Goal: Task Accomplishment & Management: Complete application form

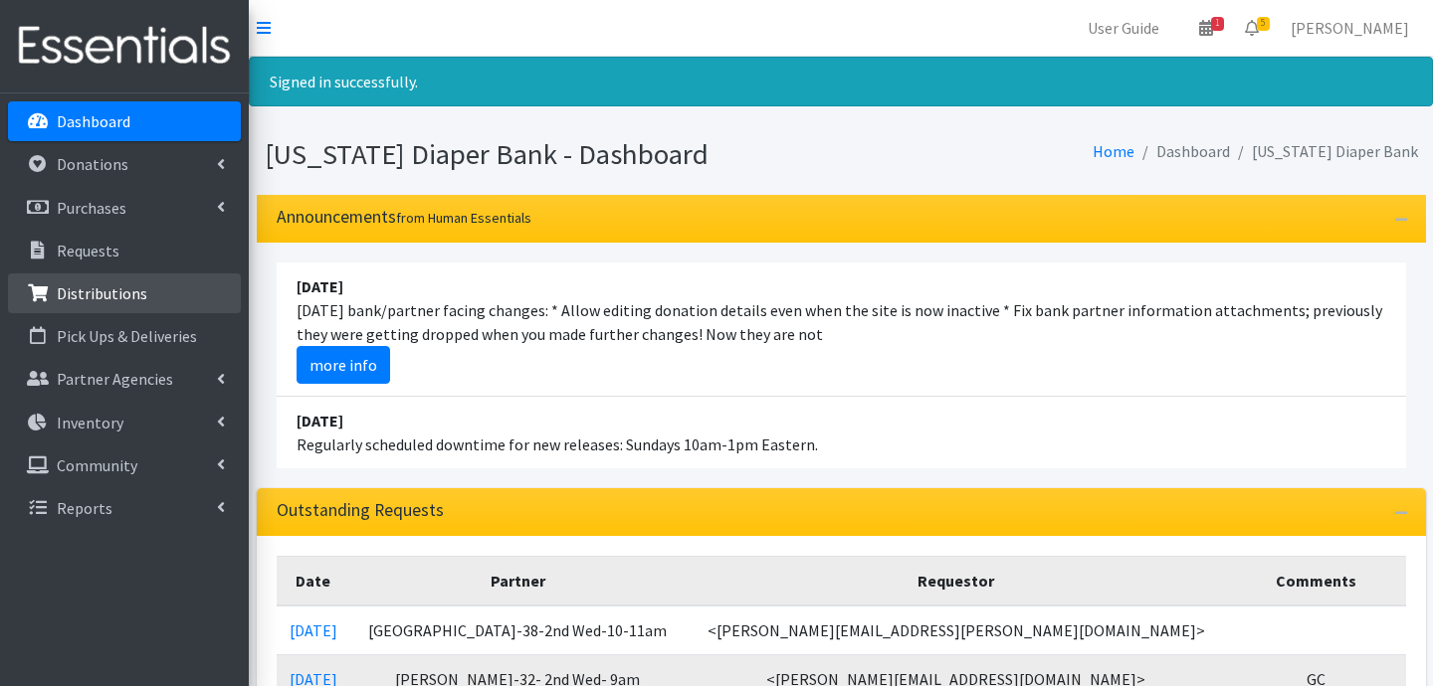
click at [114, 301] on p "Distributions" at bounding box center [102, 294] width 91 height 20
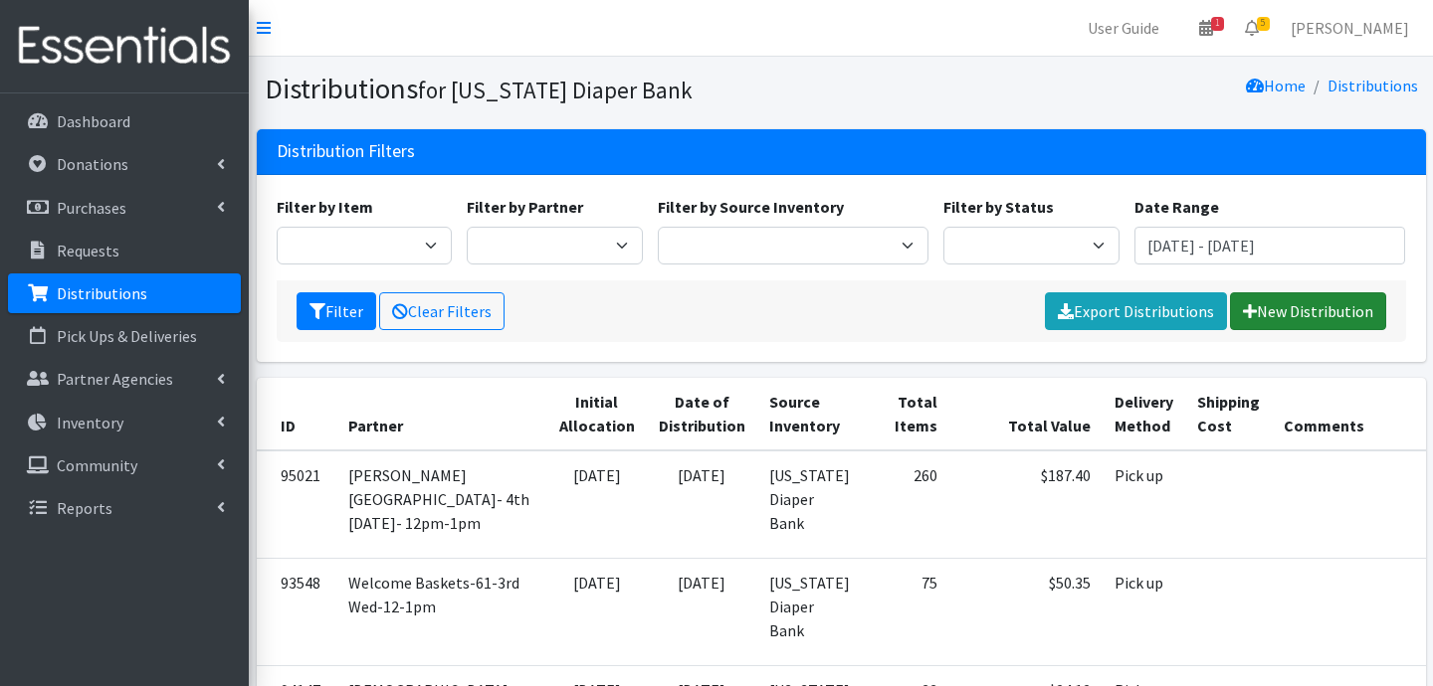
click at [1339, 314] on link "New Distribution" at bounding box center [1308, 311] width 156 height 38
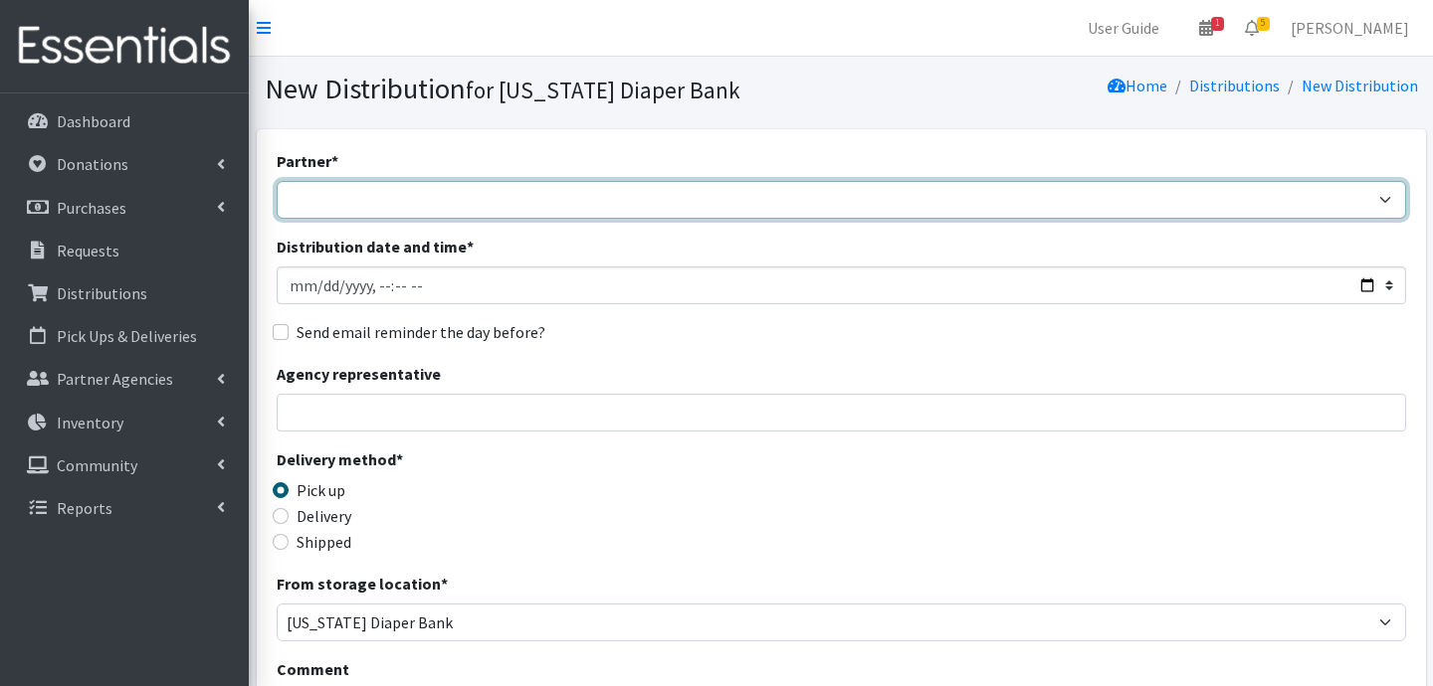
click at [524, 192] on select "ARC [PERSON_NAME] and [GEOGRAPHIC_DATA] [GEOGRAPHIC_DATA] Babies Basic Needs No…" at bounding box center [841, 200] width 1129 height 38
select select "5004"
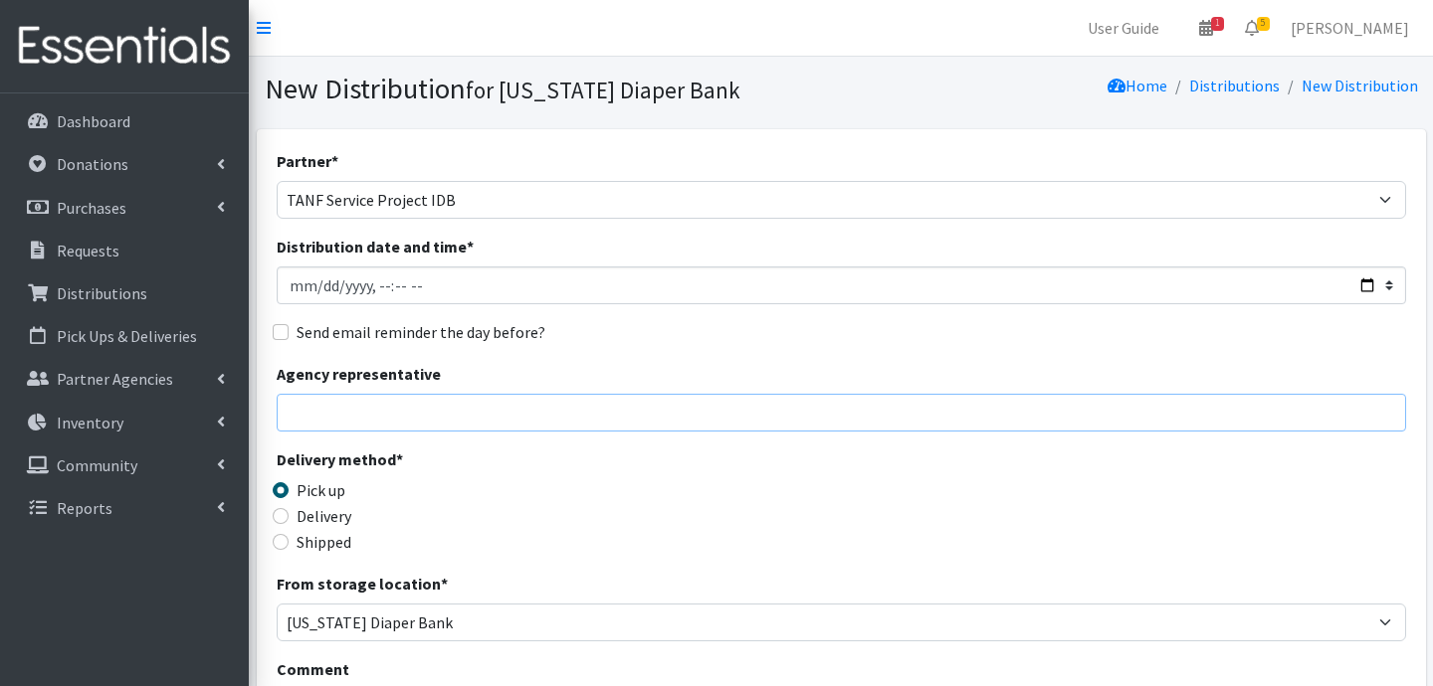
click at [411, 410] on input "Agency representative" at bounding box center [841, 413] width 1129 height 38
type input "[PERSON_NAME]"
click at [283, 516] on input "Delivery" at bounding box center [281, 516] width 16 height 16
radio input "true"
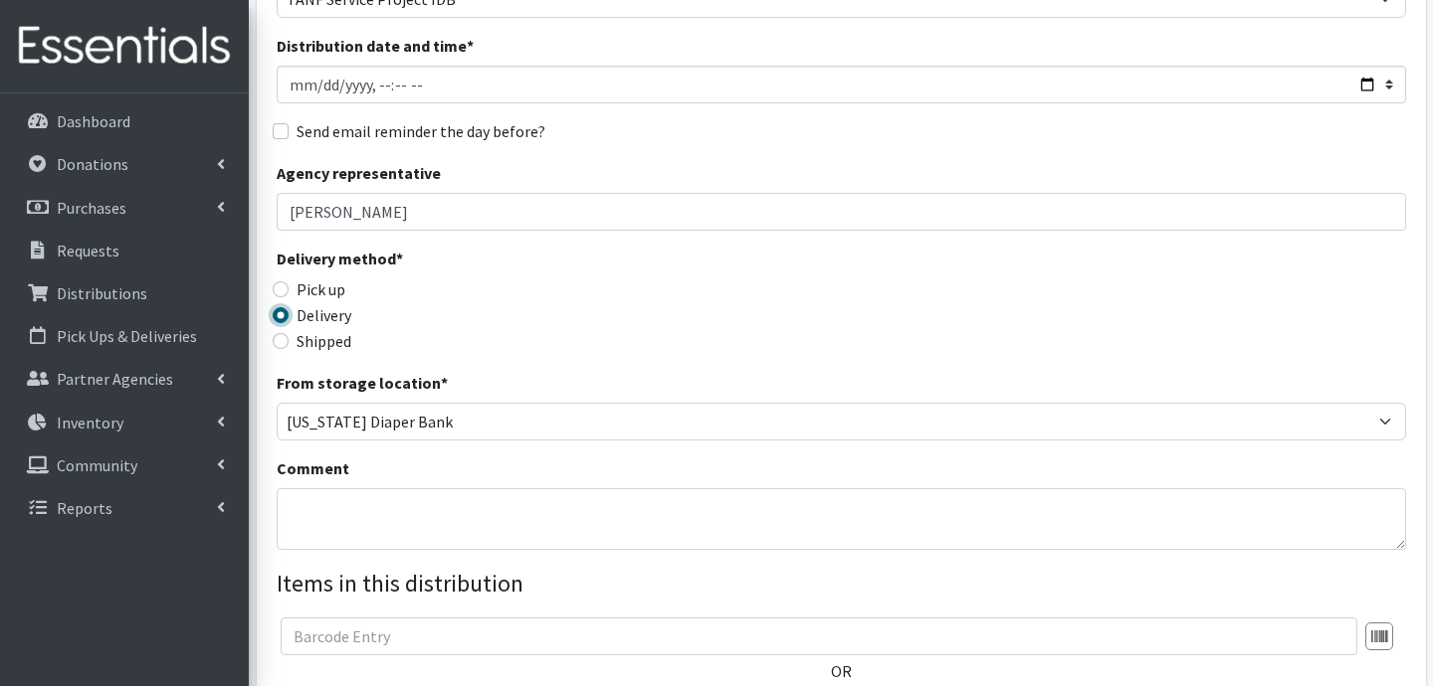
scroll to position [202, 0]
click at [385, 508] on textarea "Comment" at bounding box center [841, 518] width 1129 height 62
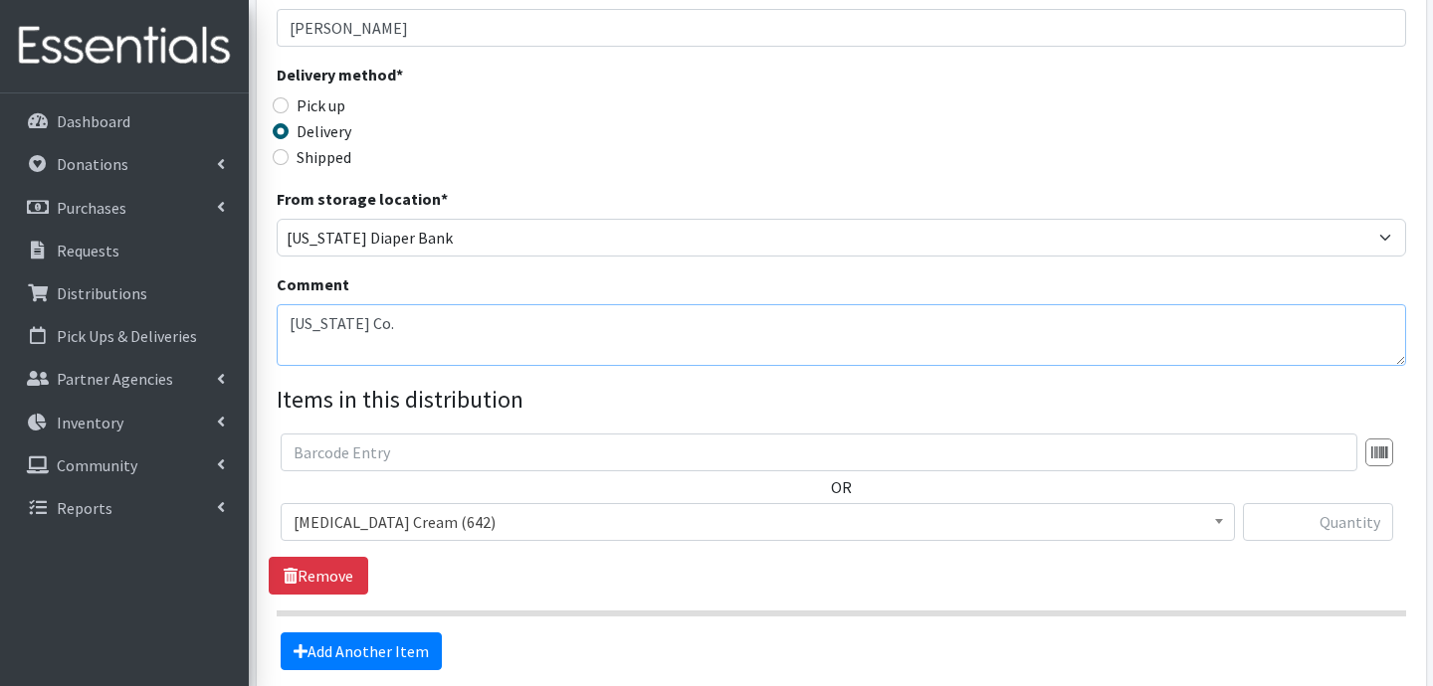
scroll to position [439, 0]
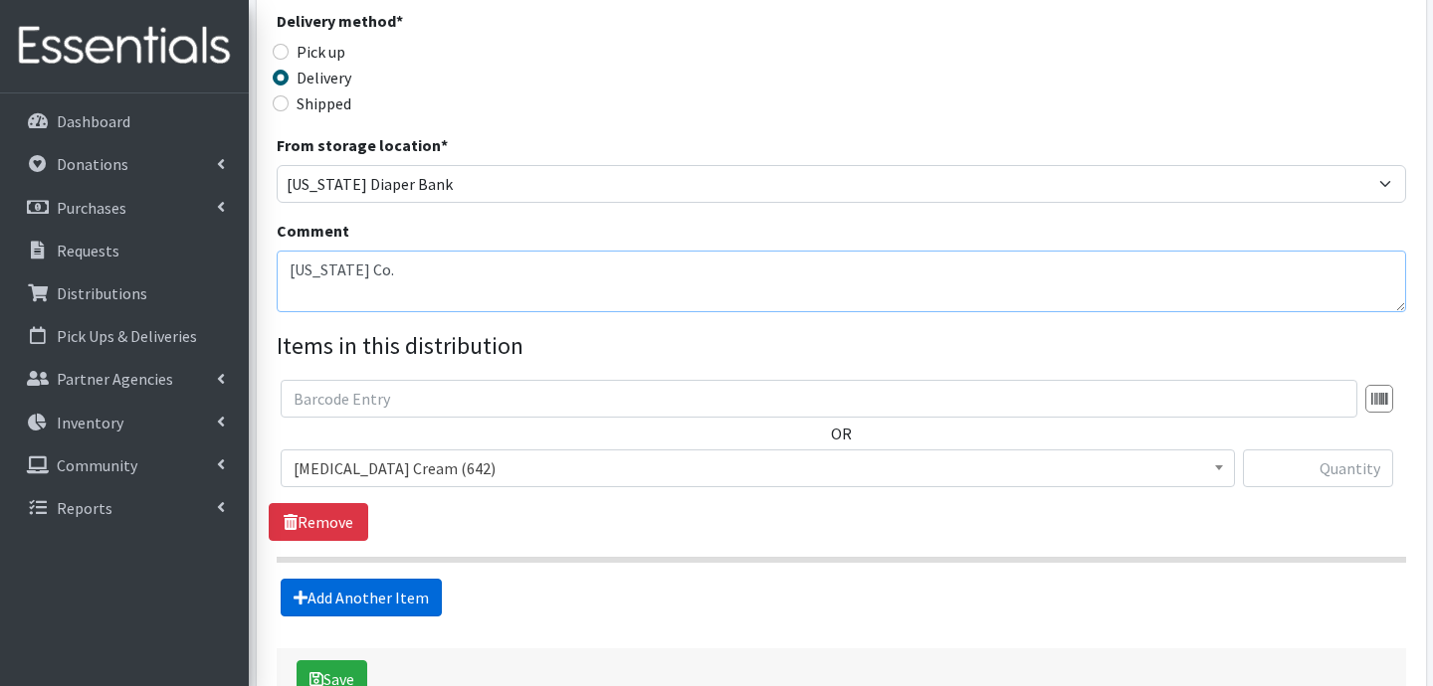
type textarea "[US_STATE] Co."
click at [372, 611] on link "Add Another Item" at bounding box center [361, 598] width 161 height 38
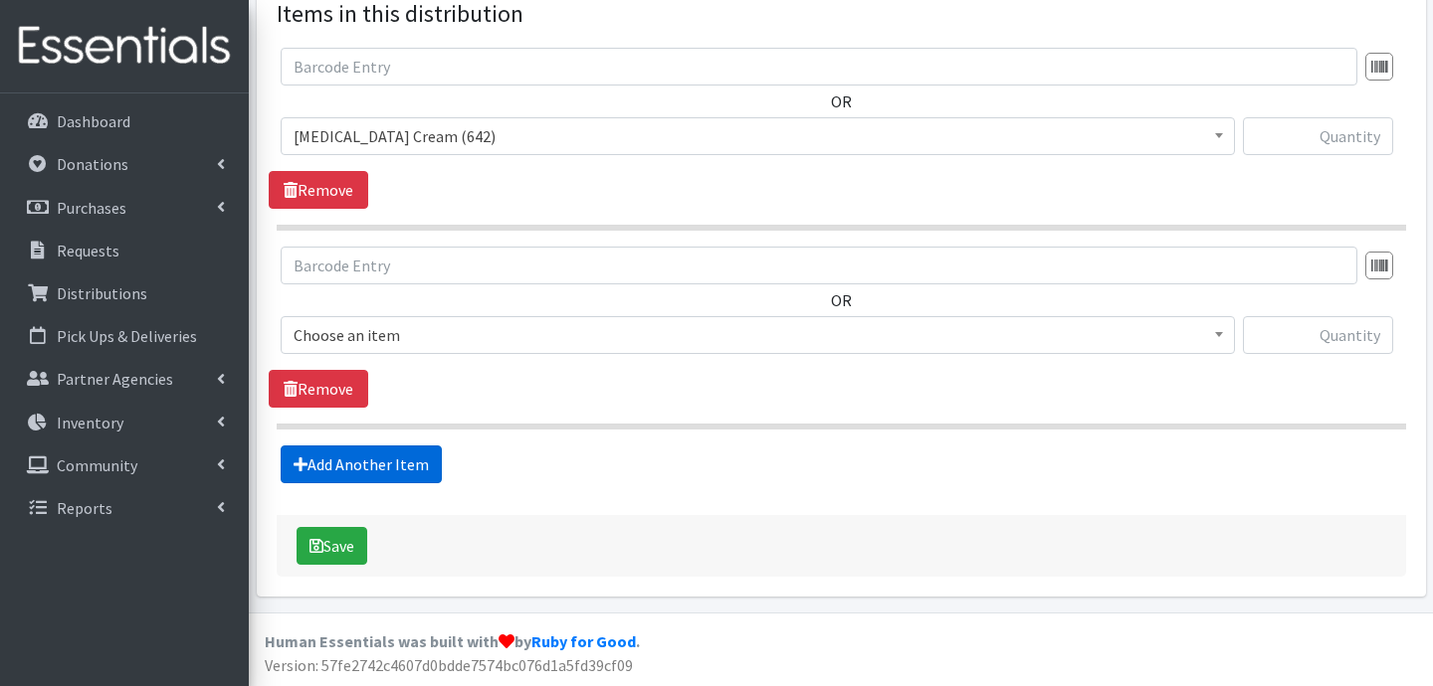
click at [384, 479] on link "Add Another Item" at bounding box center [361, 465] width 161 height 38
click at [406, 470] on link "Add Another Item" at bounding box center [361, 465] width 161 height 38
click at [417, 461] on link "Add Another Item" at bounding box center [361, 465] width 161 height 38
click at [422, 466] on link "Add Another Item" at bounding box center [361, 465] width 161 height 38
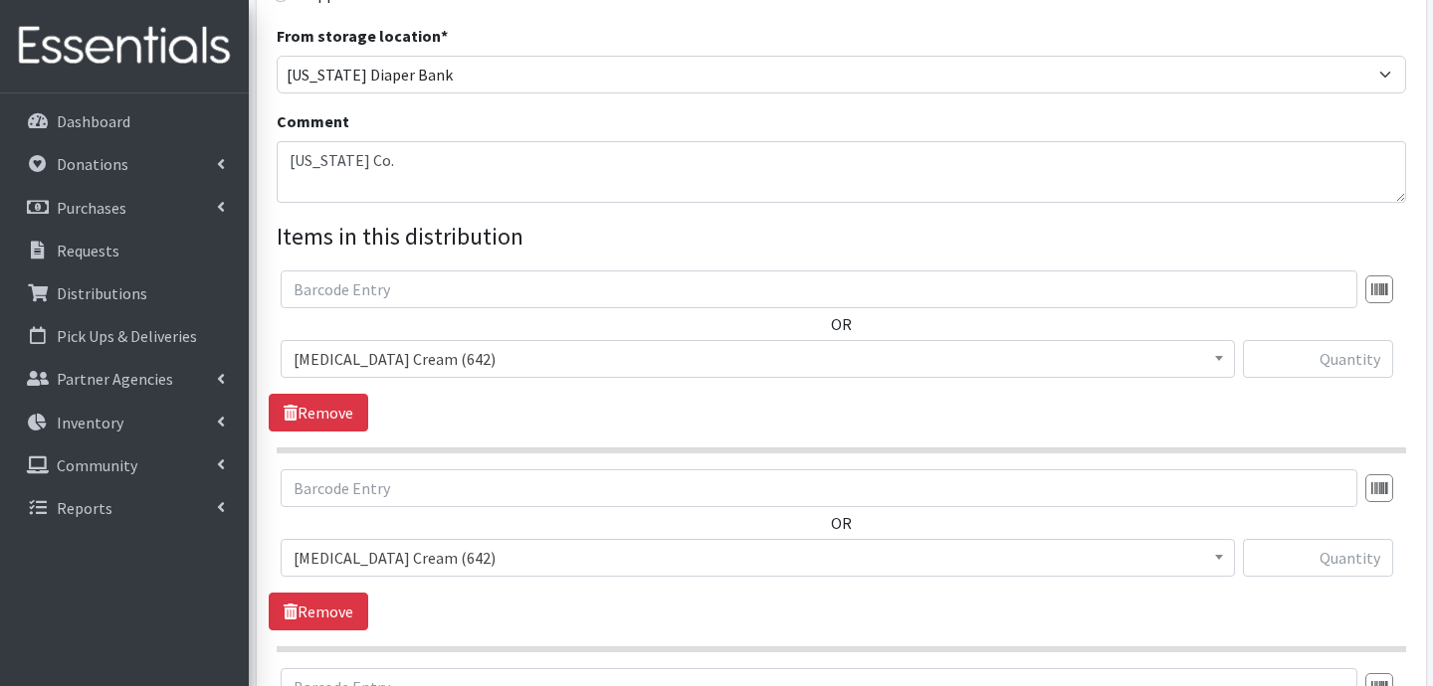
scroll to position [525, 0]
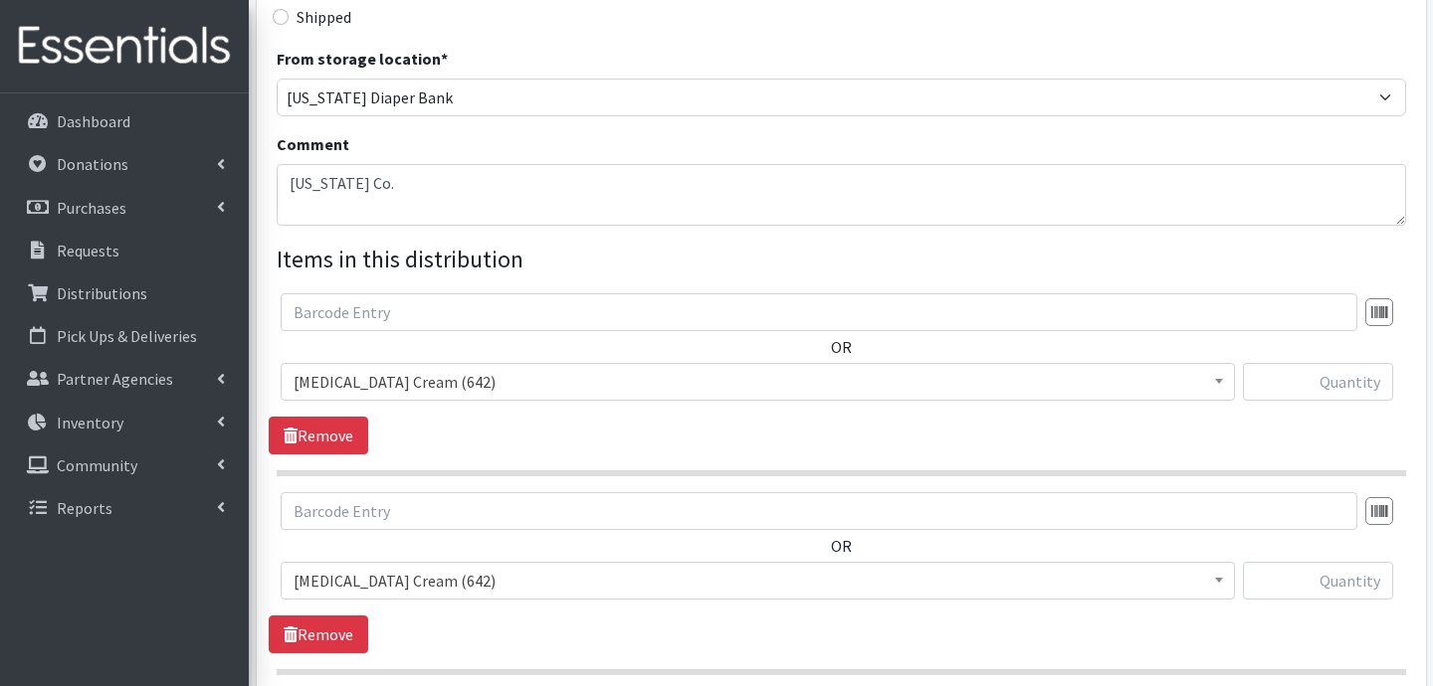
click at [431, 396] on span "[MEDICAL_DATA] Cream (642)" at bounding box center [758, 382] width 954 height 38
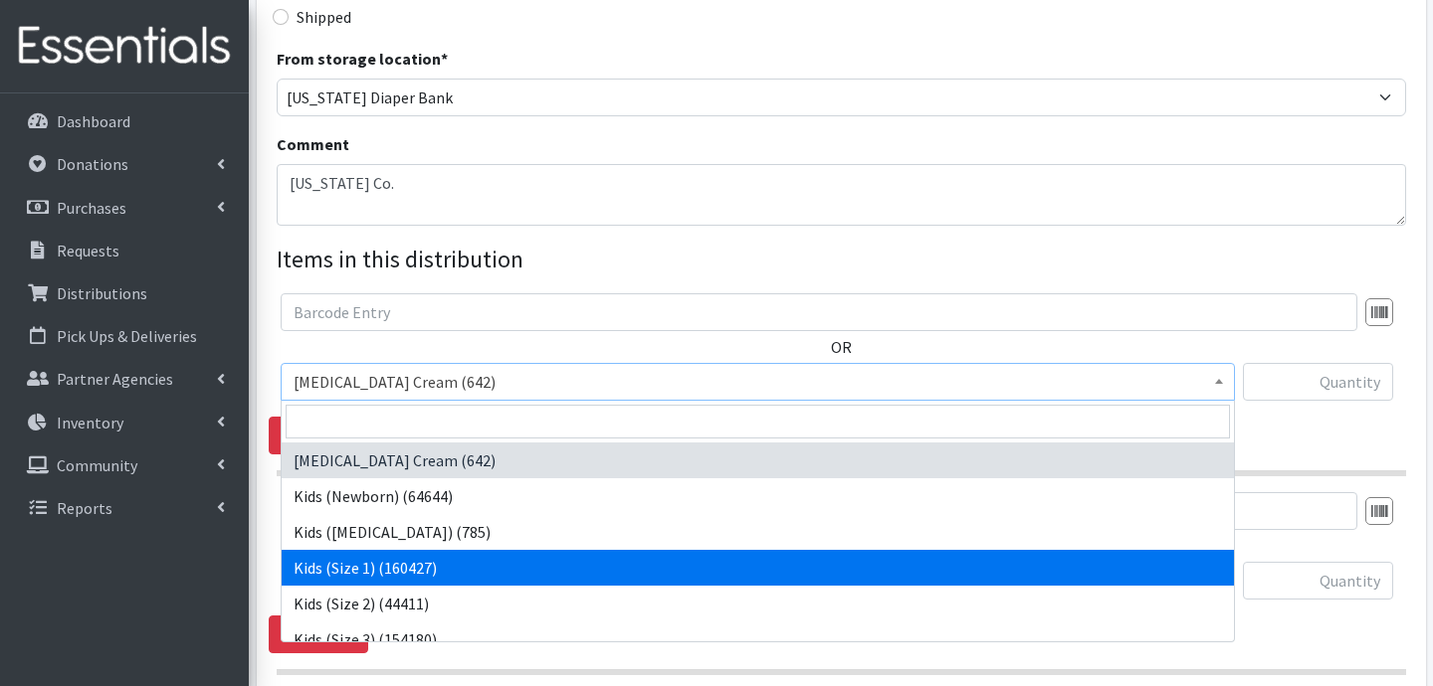
select select "3401"
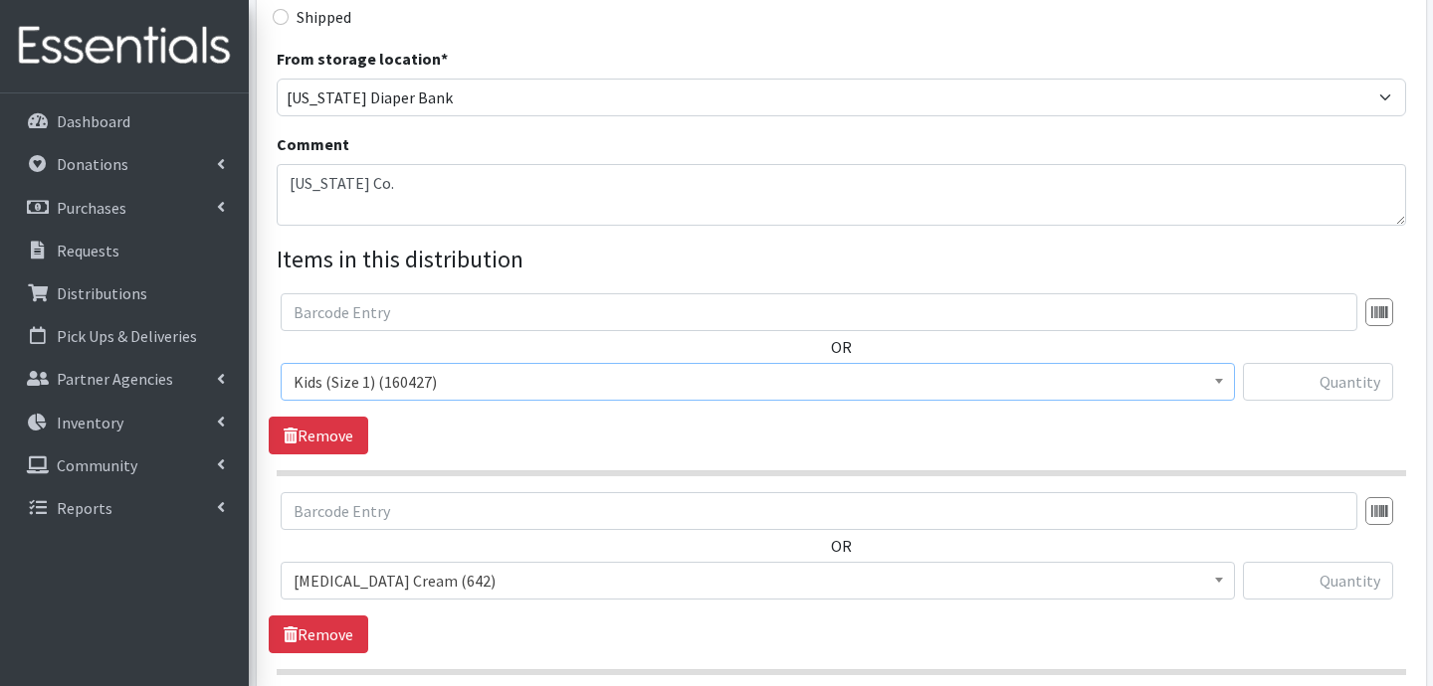
click at [495, 564] on span "[MEDICAL_DATA] Cream (642)" at bounding box center [758, 581] width 954 height 38
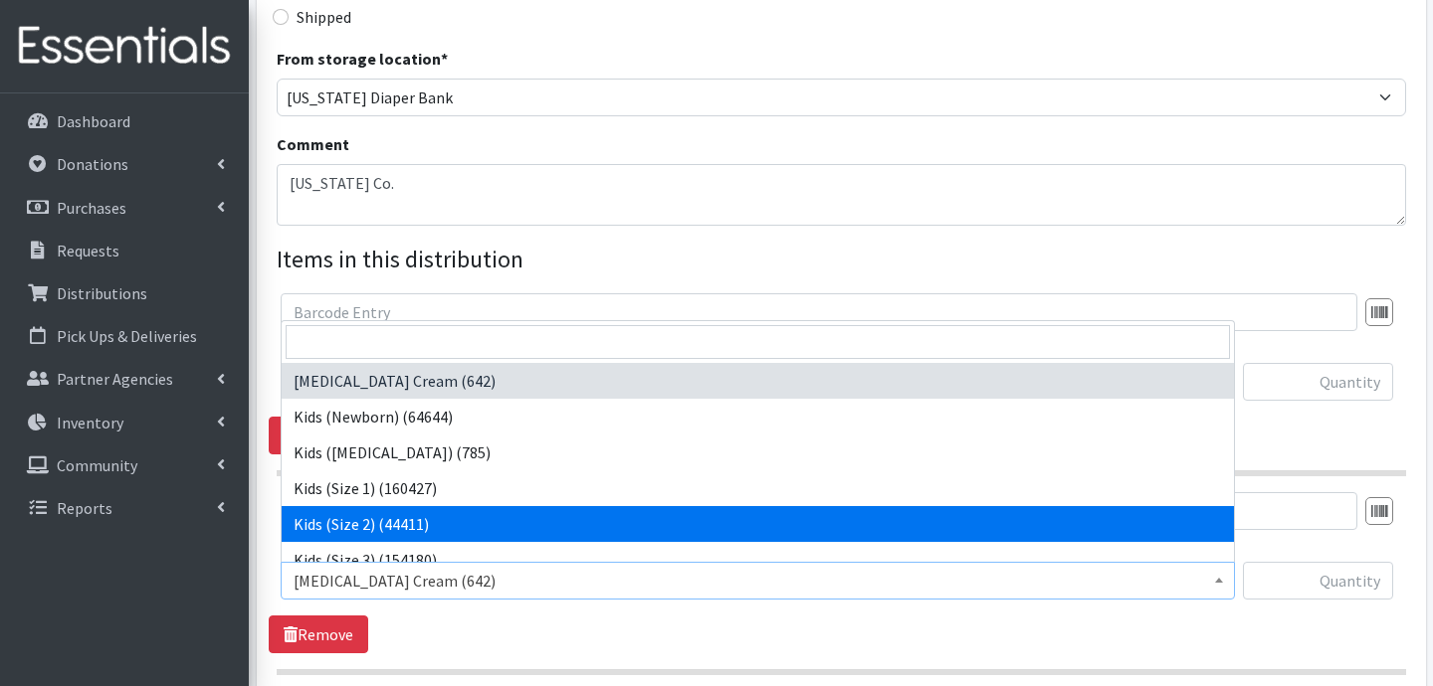
select select "3420"
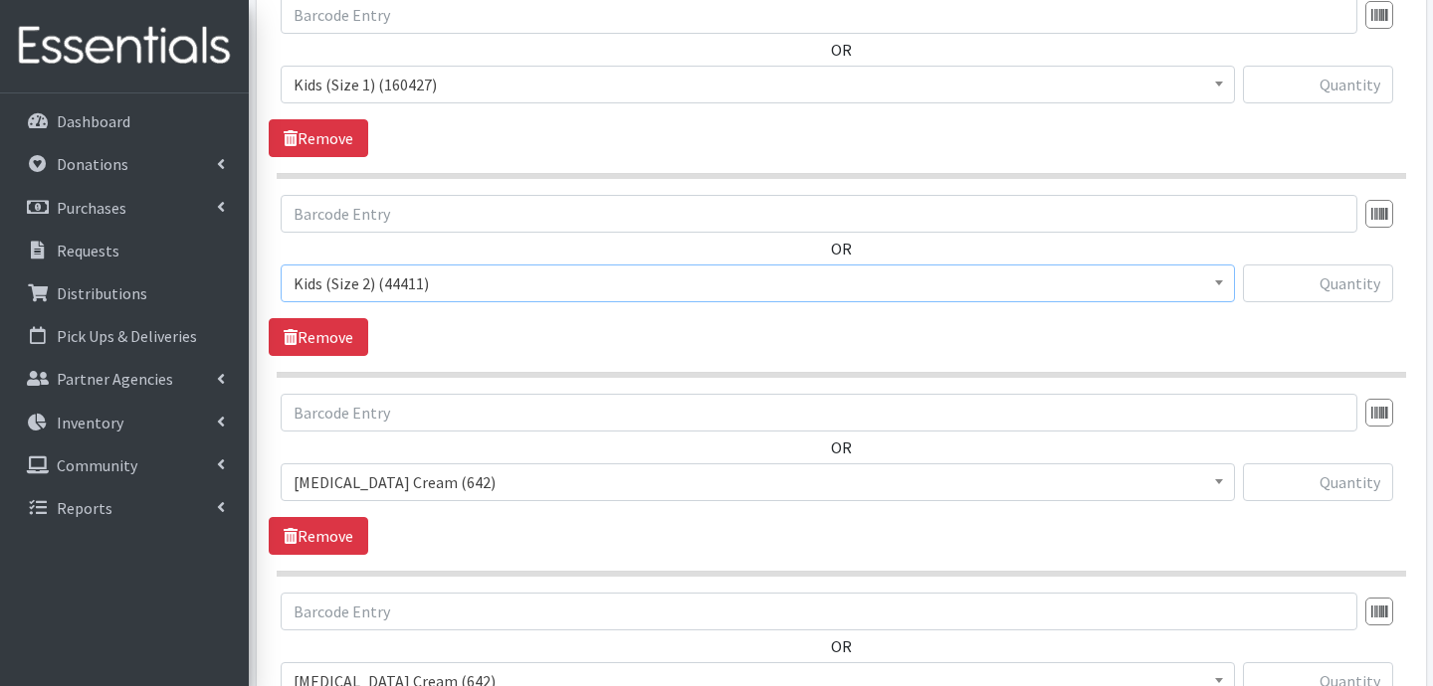
scroll to position [830, 0]
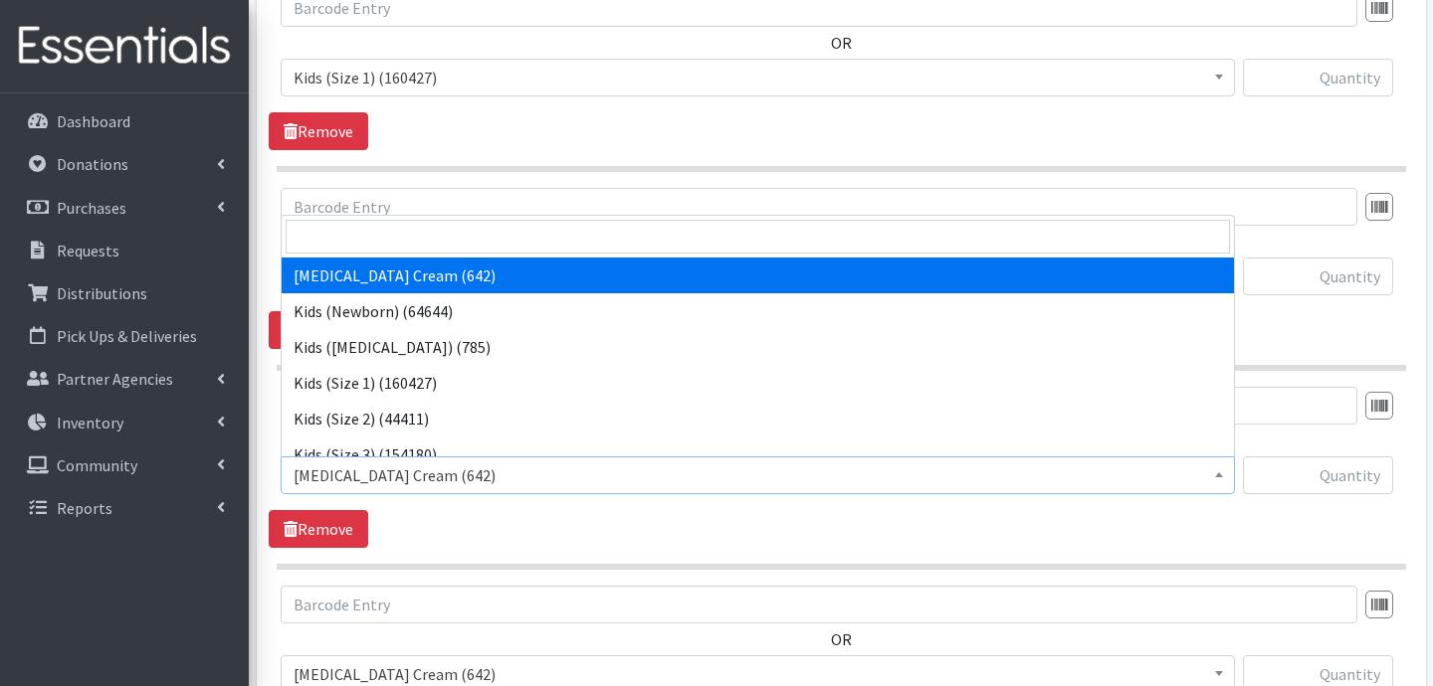
click at [474, 467] on span "[MEDICAL_DATA] Cream (642)" at bounding box center [757, 476] width 928 height 28
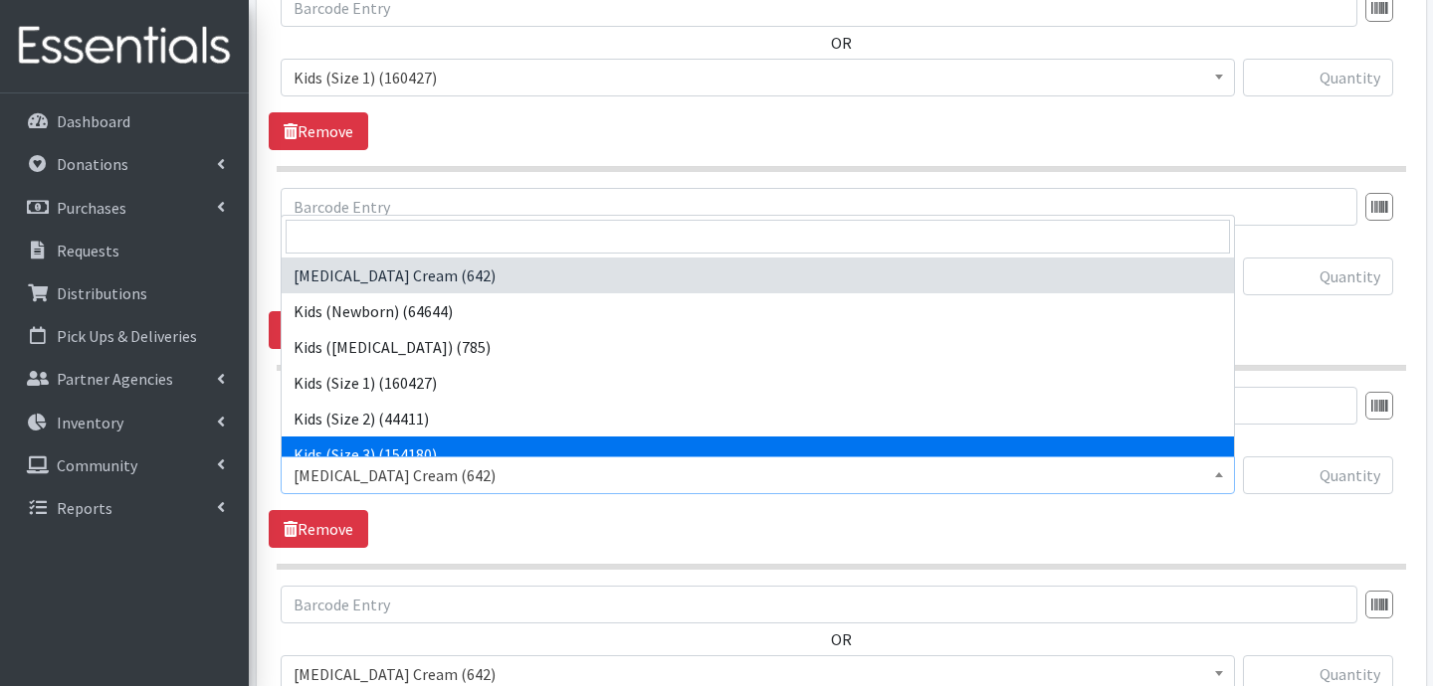
select select "3393"
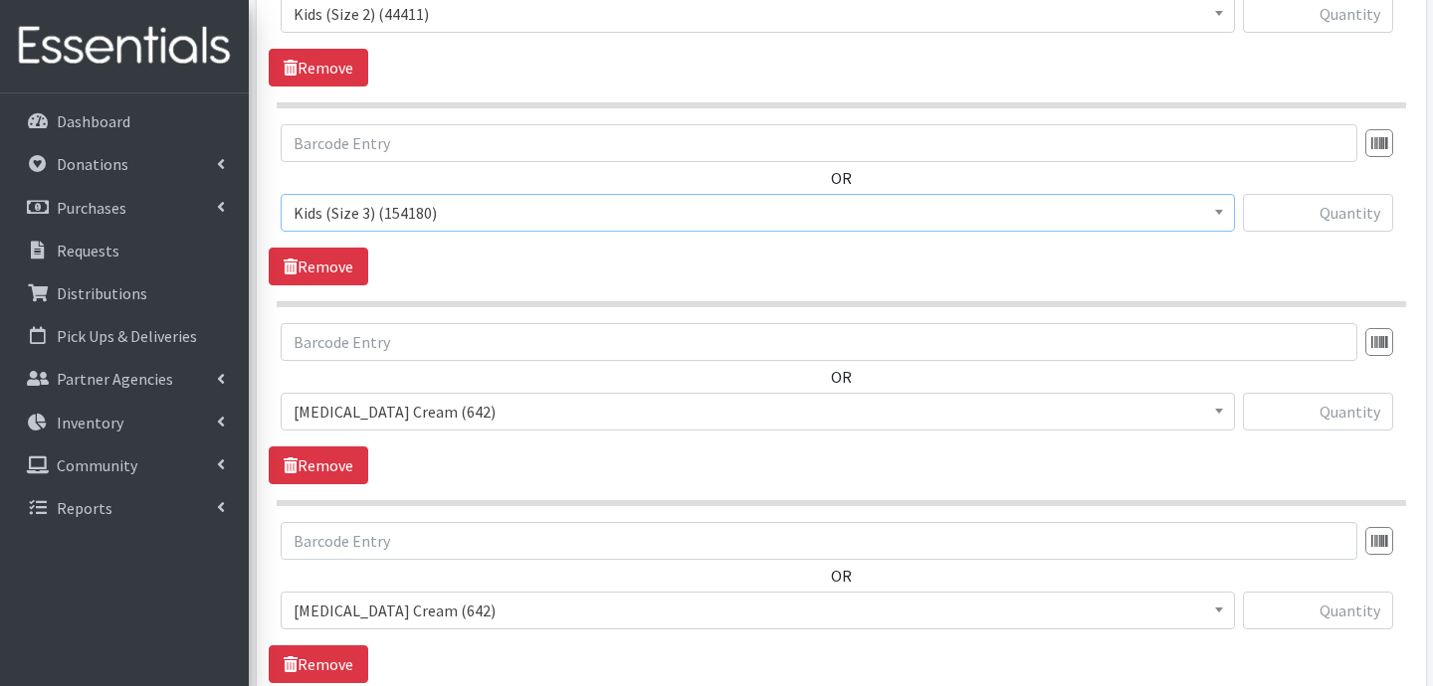
scroll to position [1094, 0]
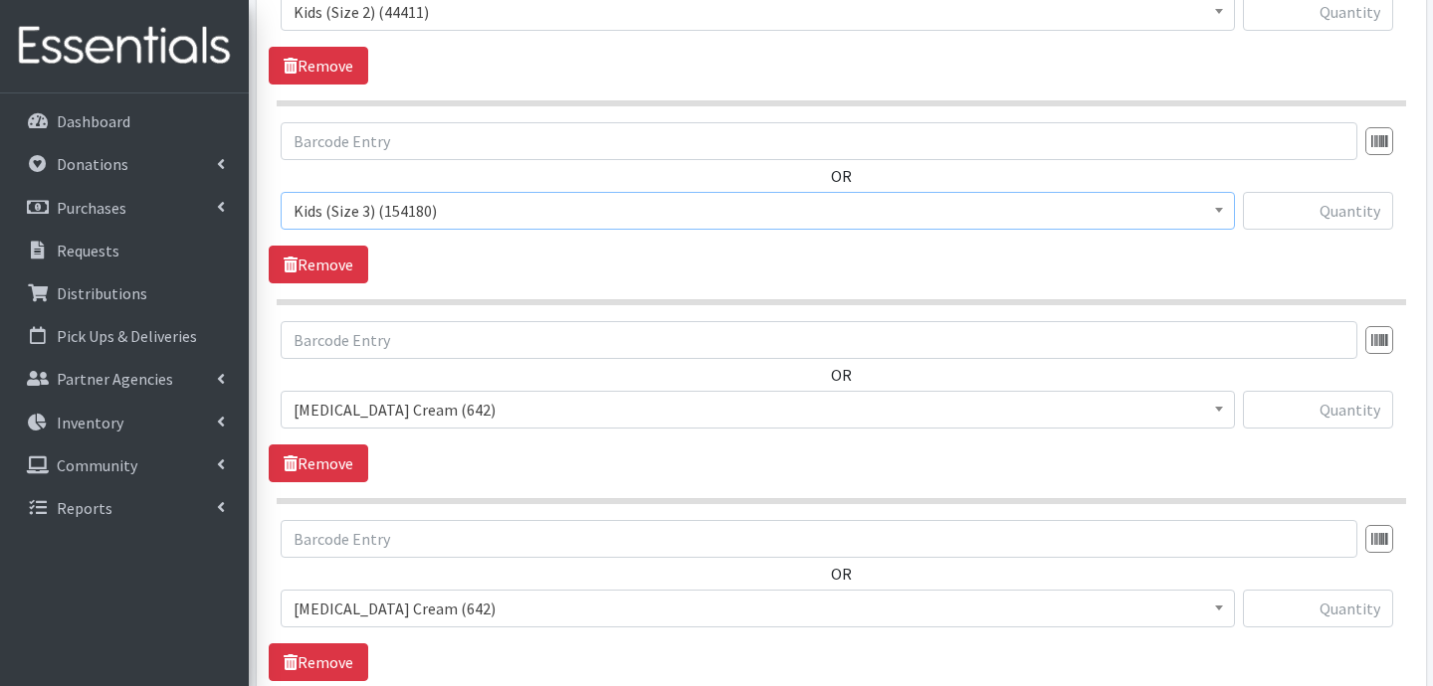
click at [479, 406] on span "[MEDICAL_DATA] Cream (642)" at bounding box center [757, 410] width 928 height 28
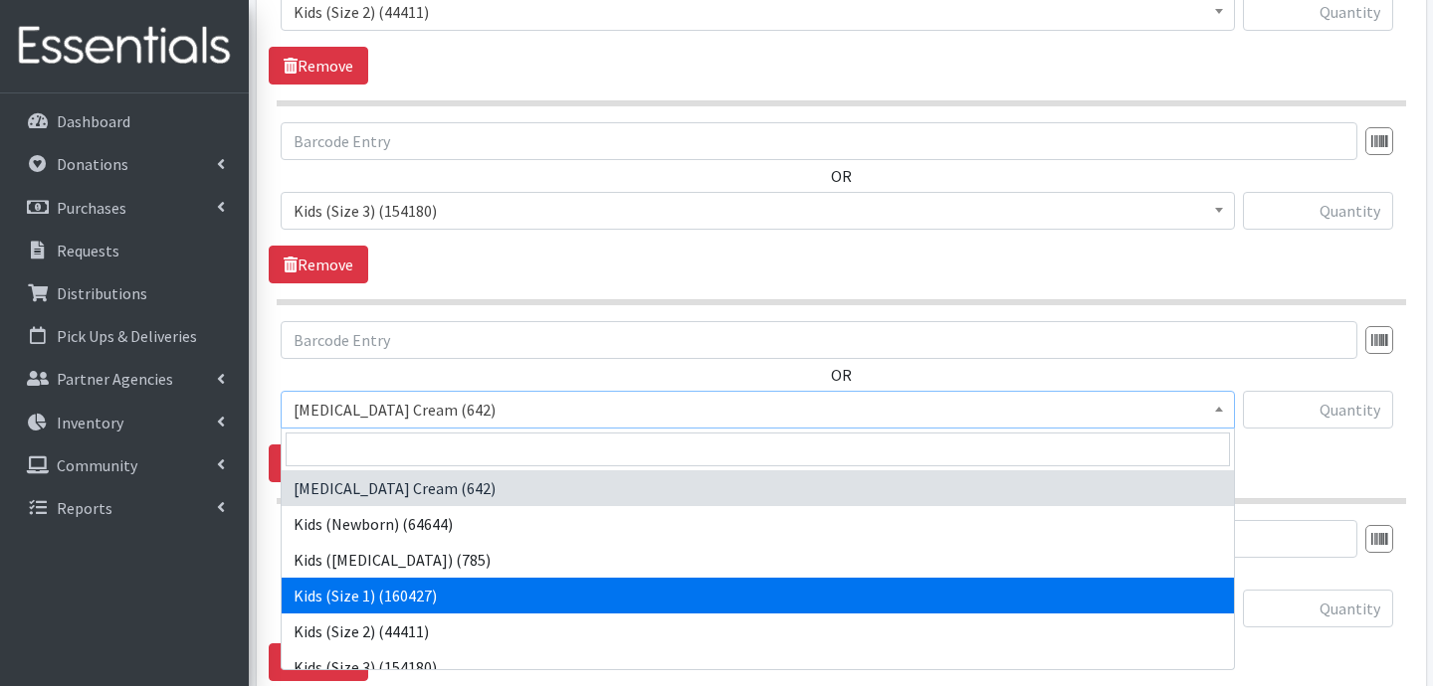
scroll to position [141, 0]
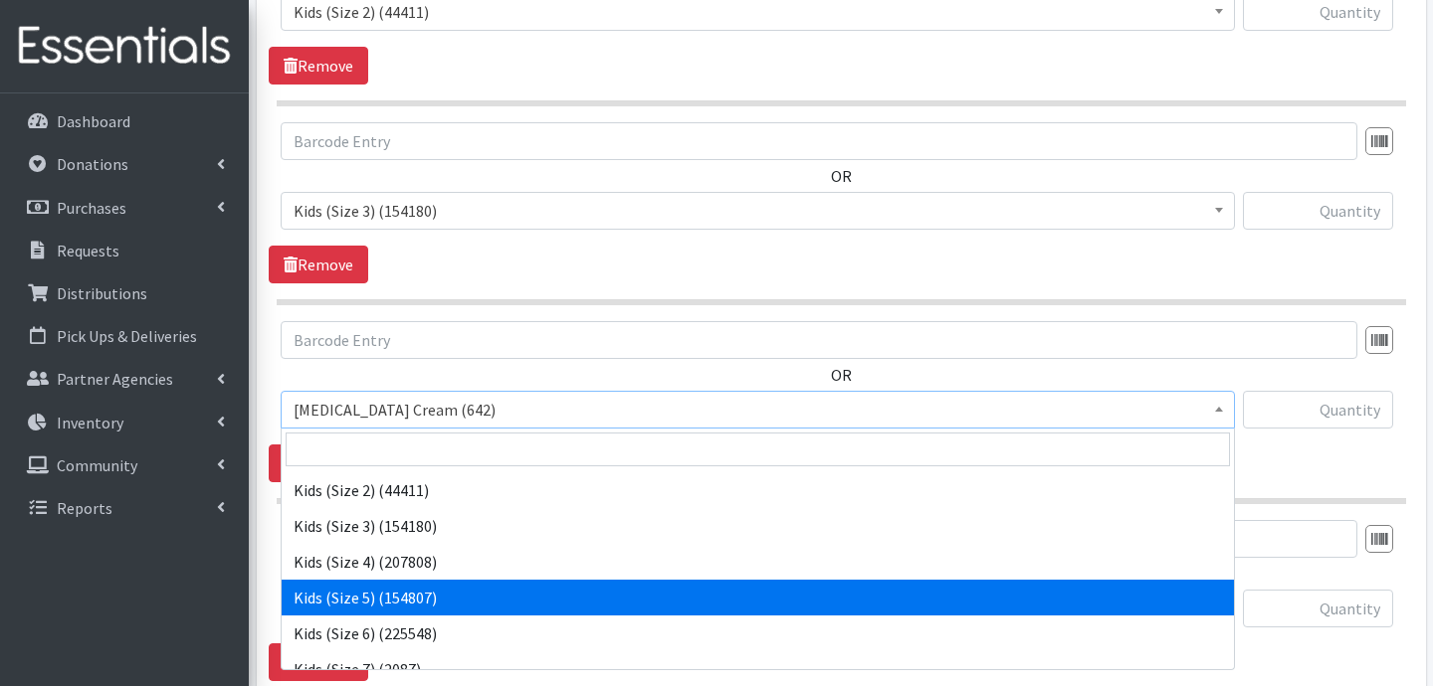
select select "3394"
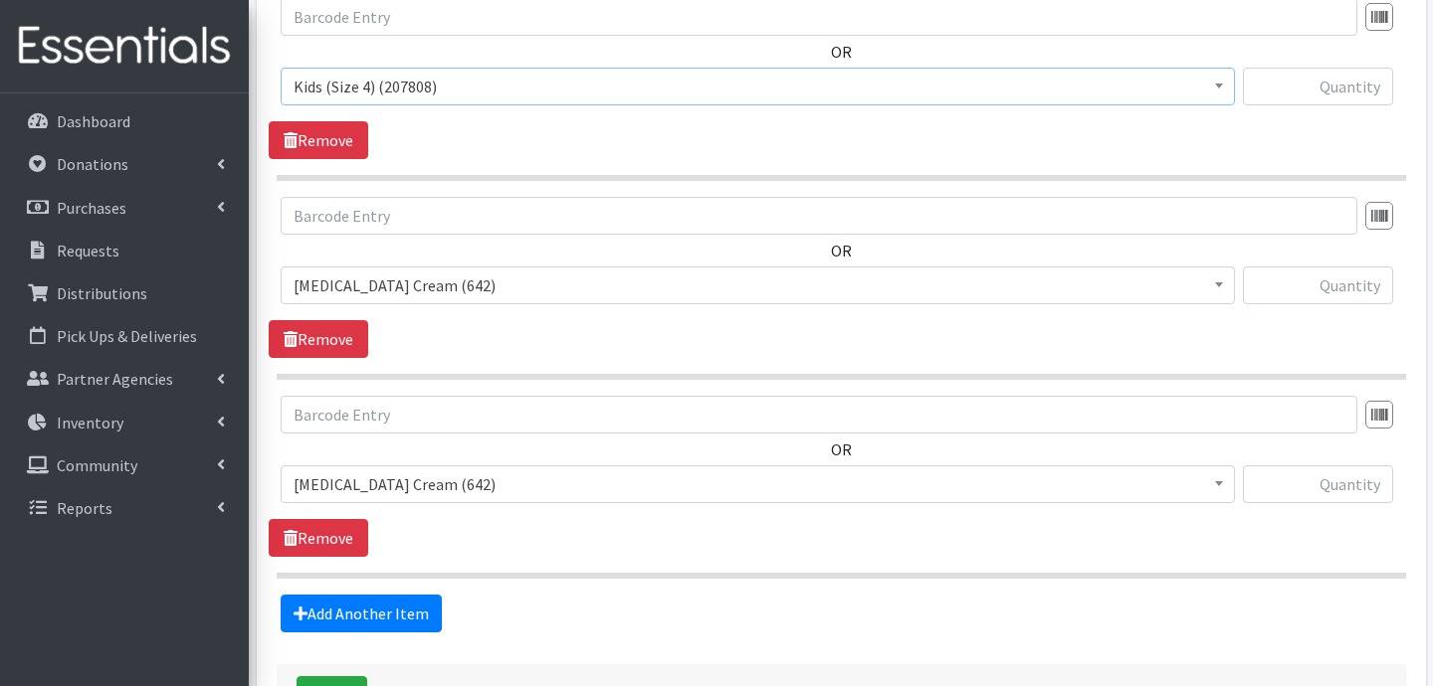
scroll to position [1433, 0]
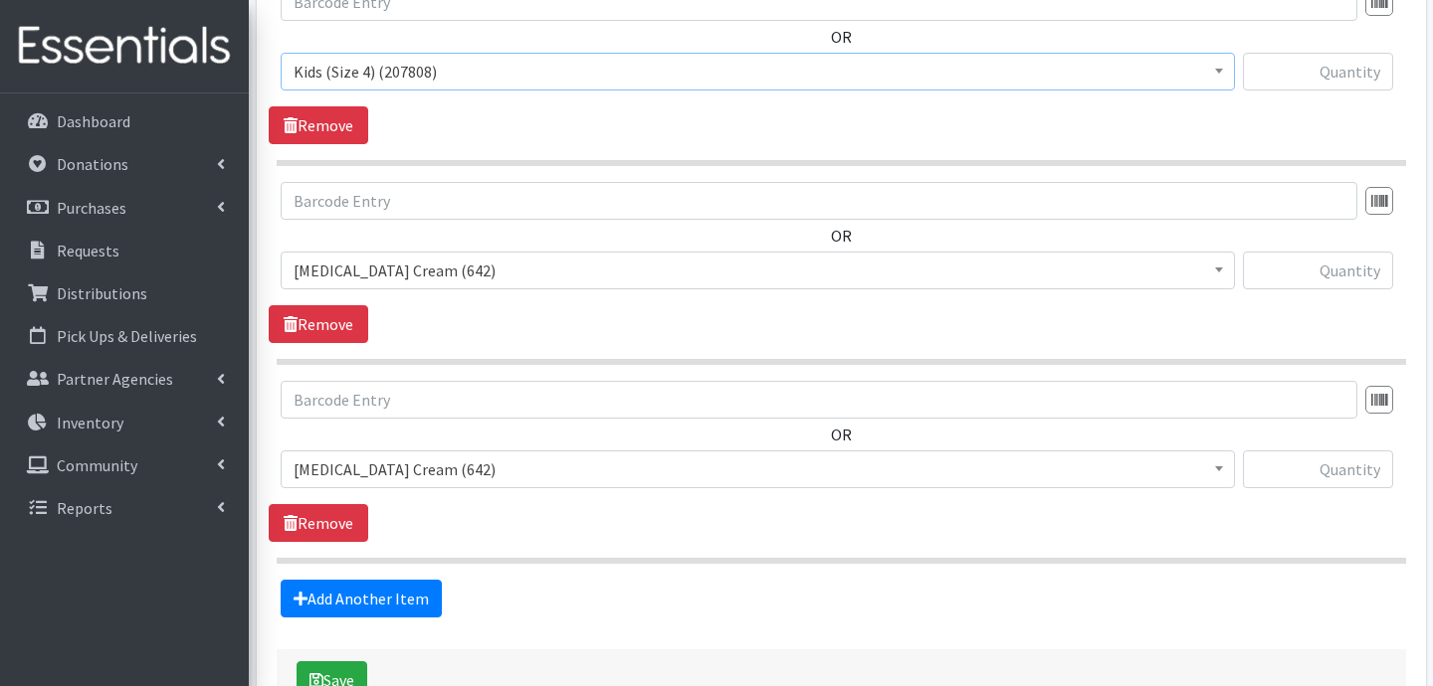
click at [462, 266] on span "[MEDICAL_DATA] Cream (642)" at bounding box center [757, 271] width 928 height 28
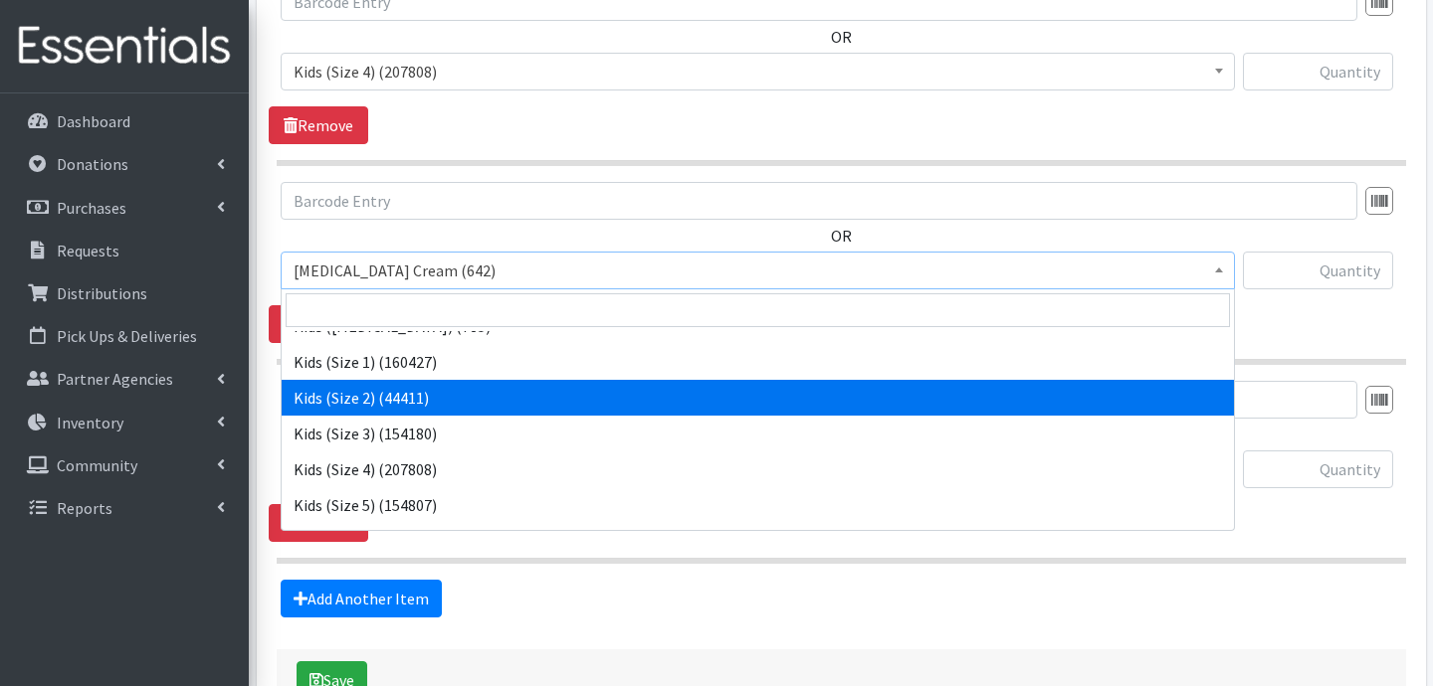
scroll to position [101, 0]
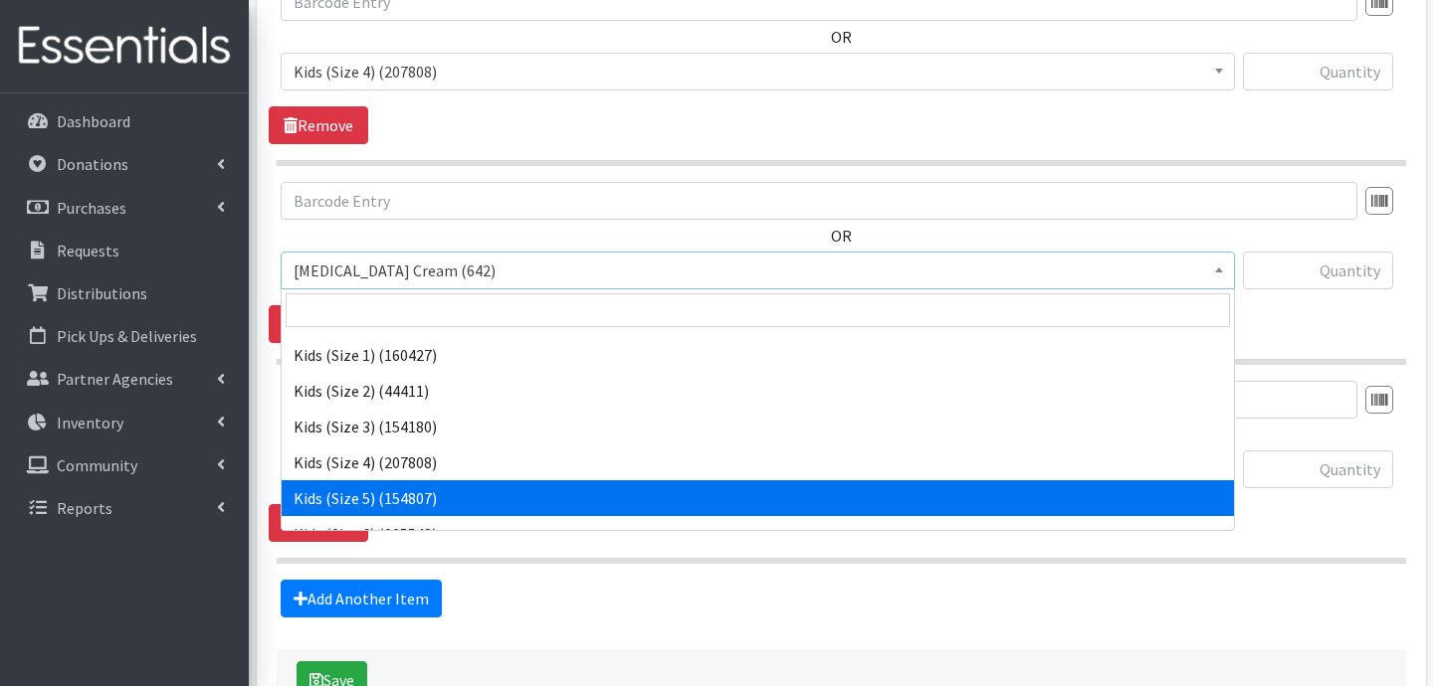
select select "3407"
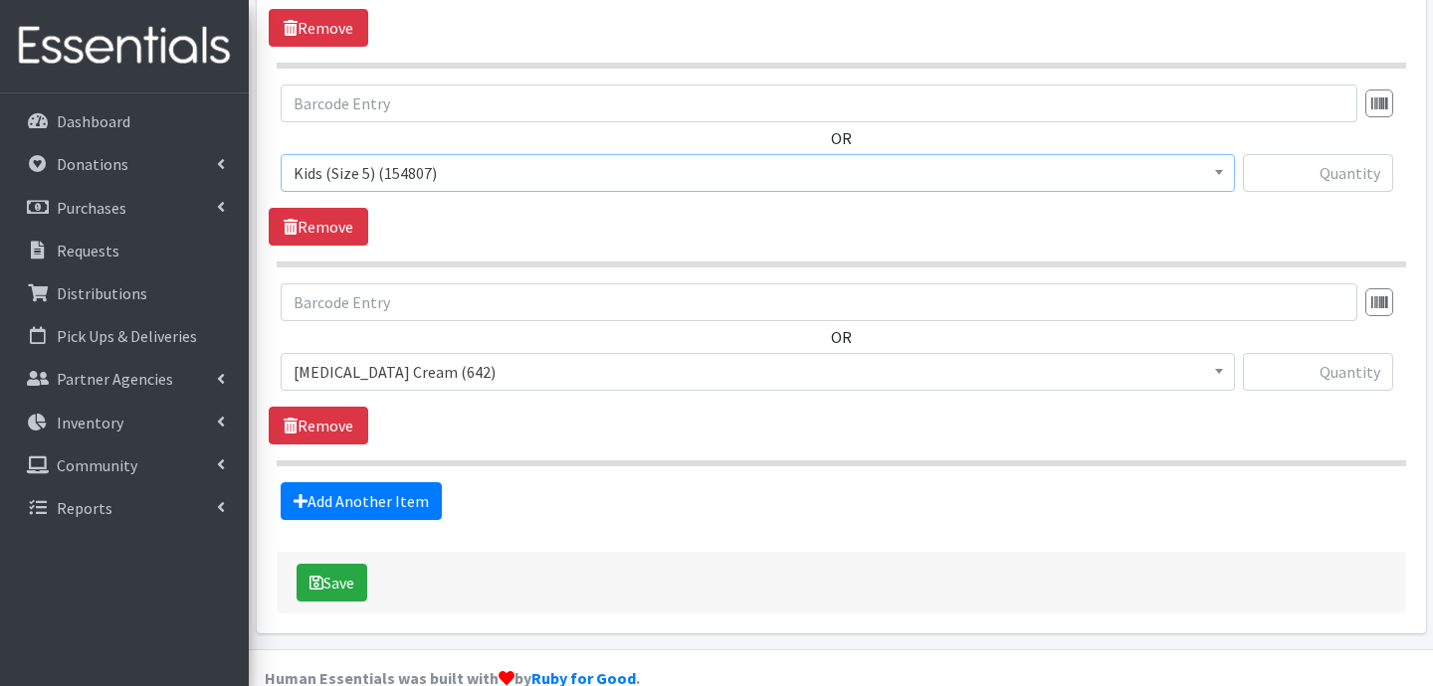
scroll to position [1532, 0]
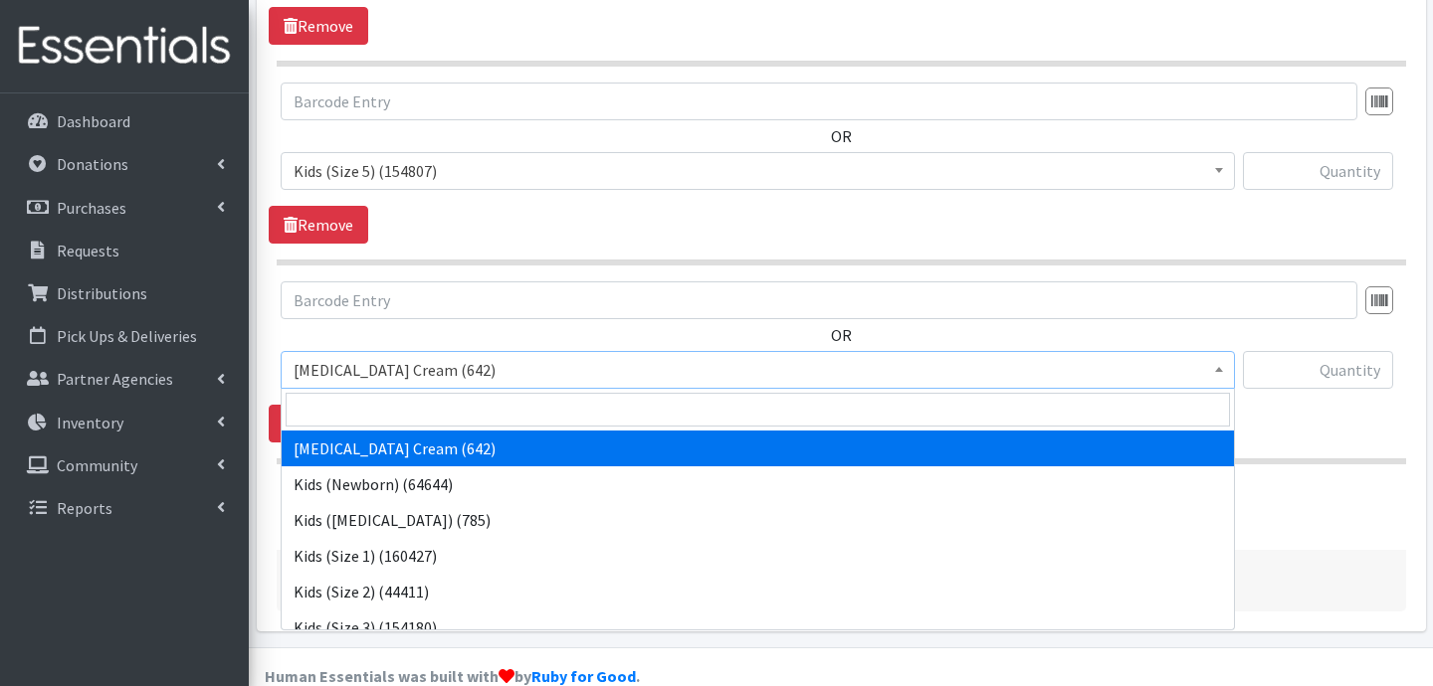
click at [578, 357] on span "[MEDICAL_DATA] Cream (642)" at bounding box center [757, 370] width 928 height 28
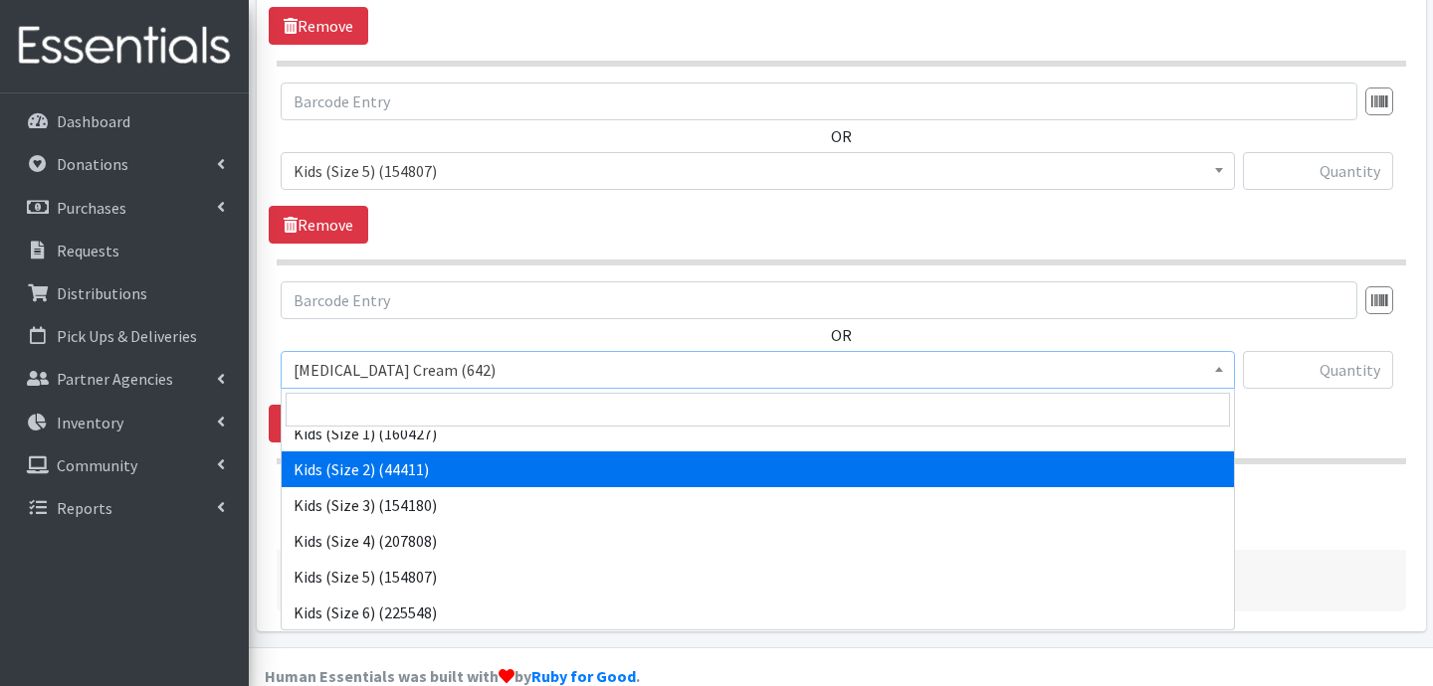
scroll to position [157, 0]
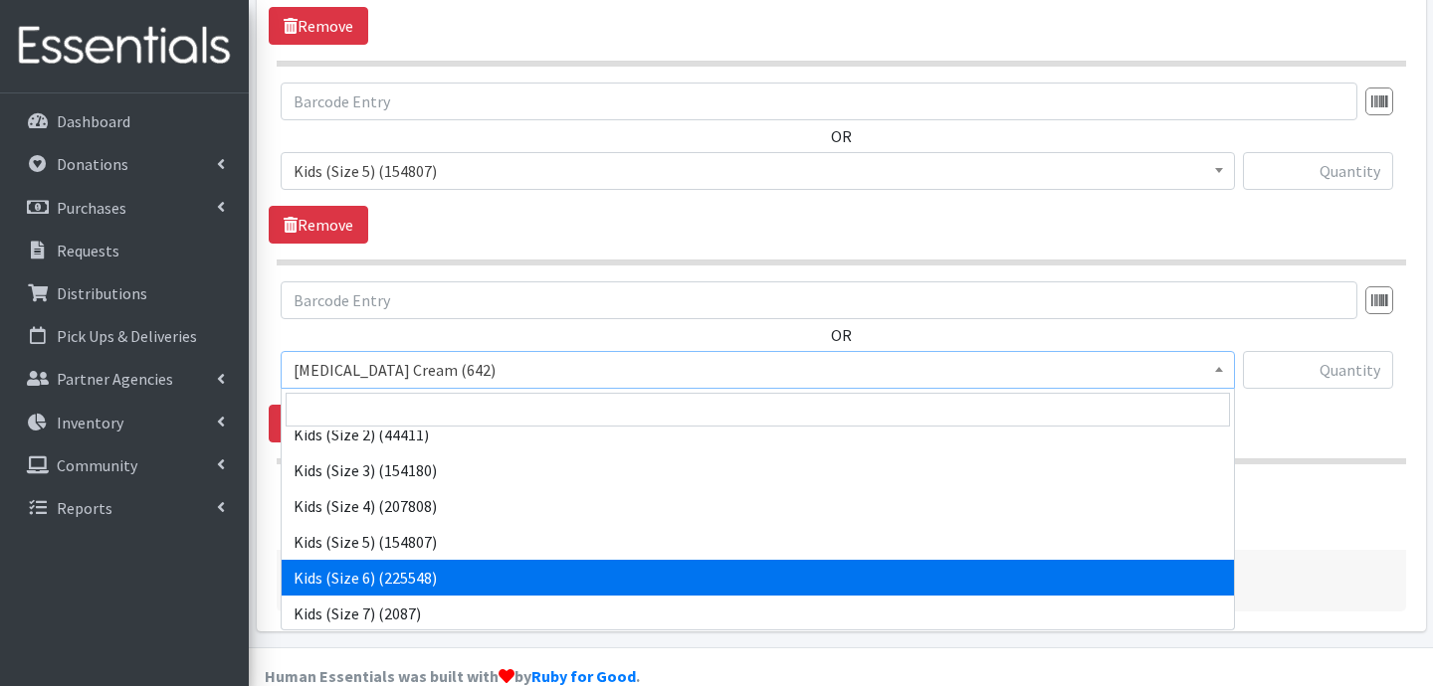
select select "3419"
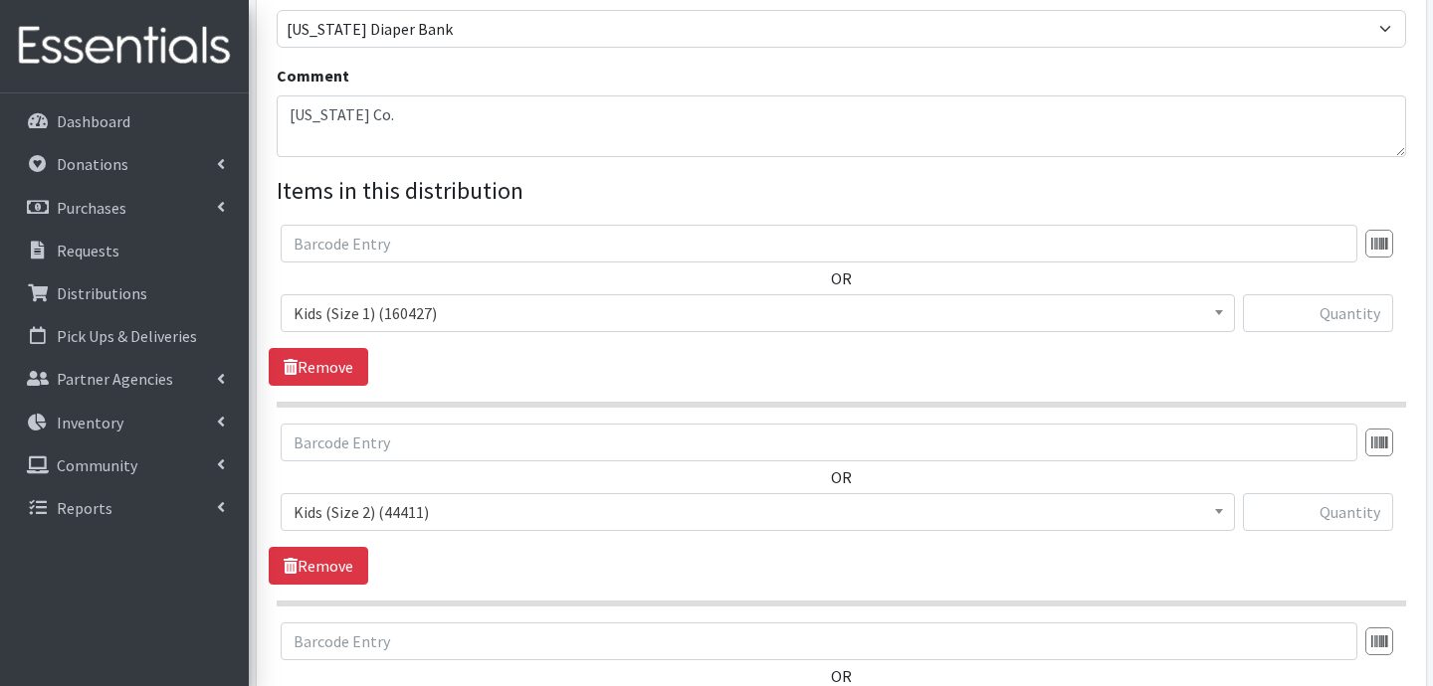
scroll to position [544, 0]
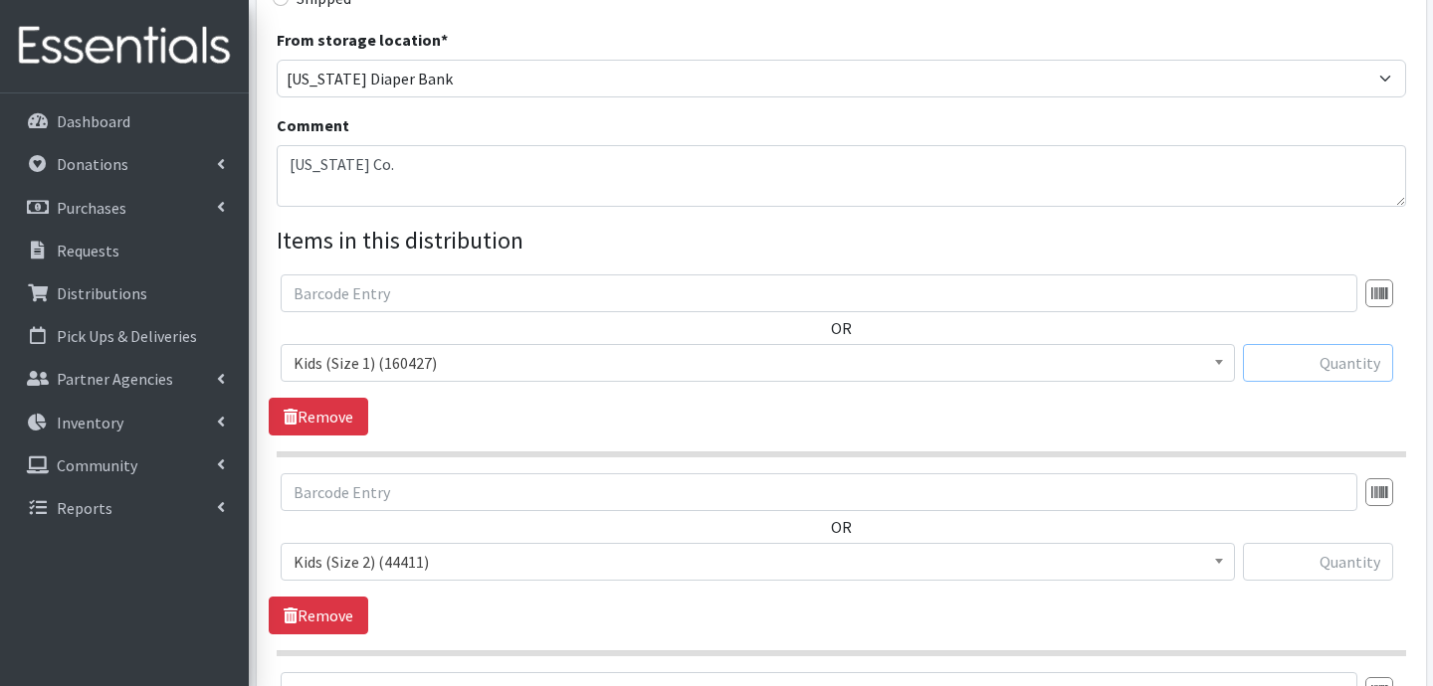
click at [1323, 375] on input "text" at bounding box center [1318, 363] width 150 height 38
type input "600"
click at [1345, 554] on input "text" at bounding box center [1318, 562] width 150 height 38
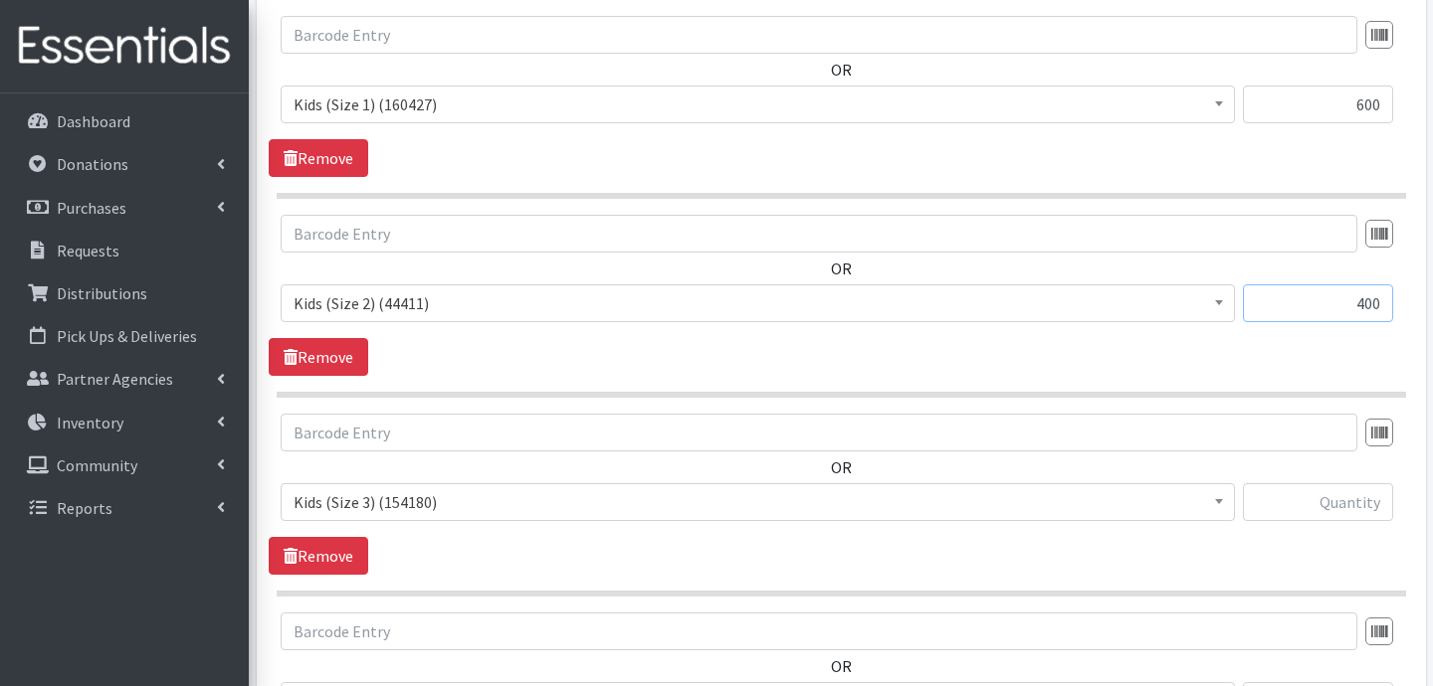
scroll to position [805, 0]
type input "400"
click at [1278, 511] on input "text" at bounding box center [1318, 501] width 150 height 38
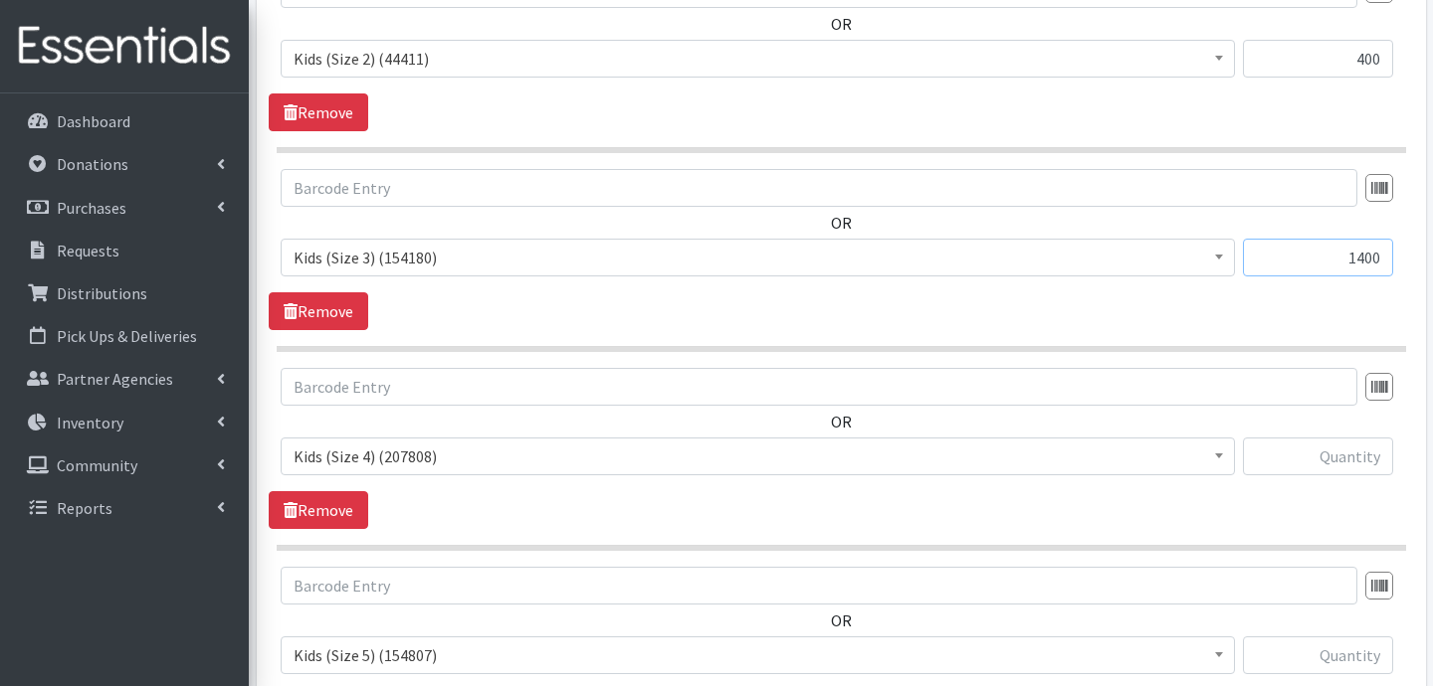
scroll to position [1066, 0]
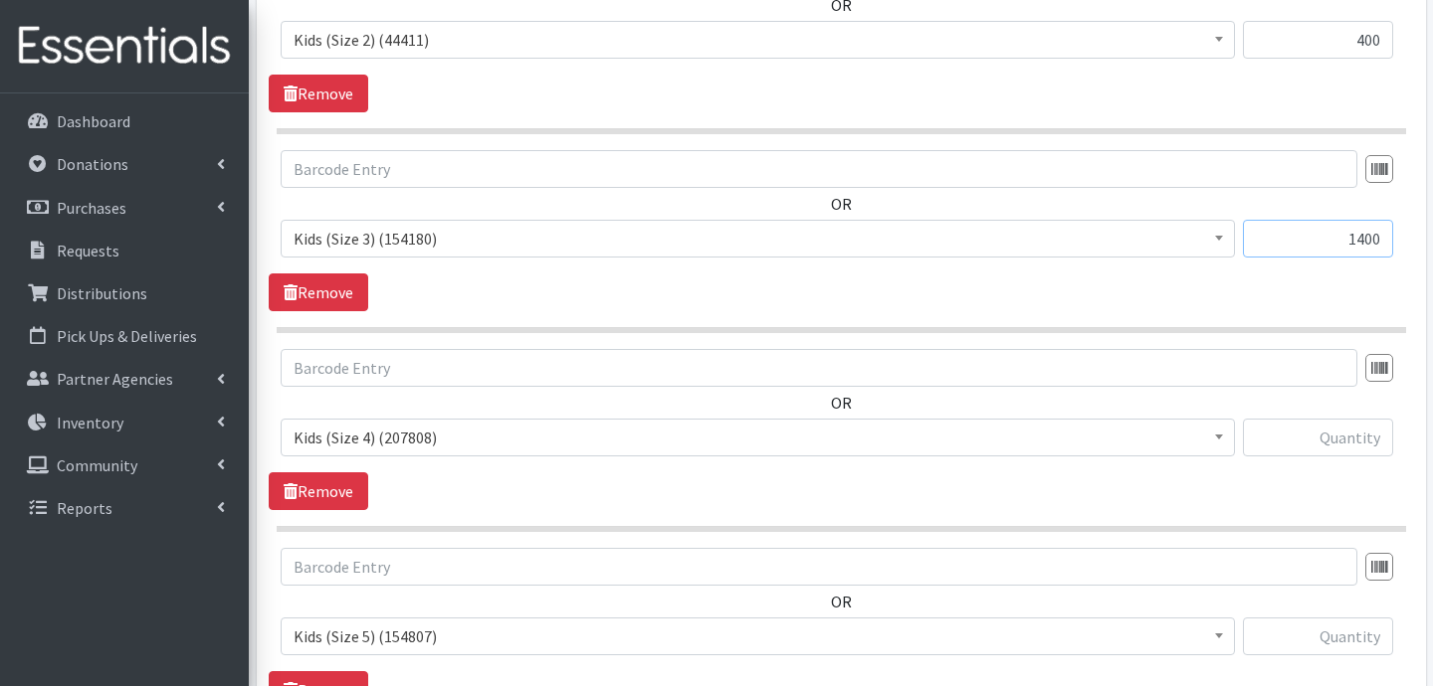
type input "1400"
click at [1337, 450] on input "text" at bounding box center [1318, 438] width 150 height 38
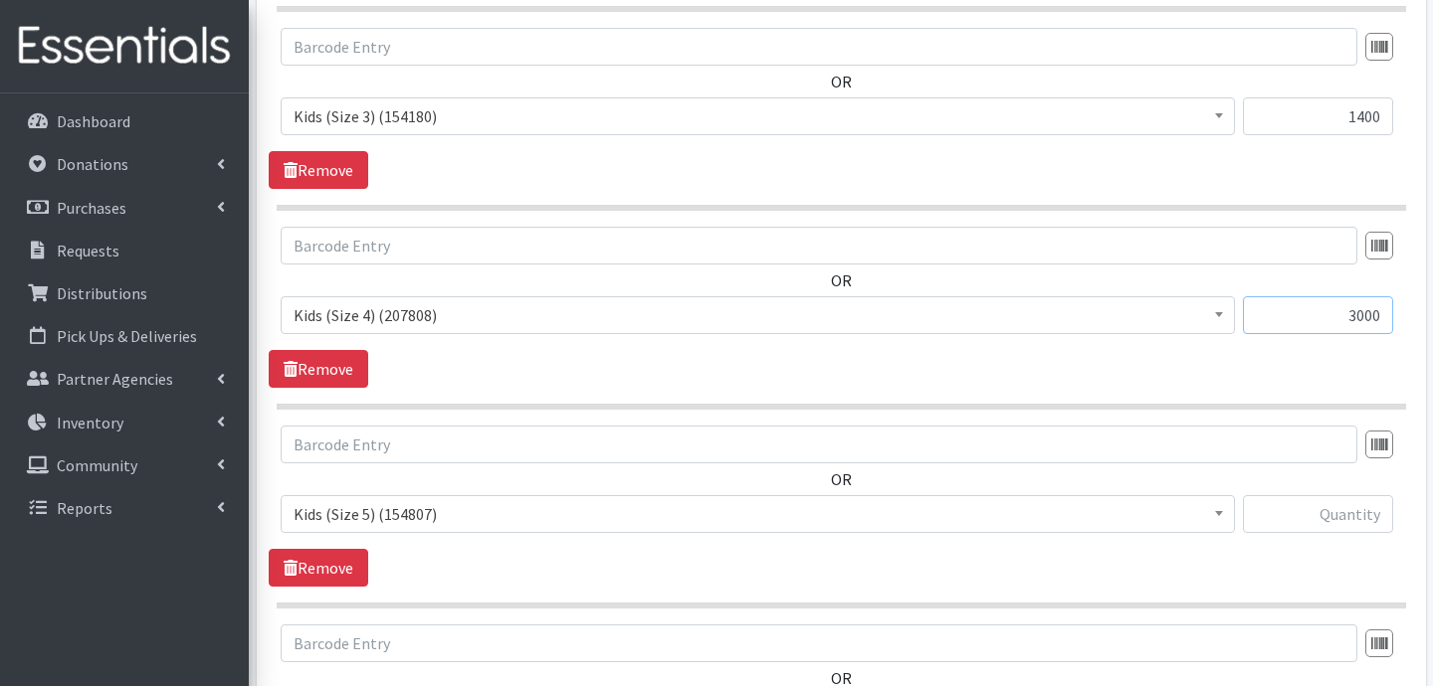
scroll to position [1252, 0]
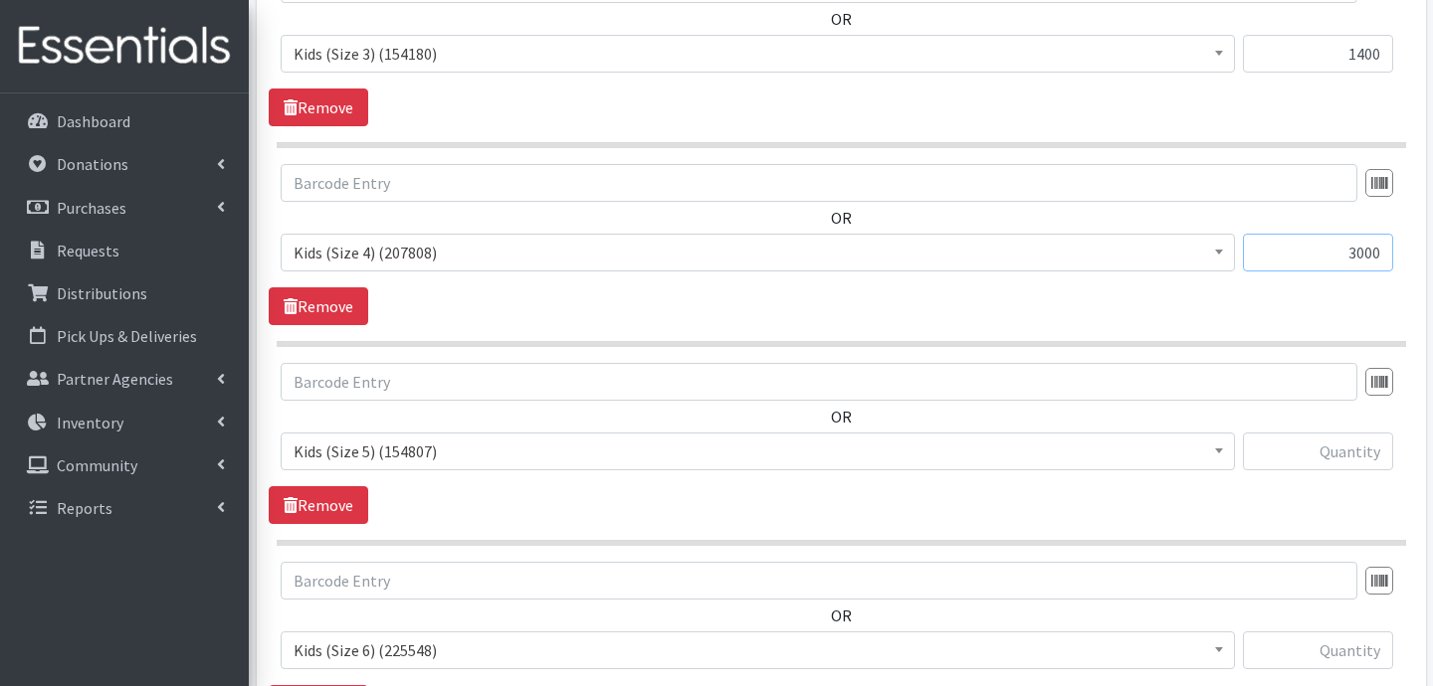
type input "3000"
click at [1382, 459] on input "text" at bounding box center [1318, 452] width 150 height 38
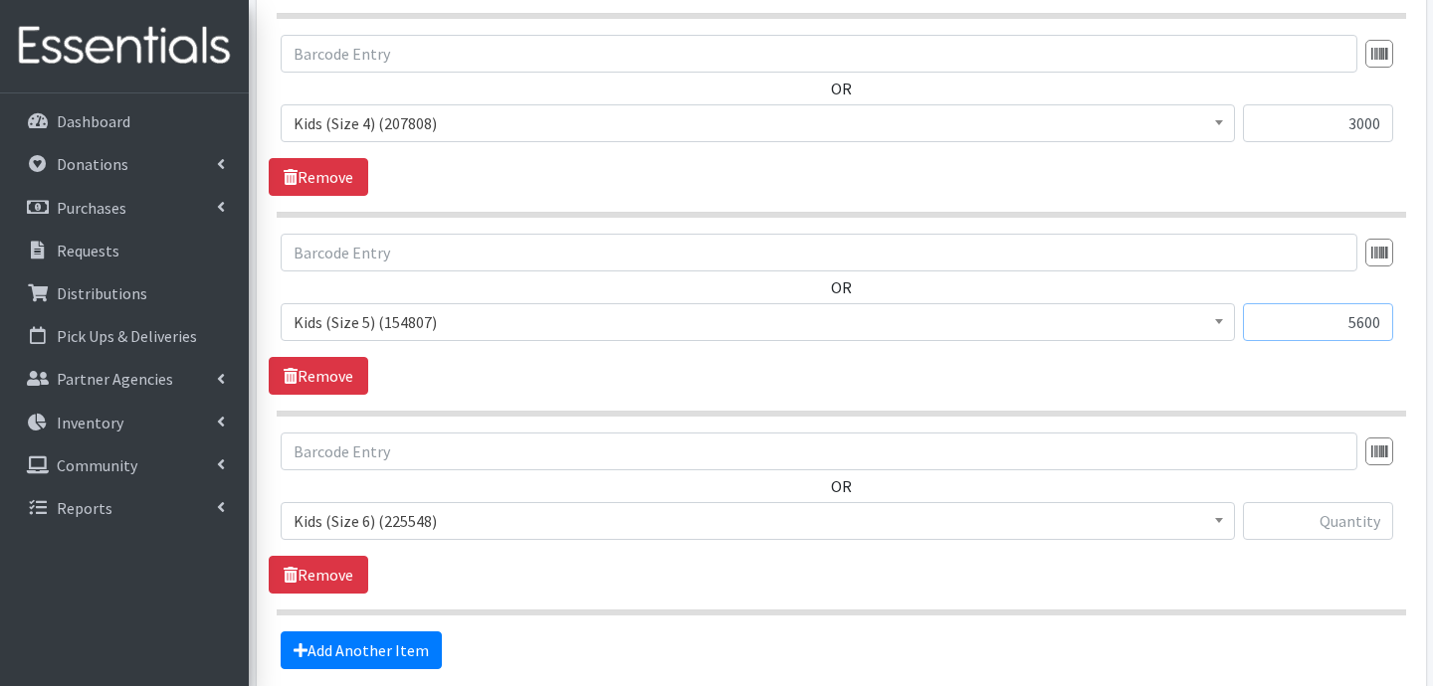
scroll to position [1494, 0]
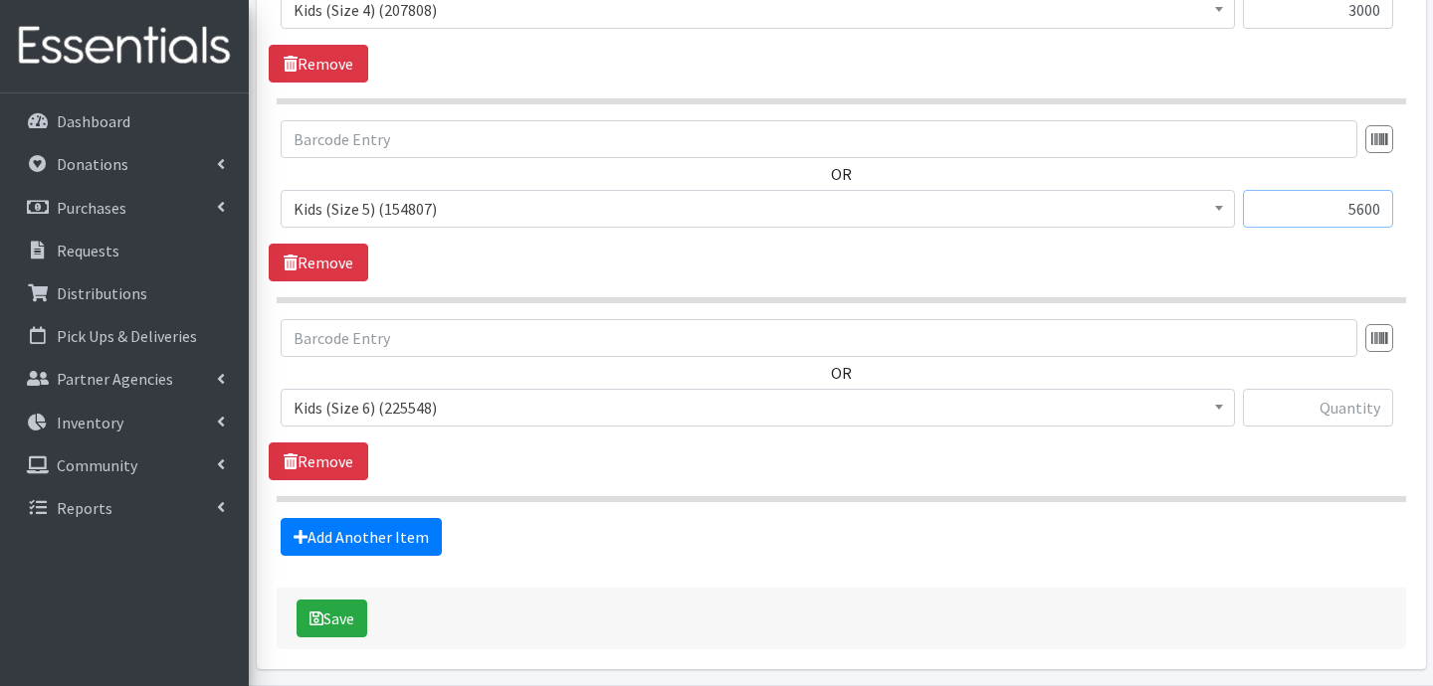
type input "5600"
click at [1326, 417] on input "text" at bounding box center [1318, 408] width 150 height 38
click at [349, 619] on button "Save" at bounding box center [331, 619] width 71 height 38
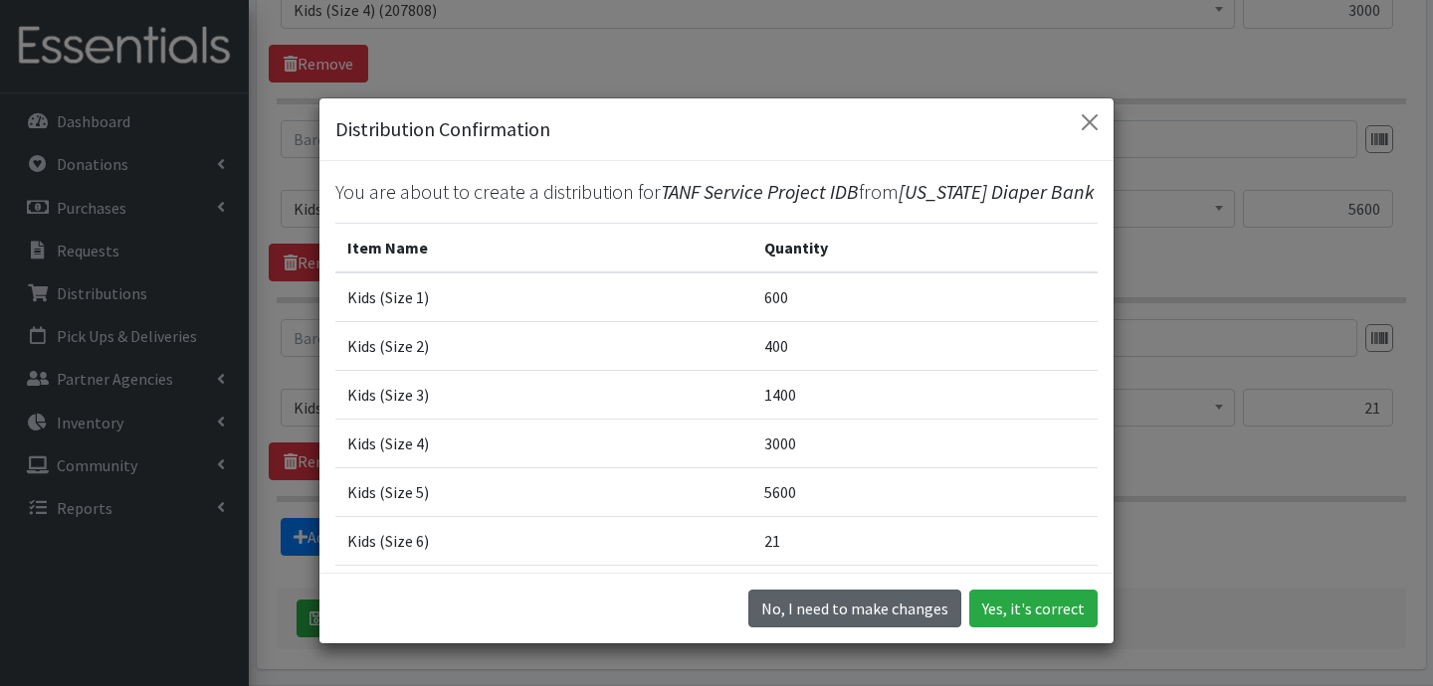
click at [896, 608] on button "No, I need to make changes" at bounding box center [854, 609] width 213 height 38
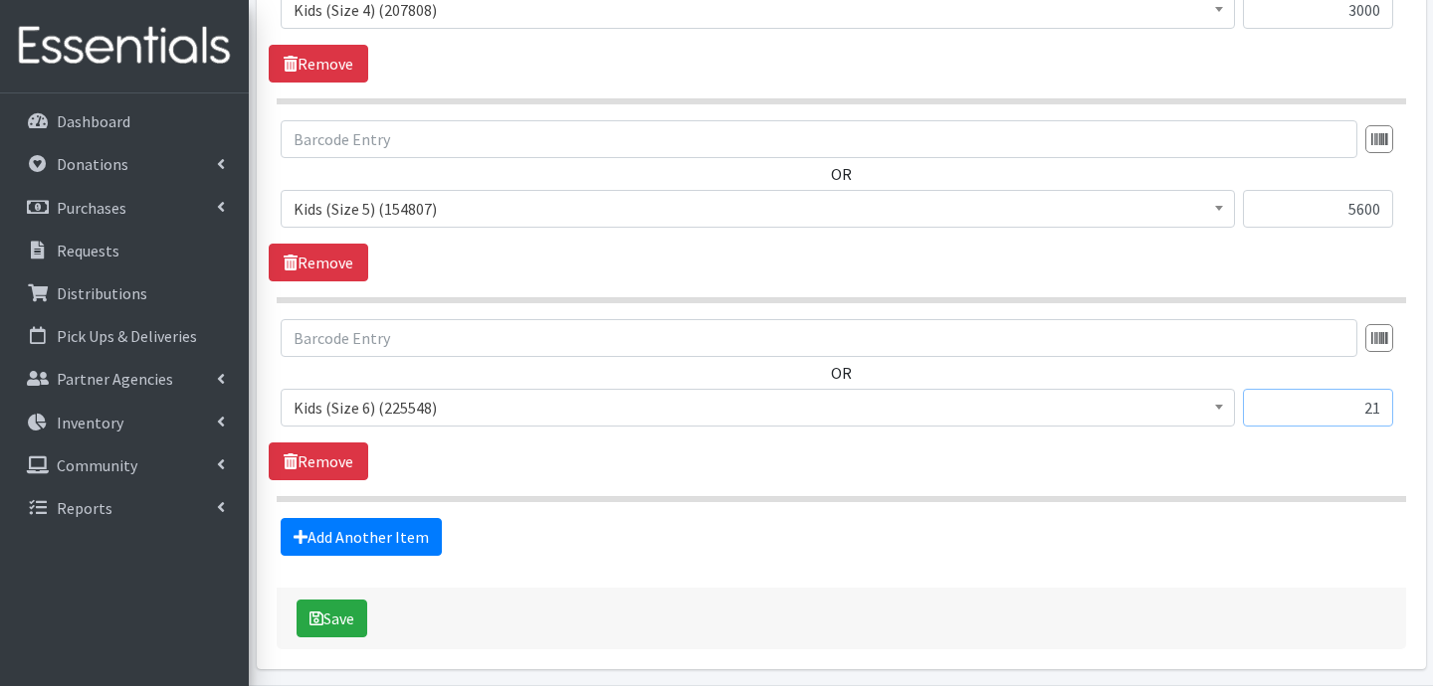
click at [1379, 406] on input "21" at bounding box center [1318, 408] width 150 height 38
type input "2"
type input "4200"
click at [338, 616] on button "Save" at bounding box center [331, 619] width 71 height 38
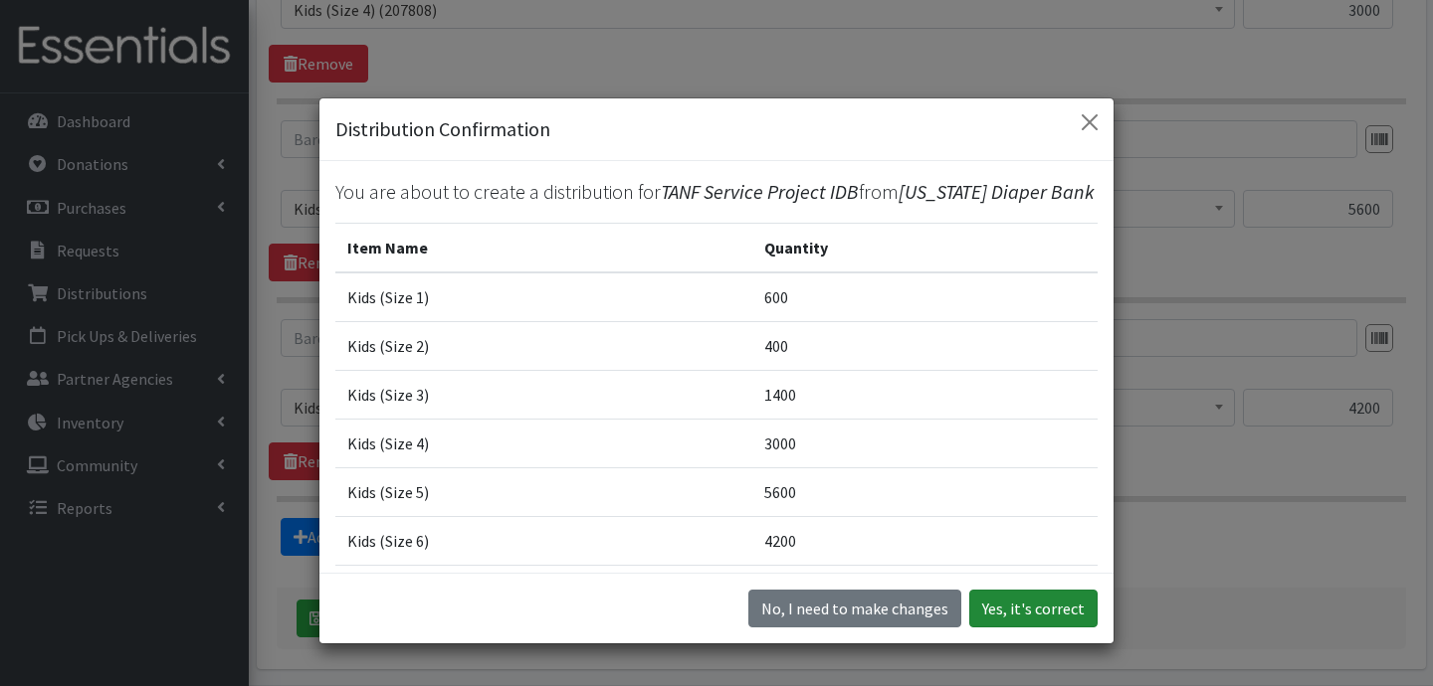
click at [1043, 611] on button "Yes, it's correct" at bounding box center [1033, 609] width 128 height 38
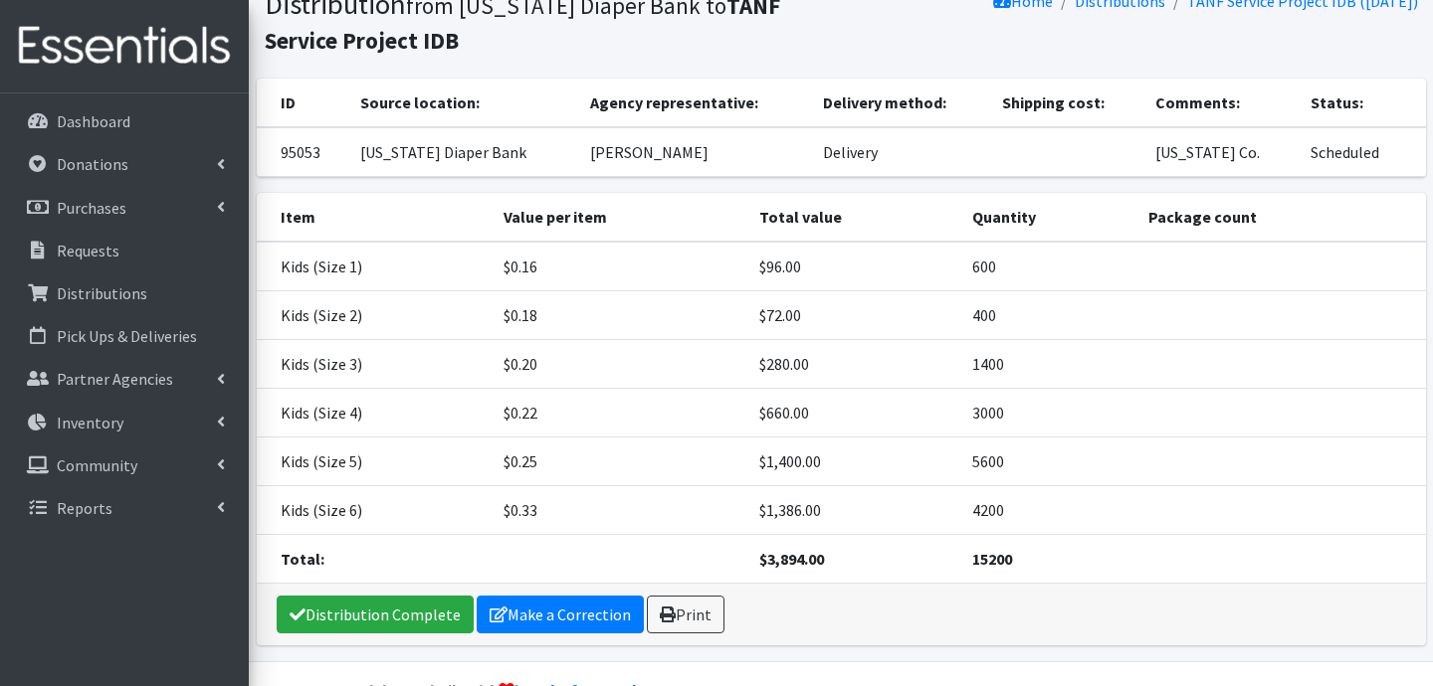
scroll to position [151, 0]
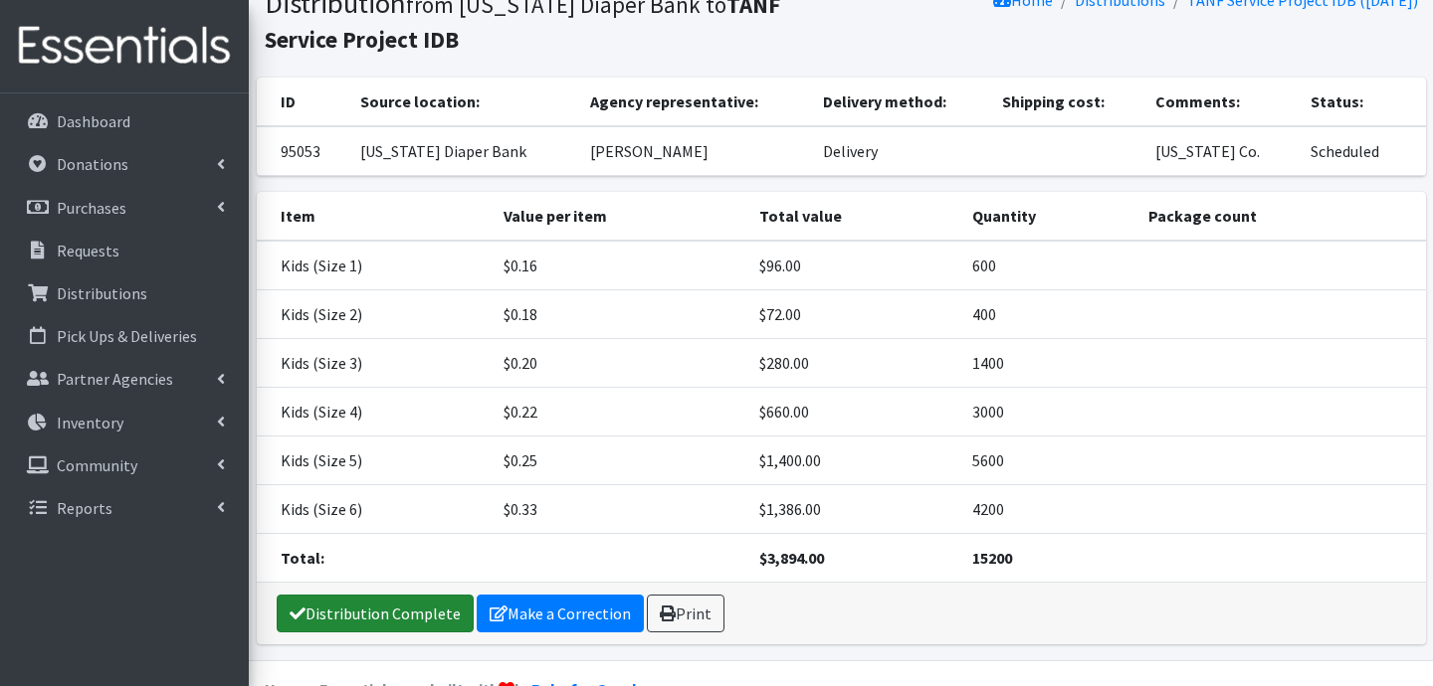
click at [383, 613] on link "Distribution Complete" at bounding box center [375, 614] width 197 height 38
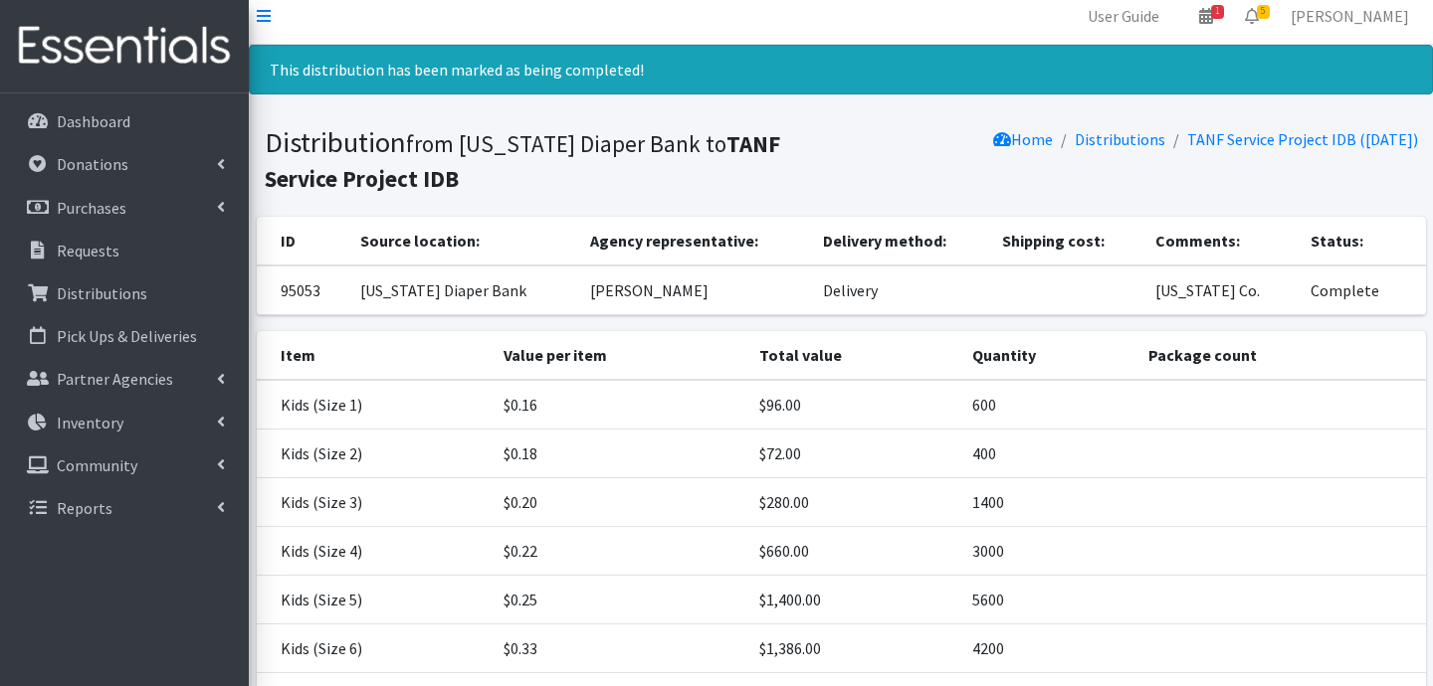
scroll to position [0, 0]
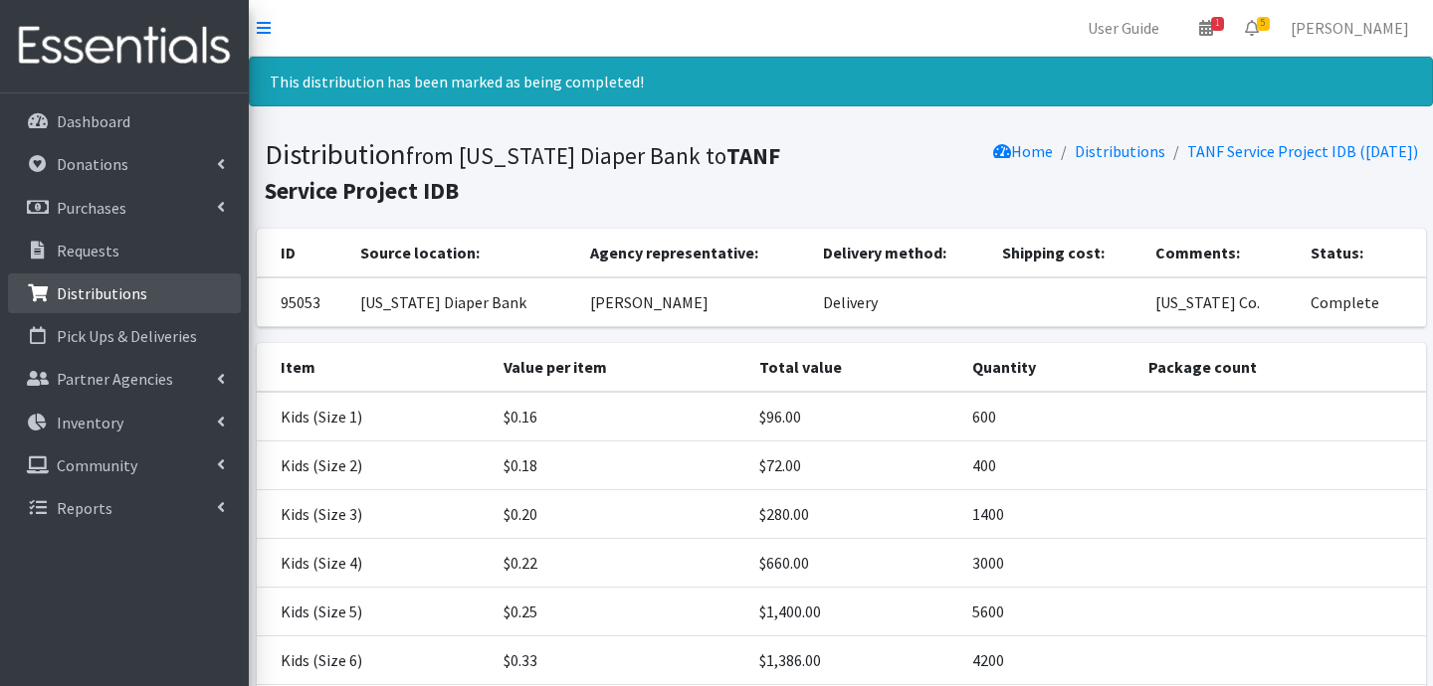
click at [100, 286] on p "Distributions" at bounding box center [102, 294] width 91 height 20
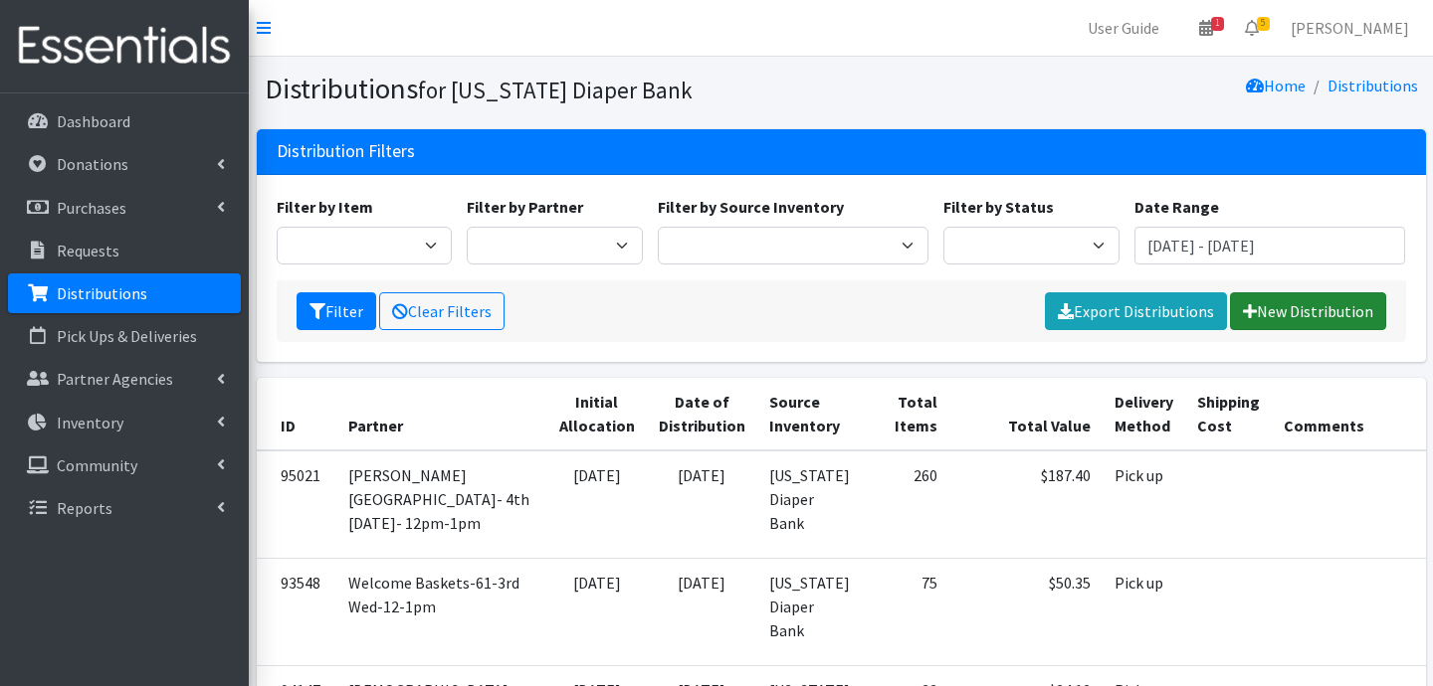
click at [1348, 319] on link "New Distribution" at bounding box center [1308, 311] width 156 height 38
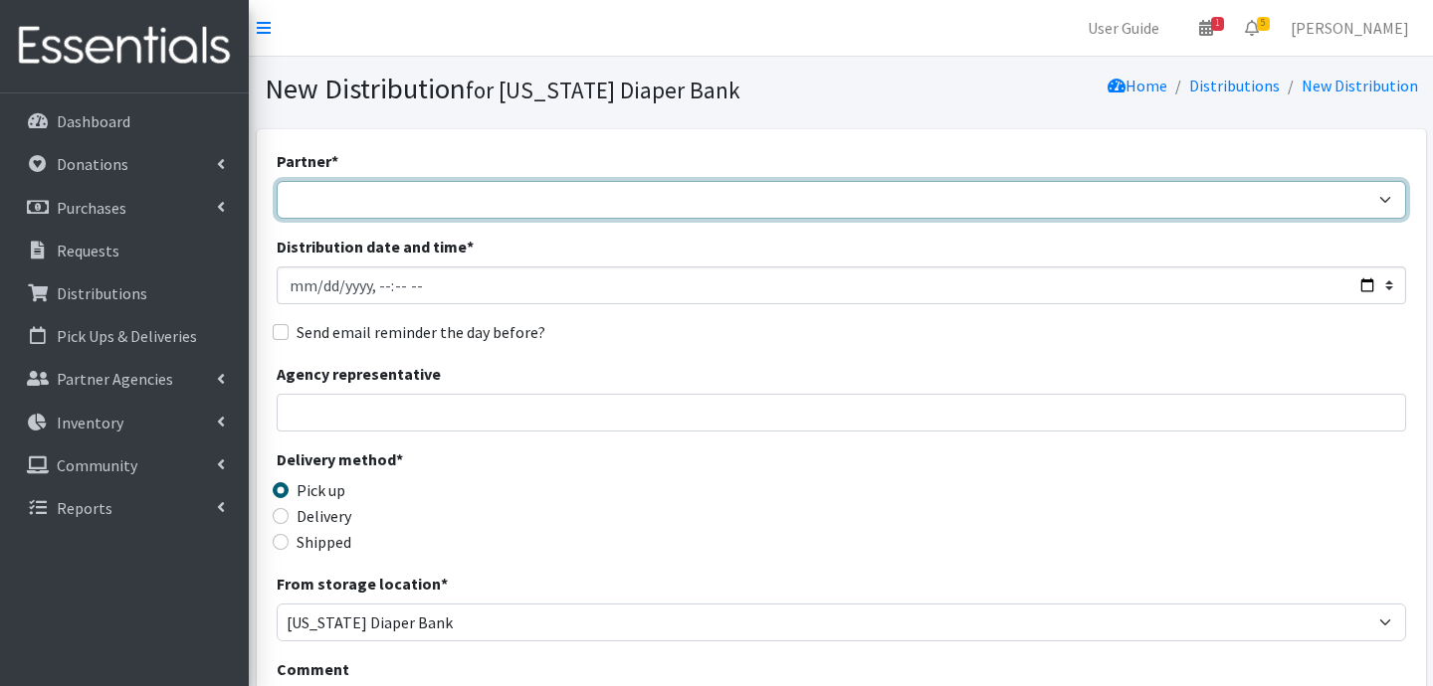
click at [368, 192] on select "ARC [PERSON_NAME] and [GEOGRAPHIC_DATA] [GEOGRAPHIC_DATA] Babies Basic Needs No…" at bounding box center [841, 200] width 1129 height 38
select select "5004"
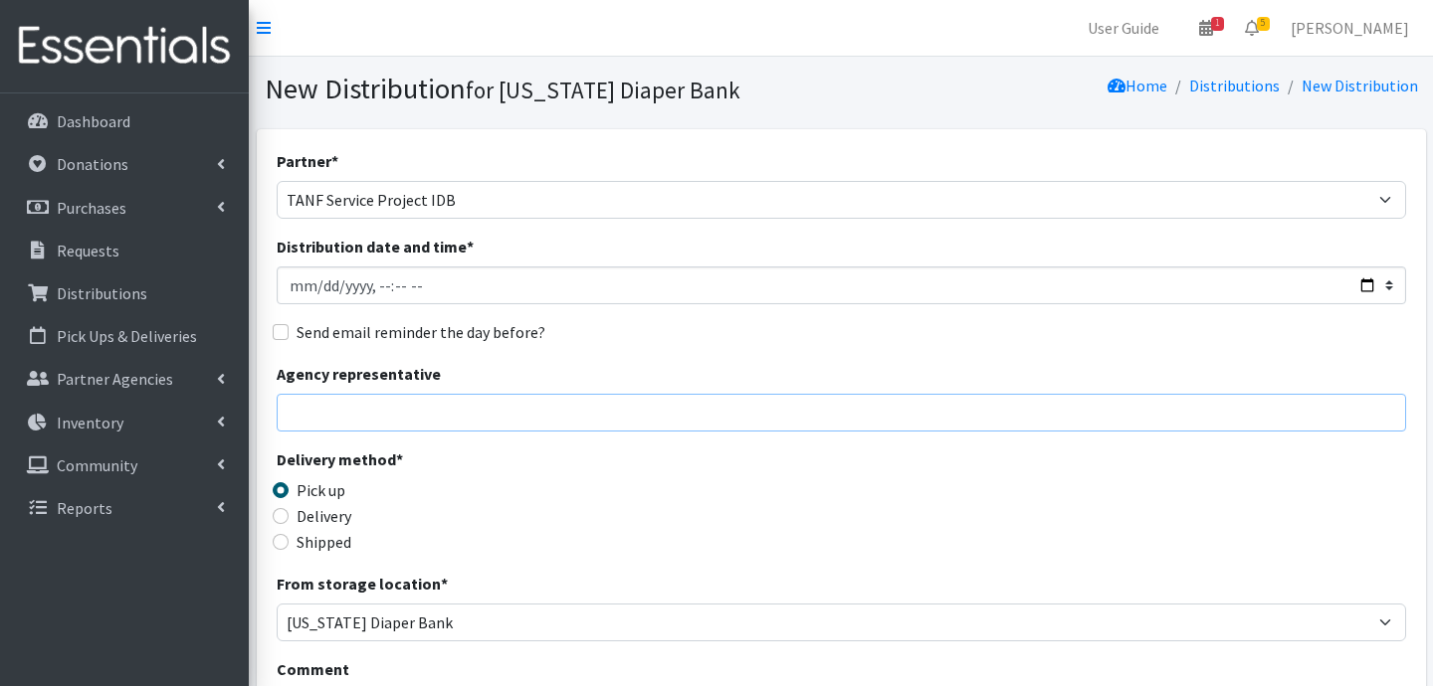
click at [363, 424] on input "Agency representative" at bounding box center [841, 413] width 1129 height 38
type input "Jessica Taylor"
click at [281, 519] on input "Delivery" at bounding box center [281, 516] width 16 height 16
radio input "true"
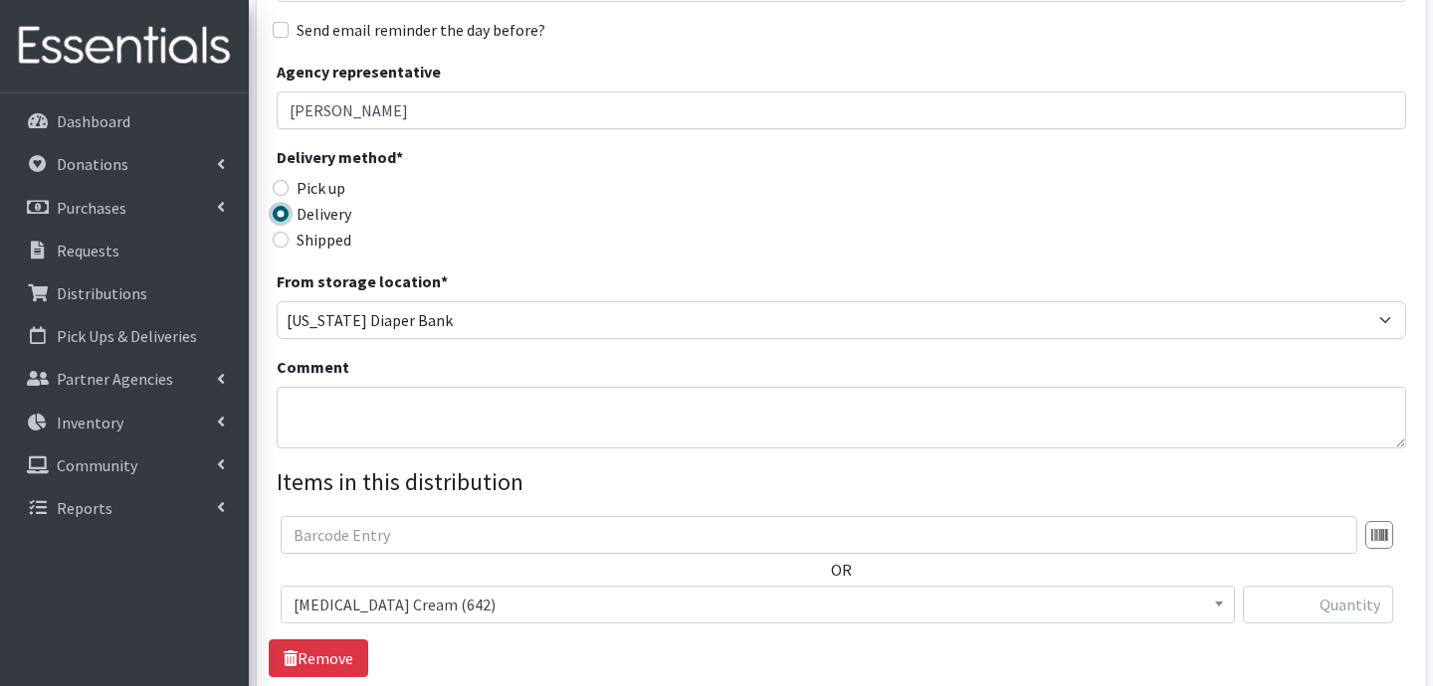
scroll to position [313, 0]
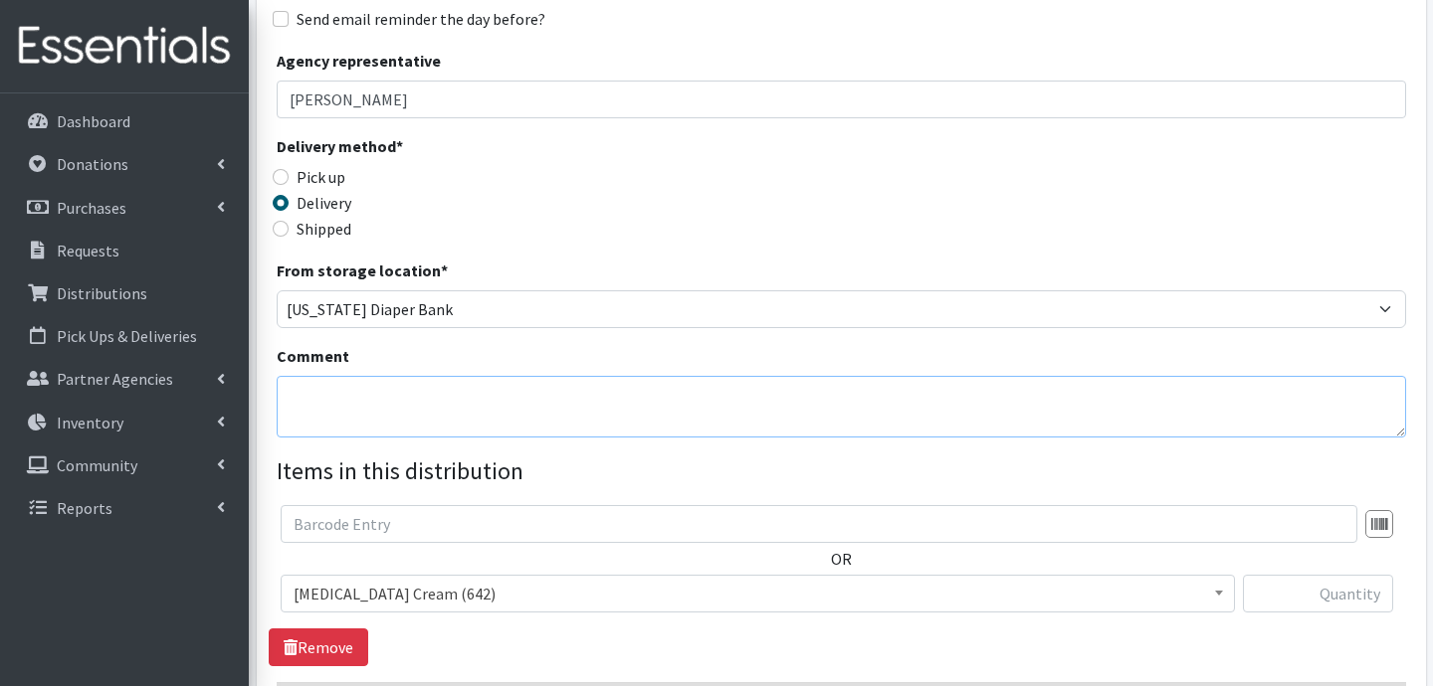
click at [473, 403] on textarea "Comment" at bounding box center [841, 407] width 1129 height 62
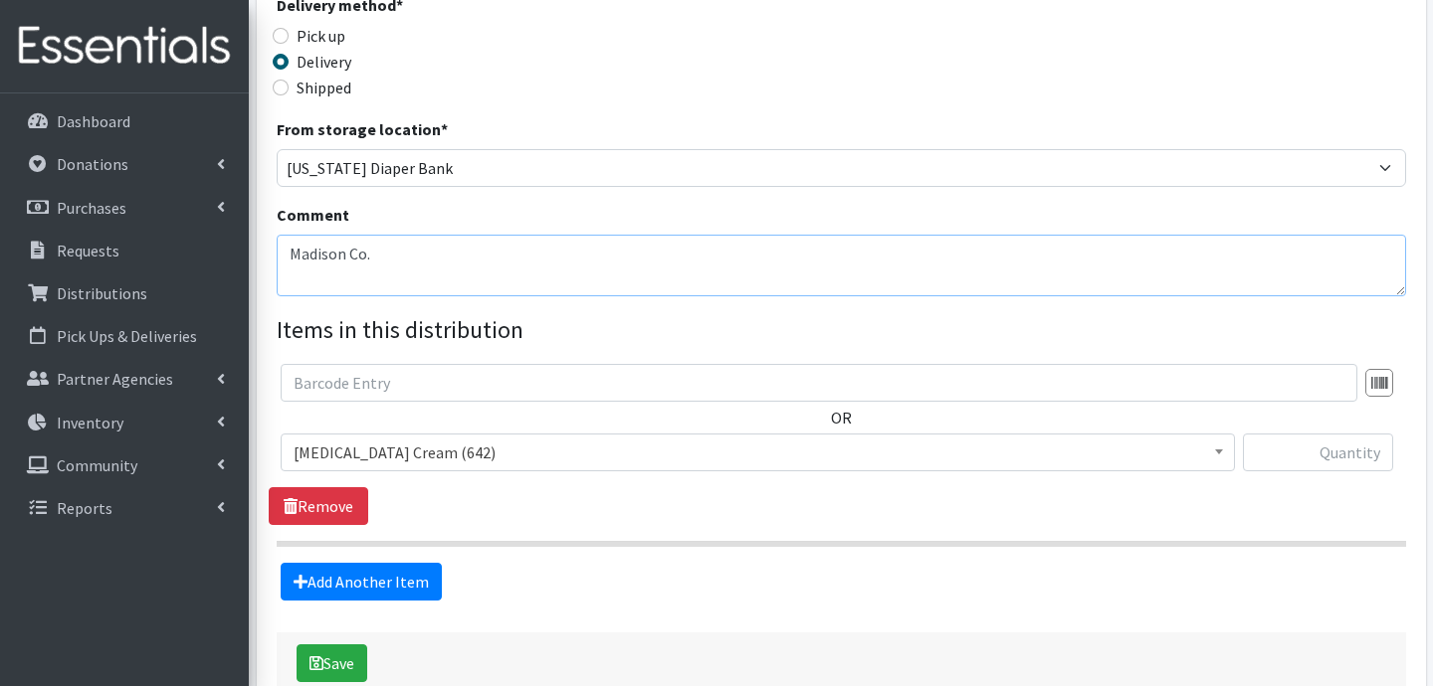
scroll to position [515, 0]
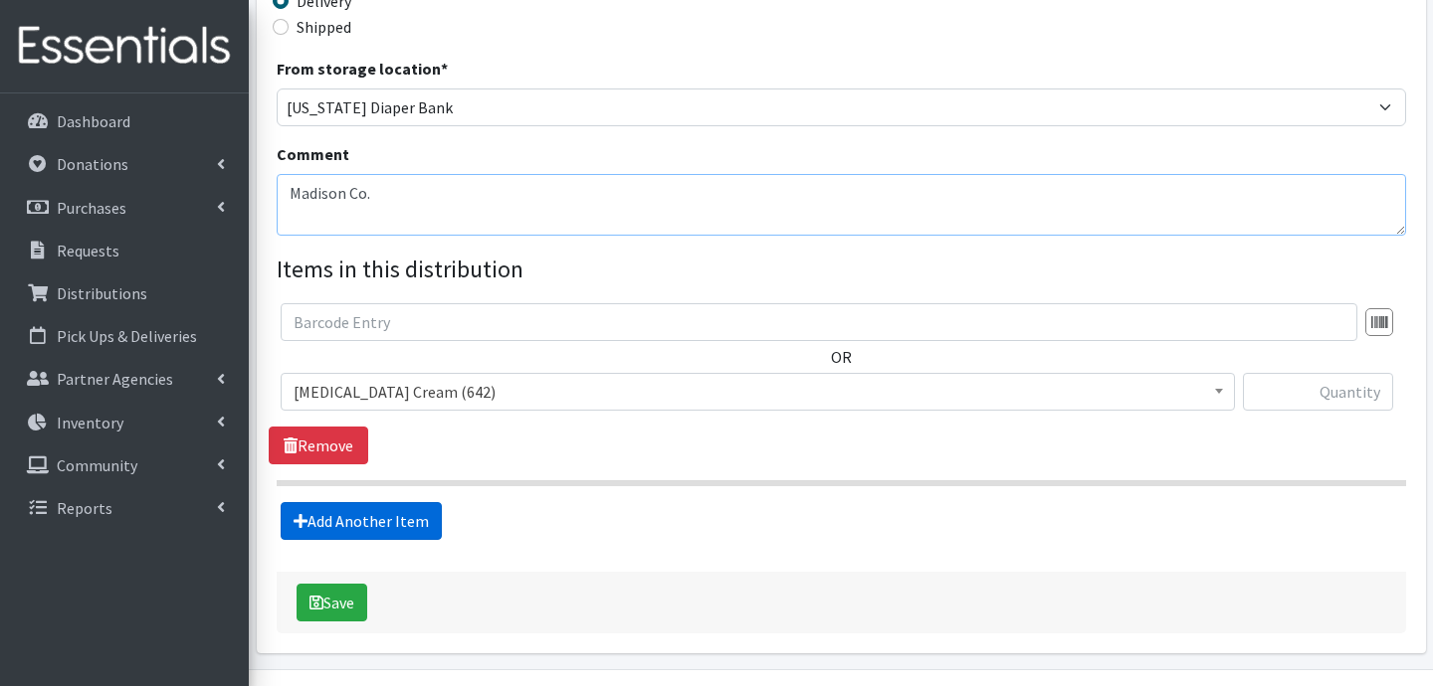
type textarea "Madison Co."
click at [376, 518] on link "Add Another Item" at bounding box center [361, 521] width 161 height 38
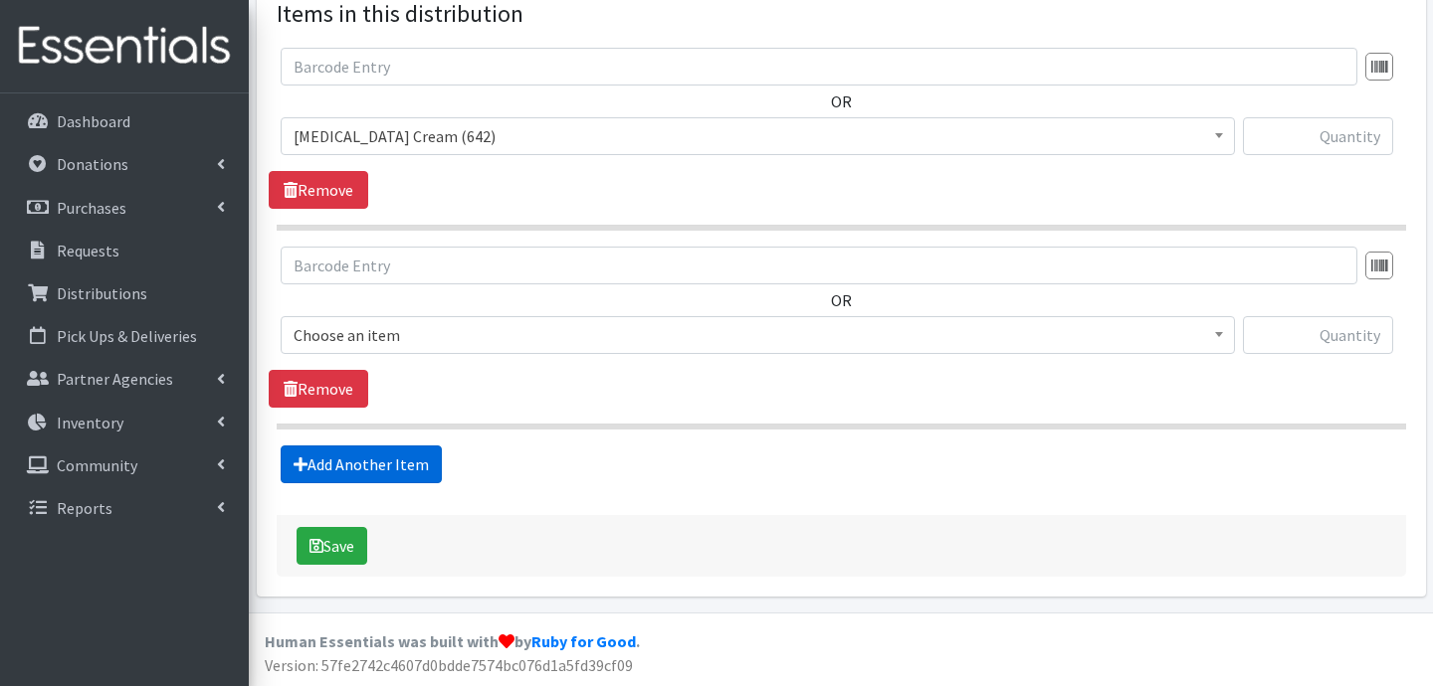
click at [394, 471] on link "Add Another Item" at bounding box center [361, 465] width 161 height 38
click at [375, 467] on link "Add Another Item" at bounding box center [361, 465] width 161 height 38
click at [401, 466] on link "Add Another Item" at bounding box center [361, 465] width 161 height 38
click at [407, 470] on link "Add Another Item" at bounding box center [361, 465] width 161 height 38
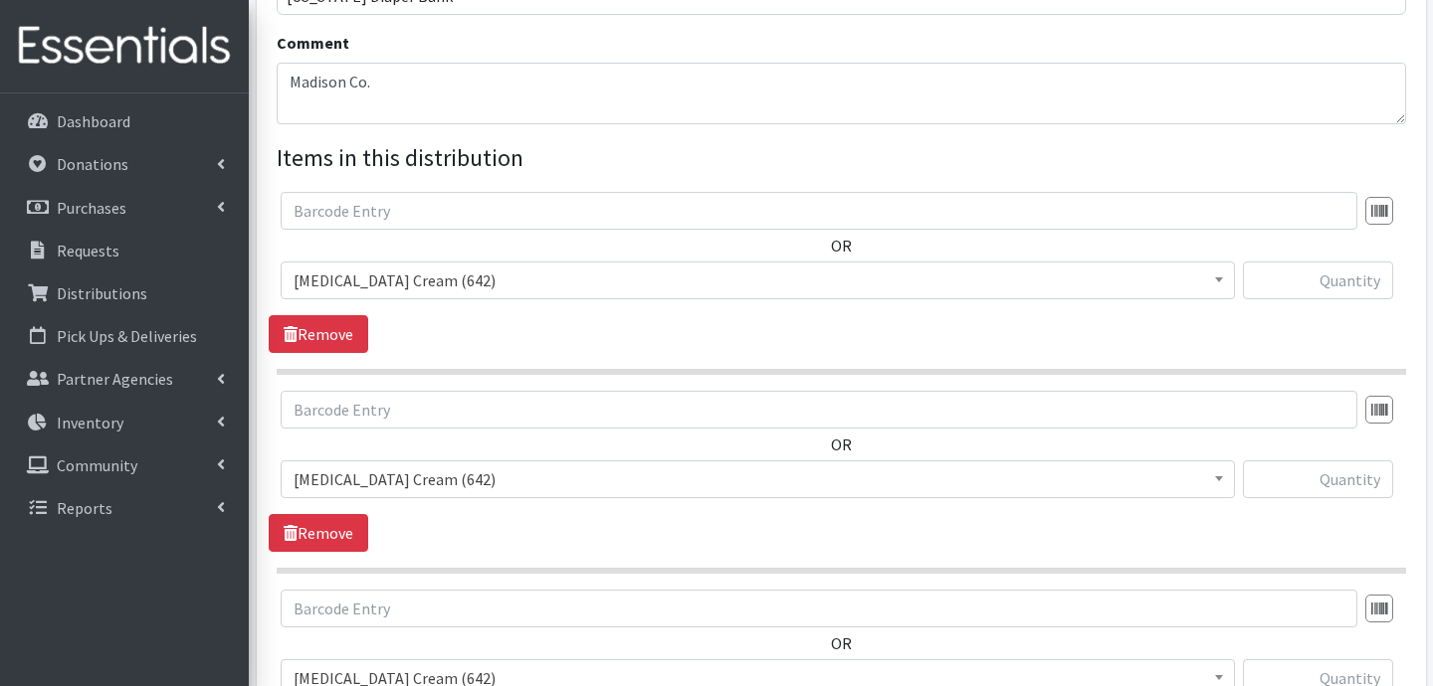
scroll to position [623, 0]
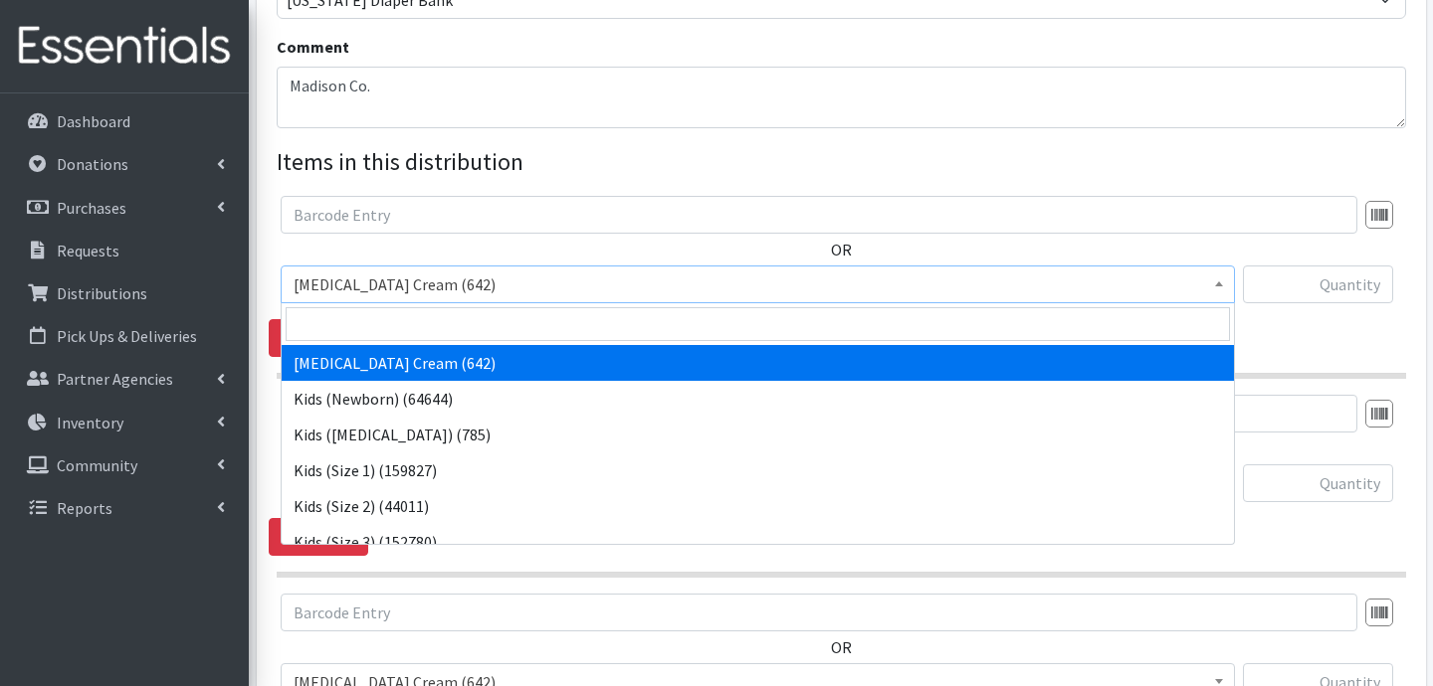
click at [494, 279] on span "[MEDICAL_DATA] Cream (642)" at bounding box center [757, 285] width 928 height 28
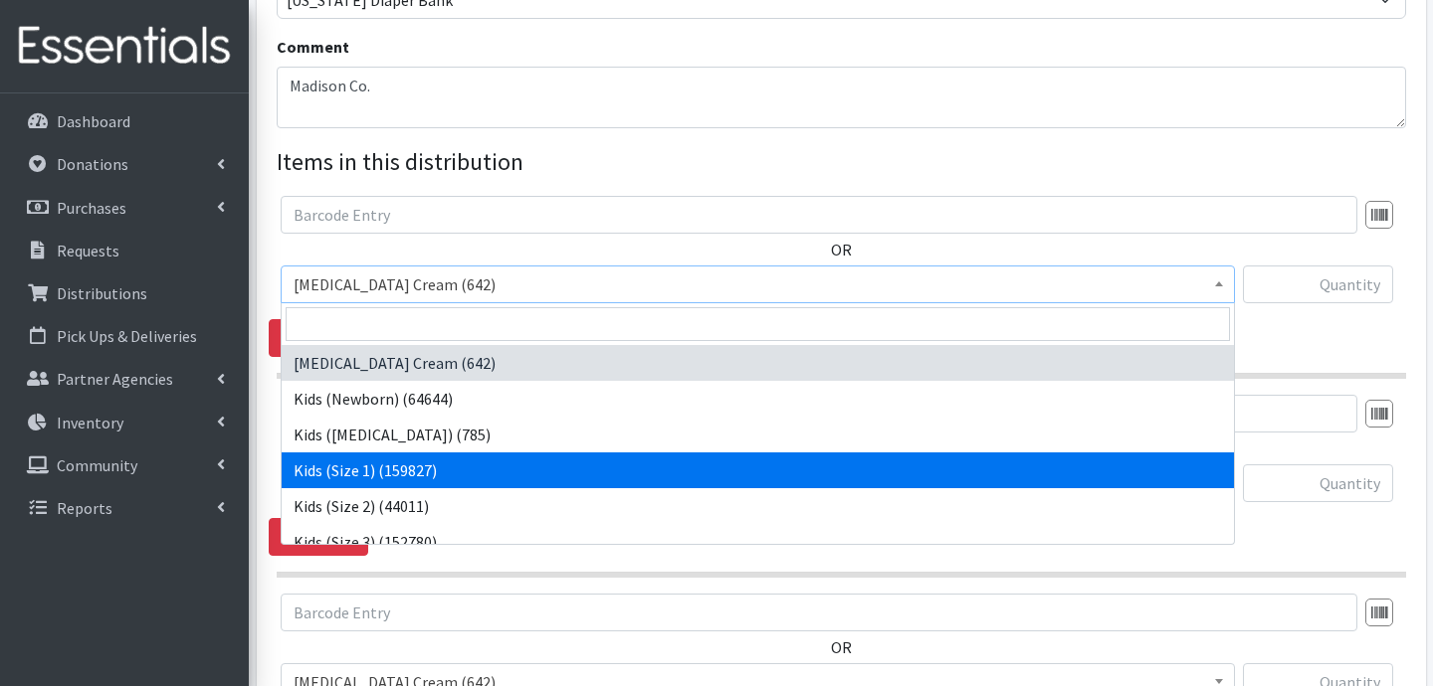
select select "3401"
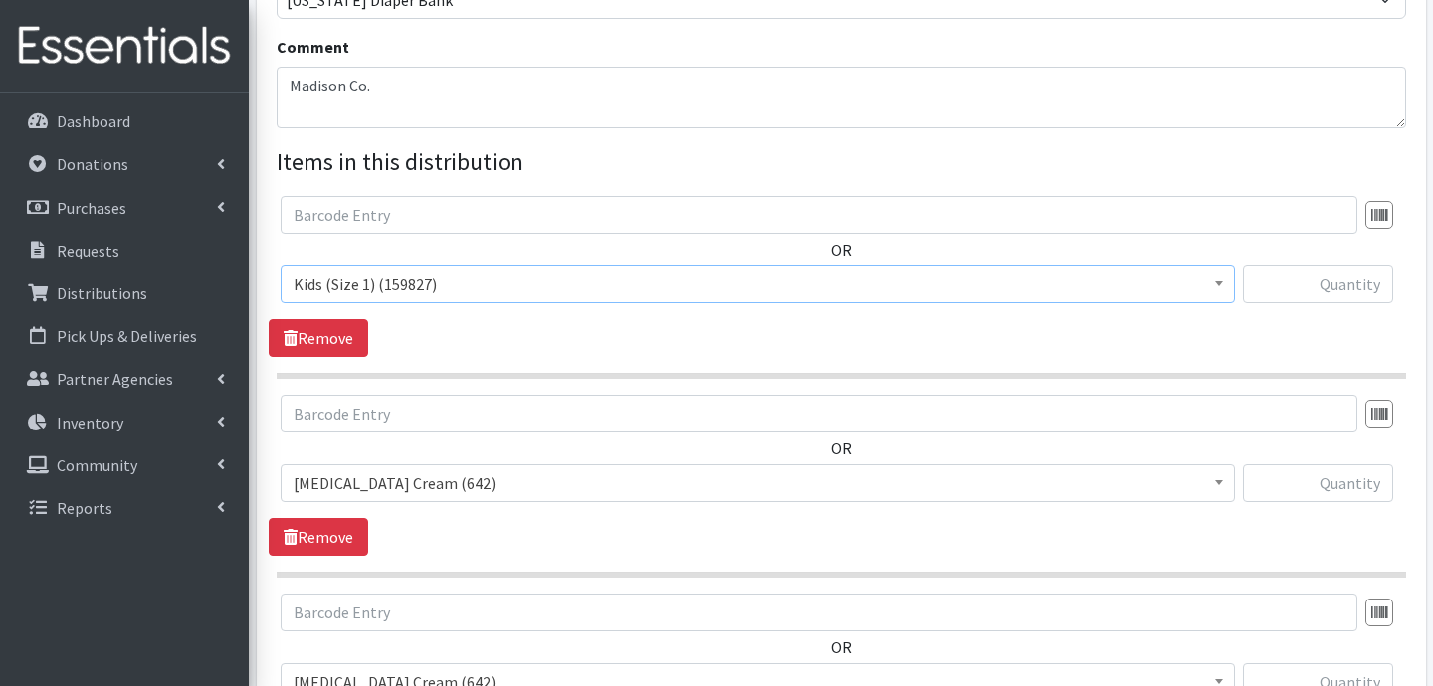
click at [430, 480] on span "[MEDICAL_DATA] Cream (642)" at bounding box center [757, 484] width 928 height 28
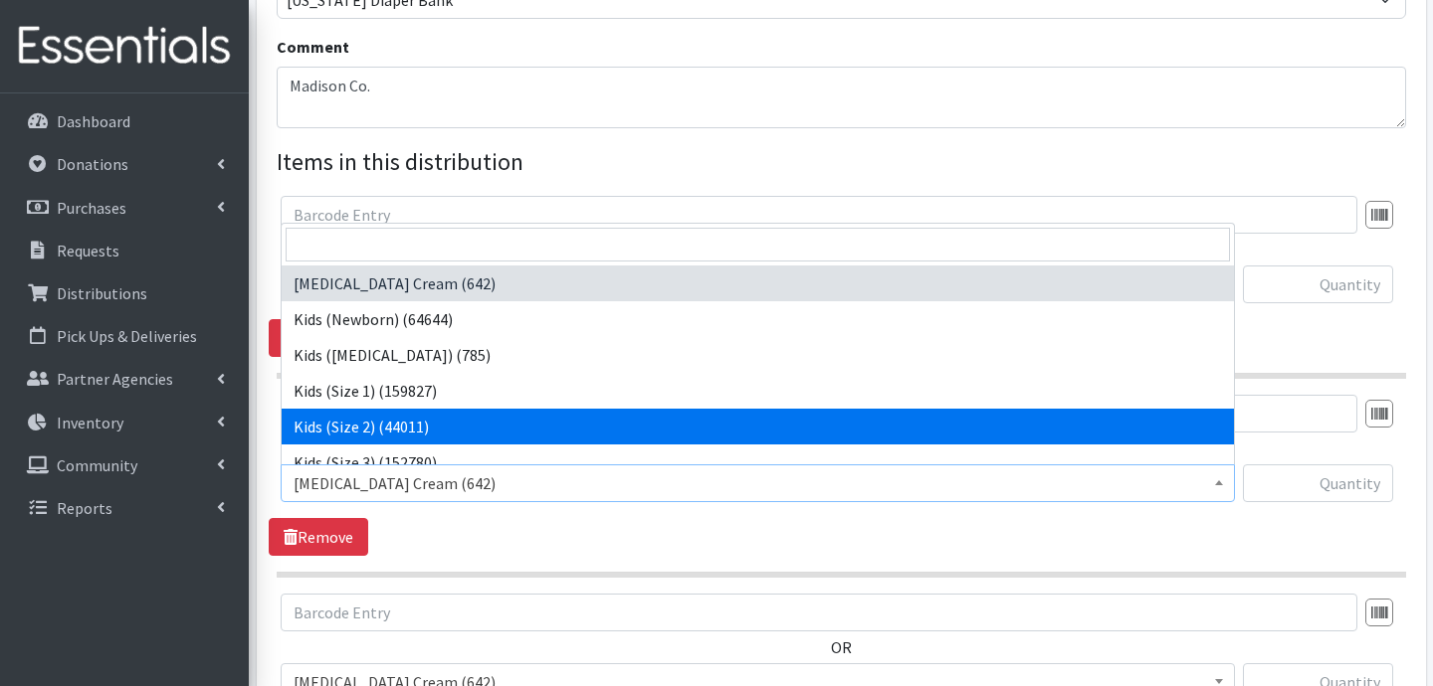
select select "3420"
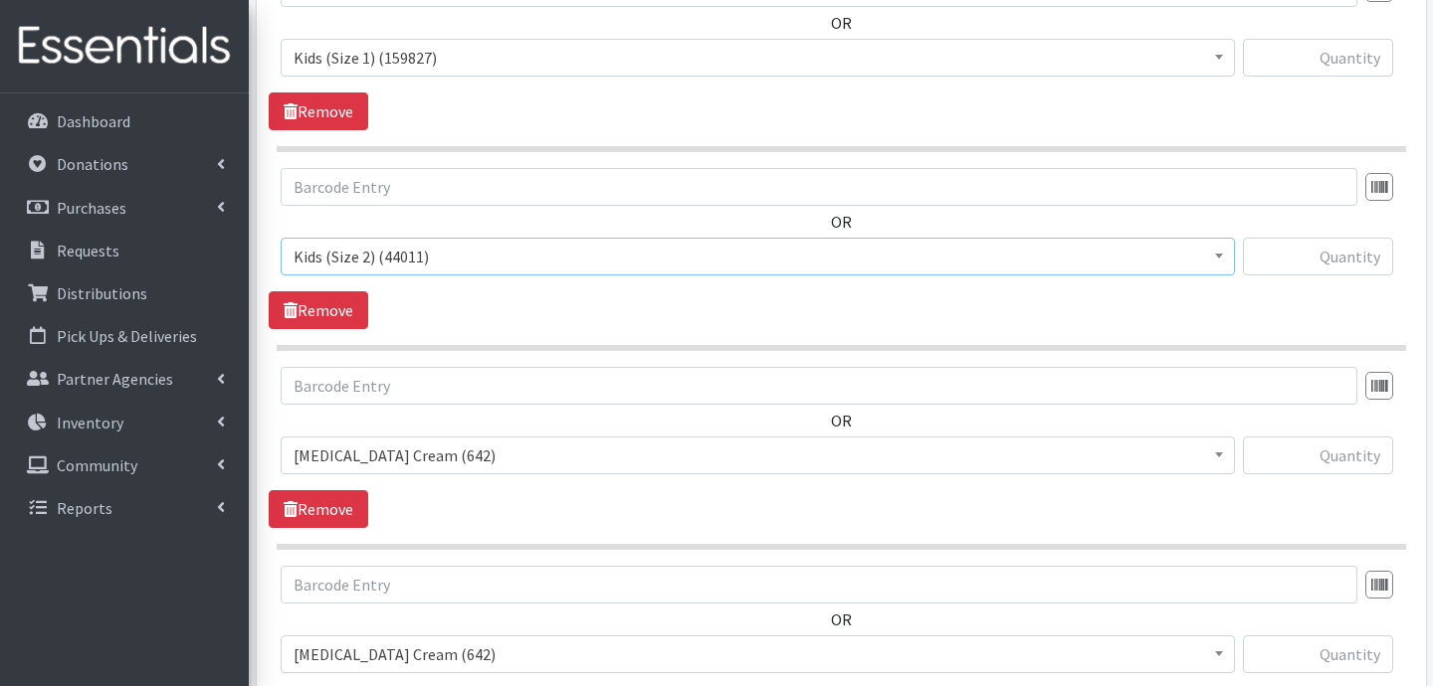
scroll to position [863, 0]
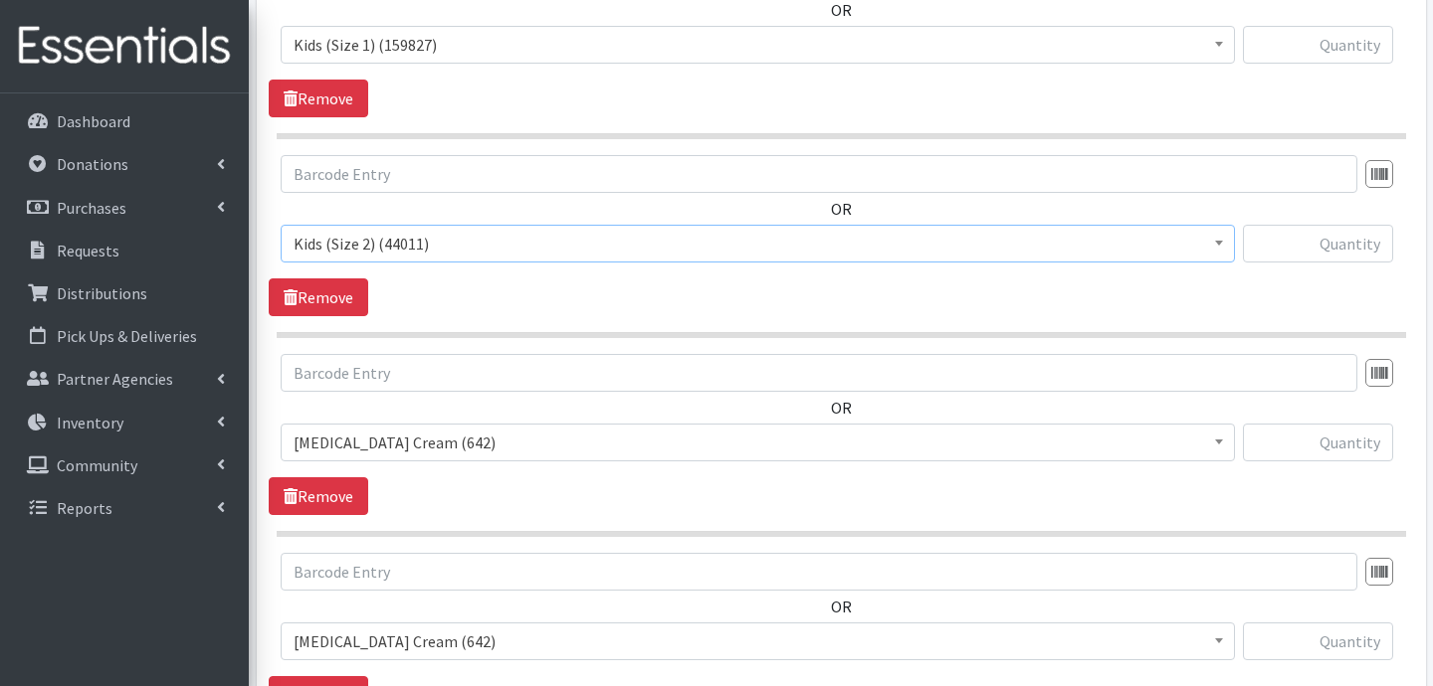
click at [525, 431] on span "[MEDICAL_DATA] Cream (642)" at bounding box center [757, 443] width 928 height 28
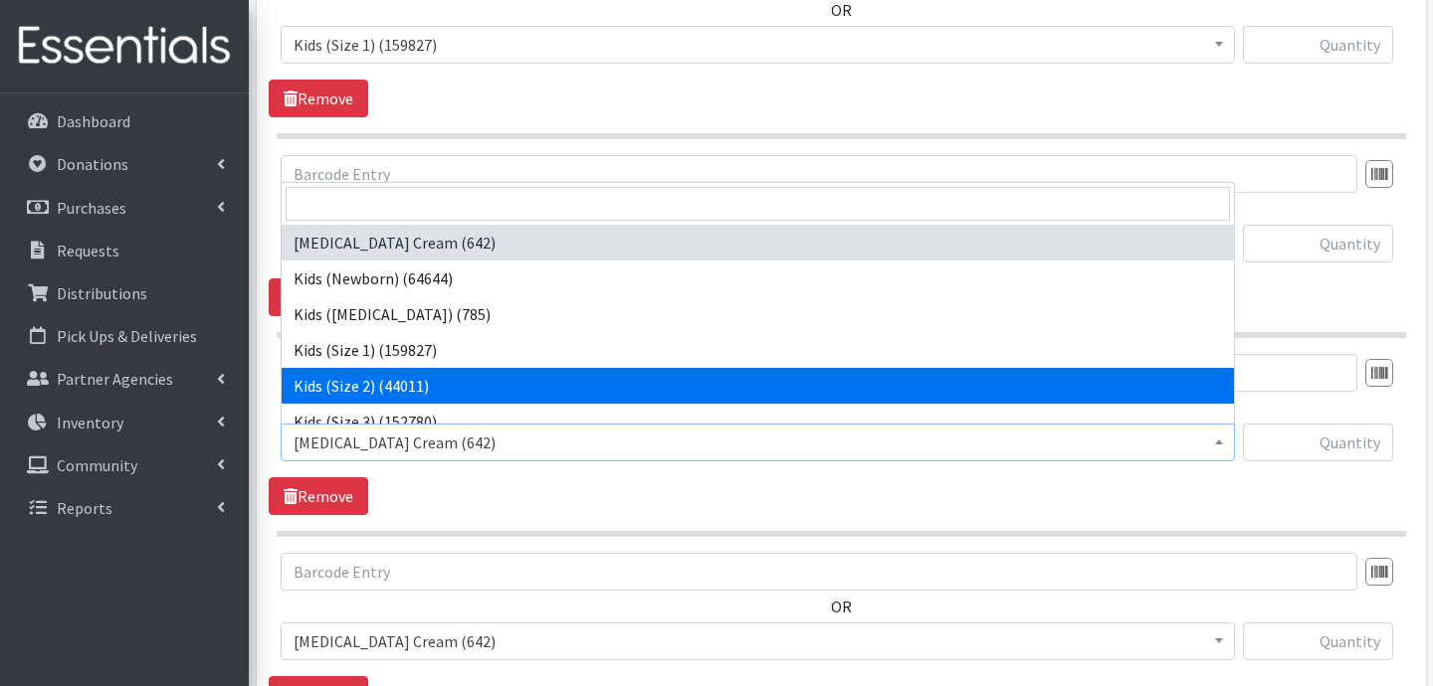
scroll to position [47, 0]
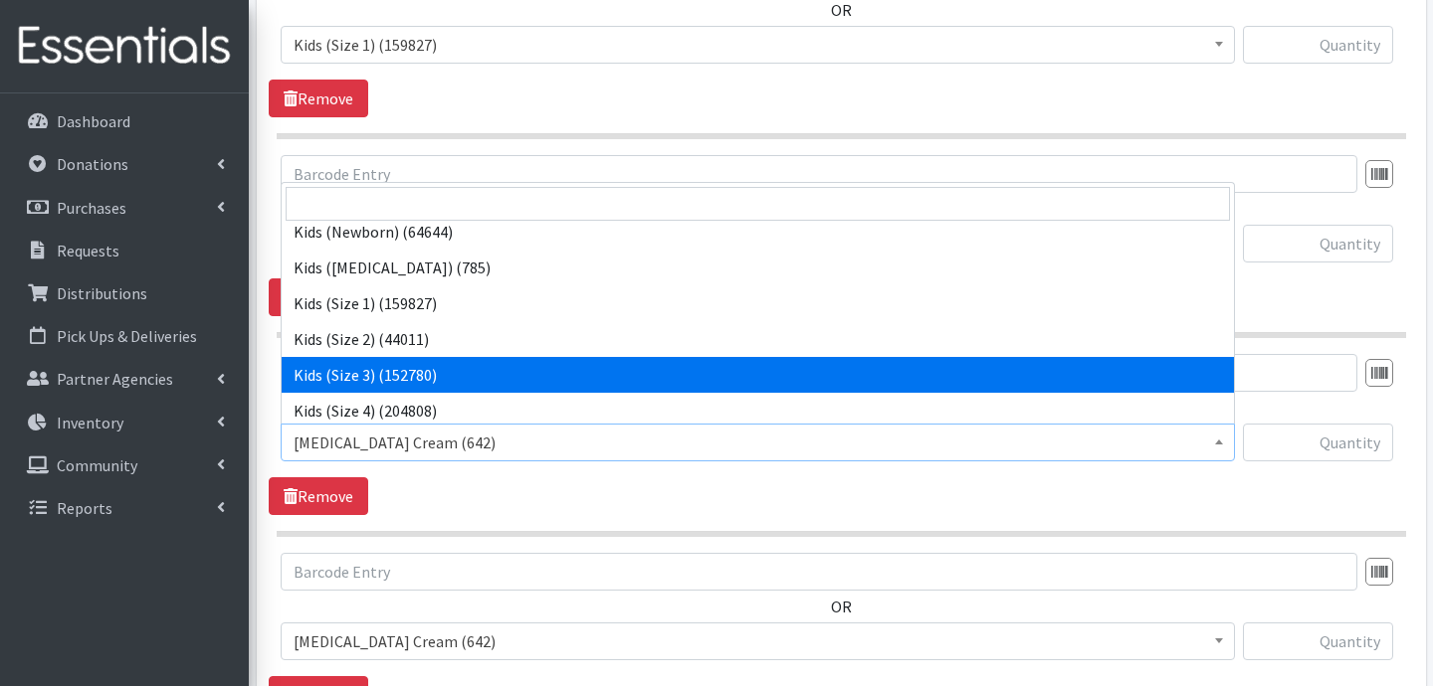
select select "3393"
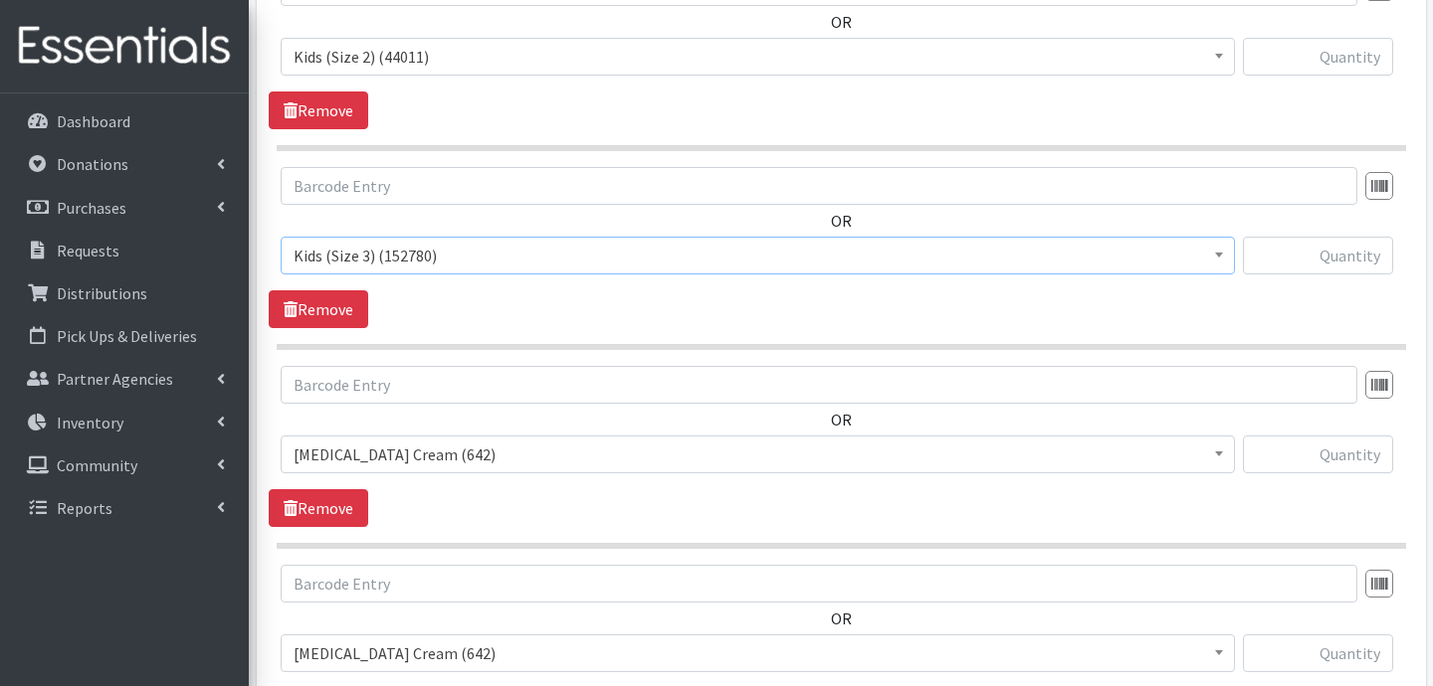
scroll to position [1057, 0]
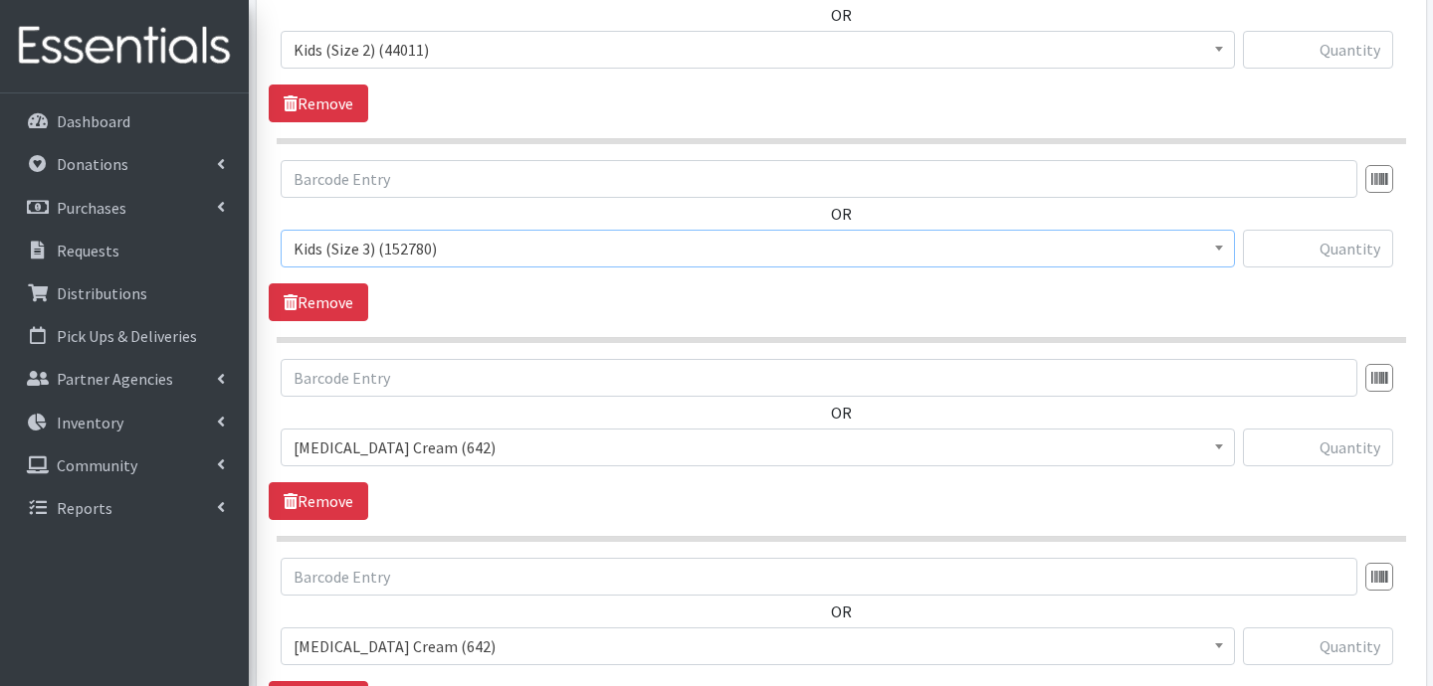
click at [476, 447] on span "[MEDICAL_DATA] Cream (642)" at bounding box center [757, 448] width 928 height 28
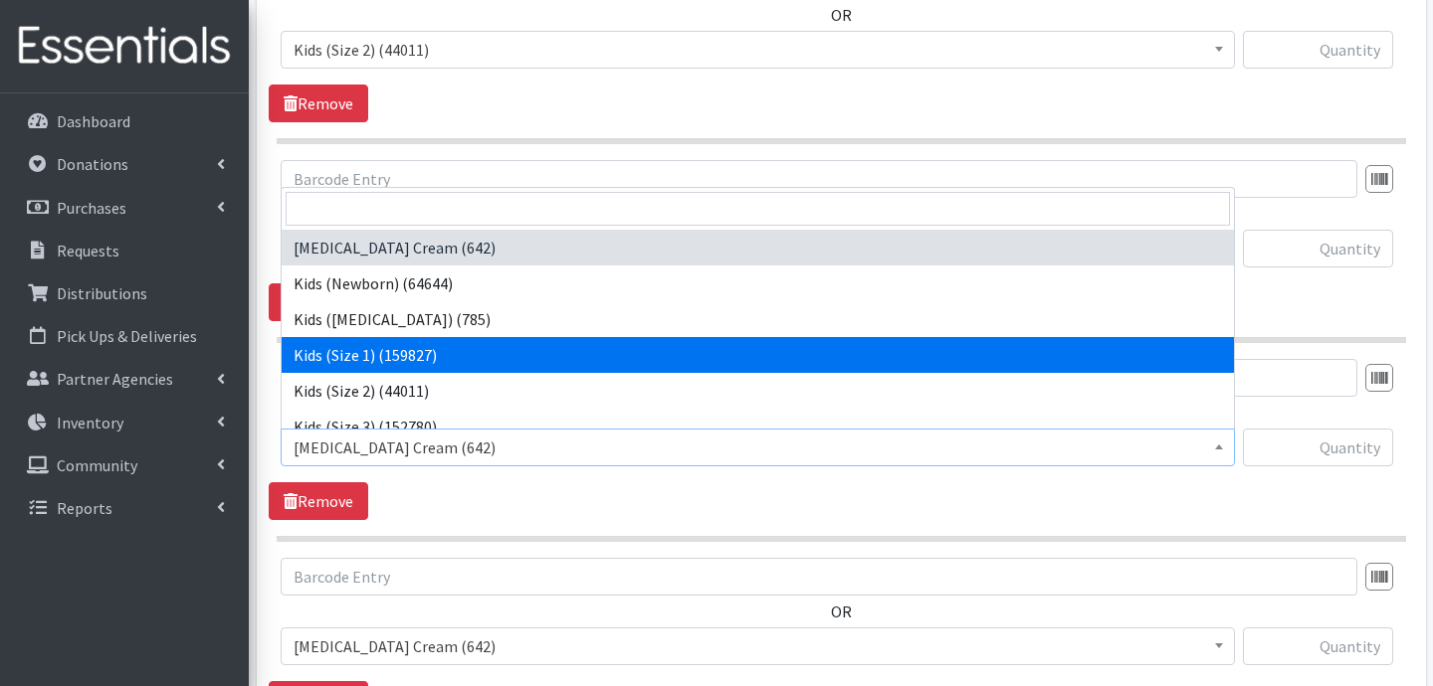
scroll to position [89, 0]
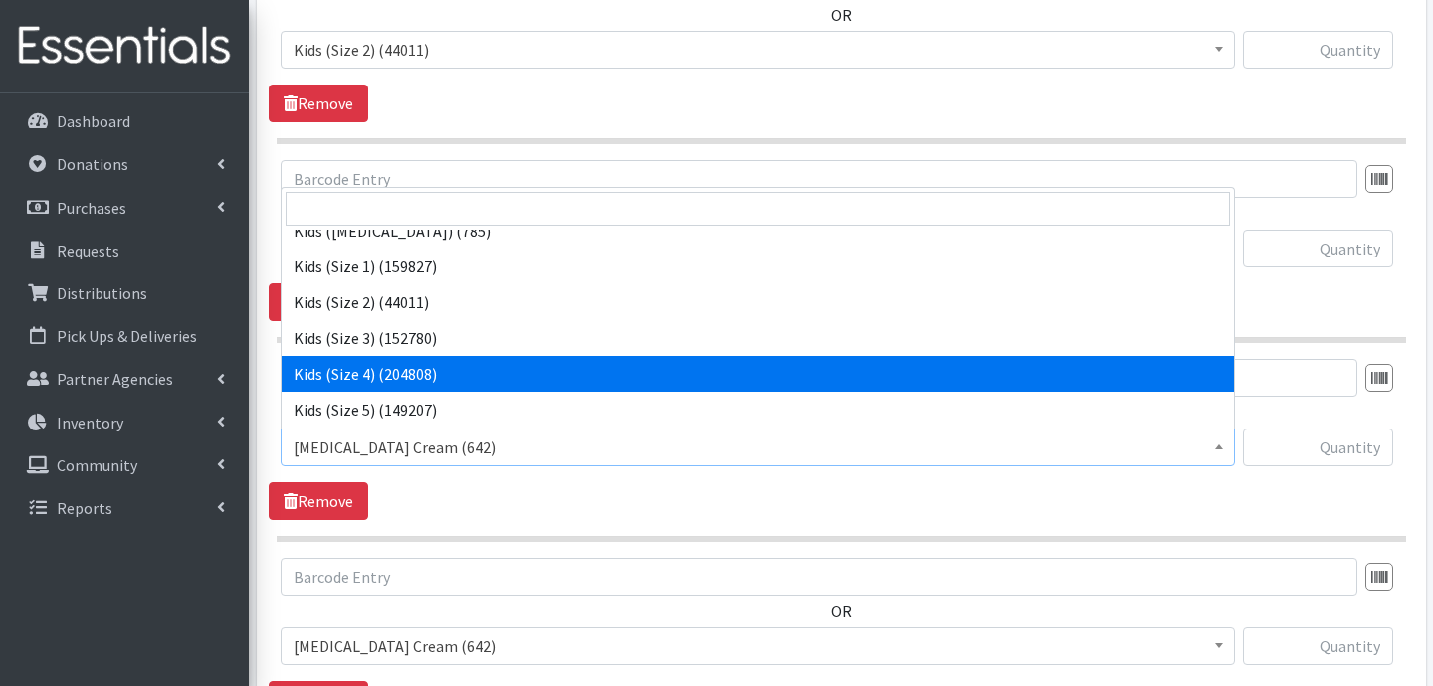
select select "3394"
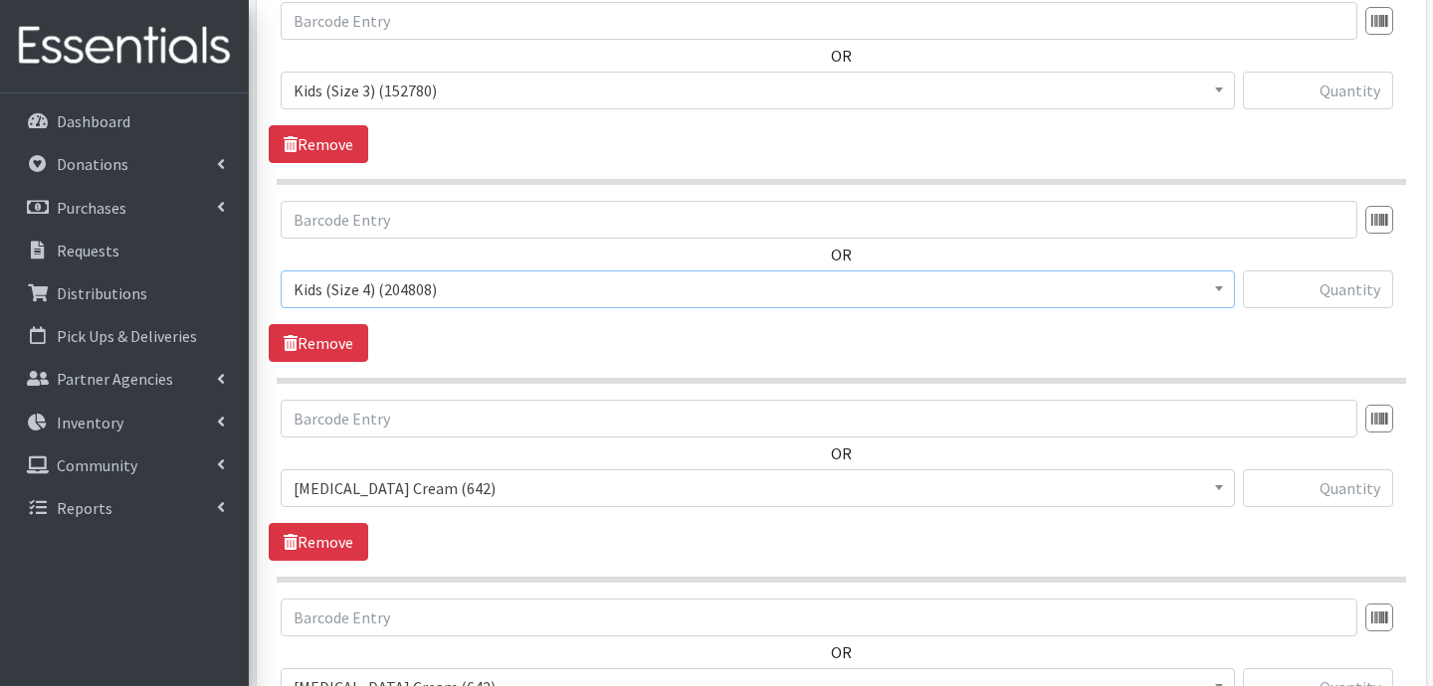
scroll to position [1229, 0]
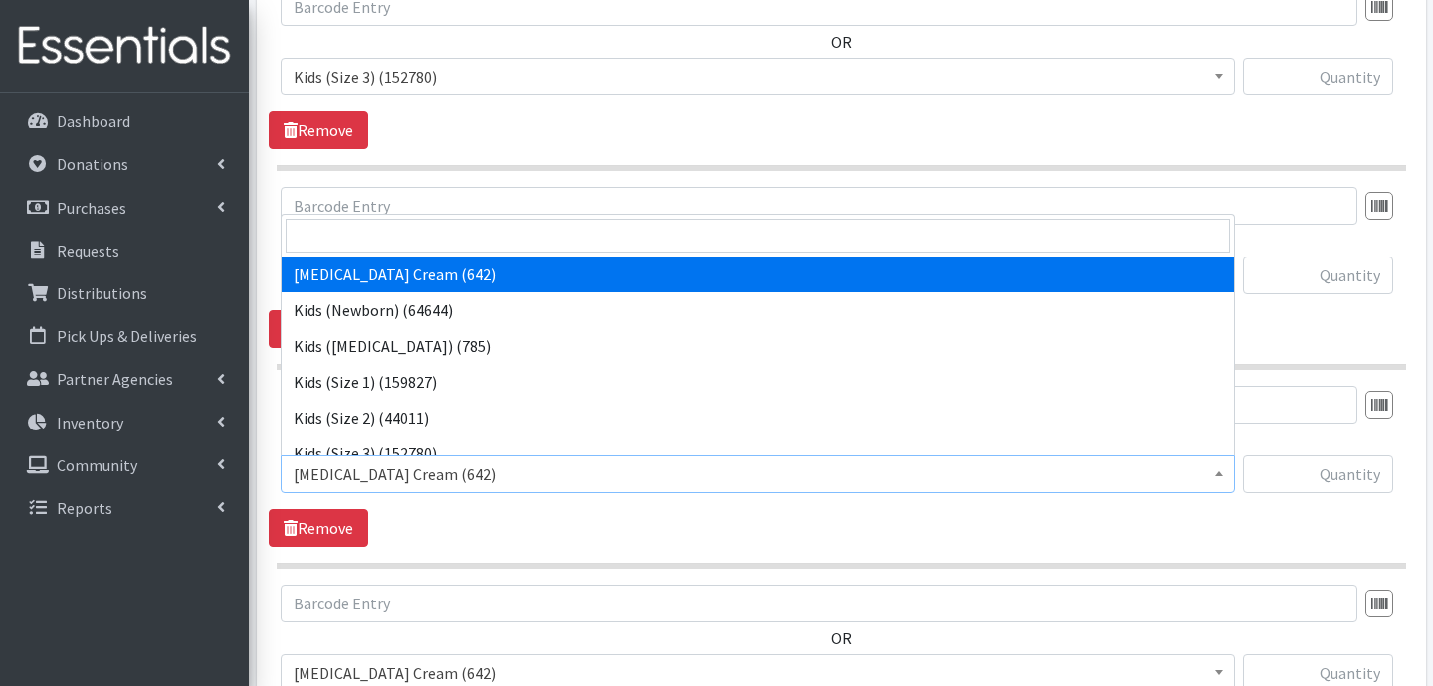
click at [461, 482] on span "[MEDICAL_DATA] Cream (642)" at bounding box center [757, 475] width 928 height 28
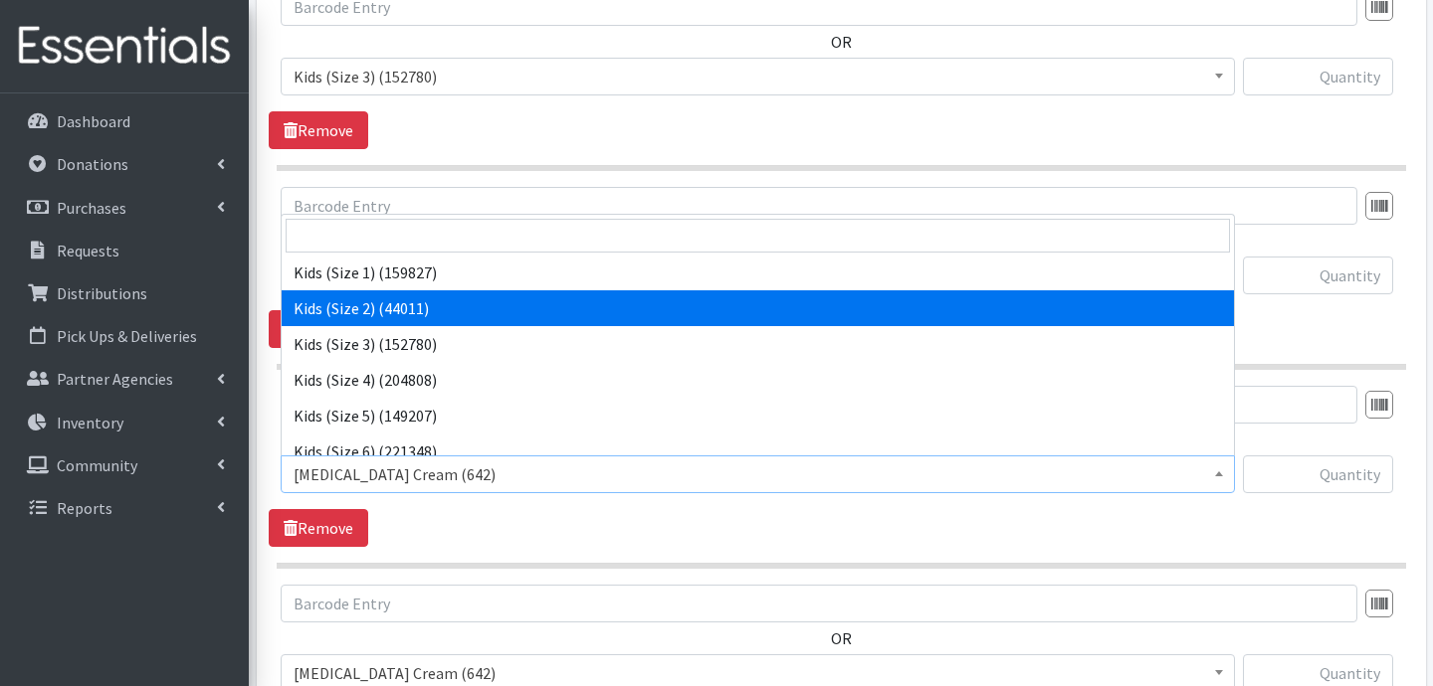
scroll to position [125, 0]
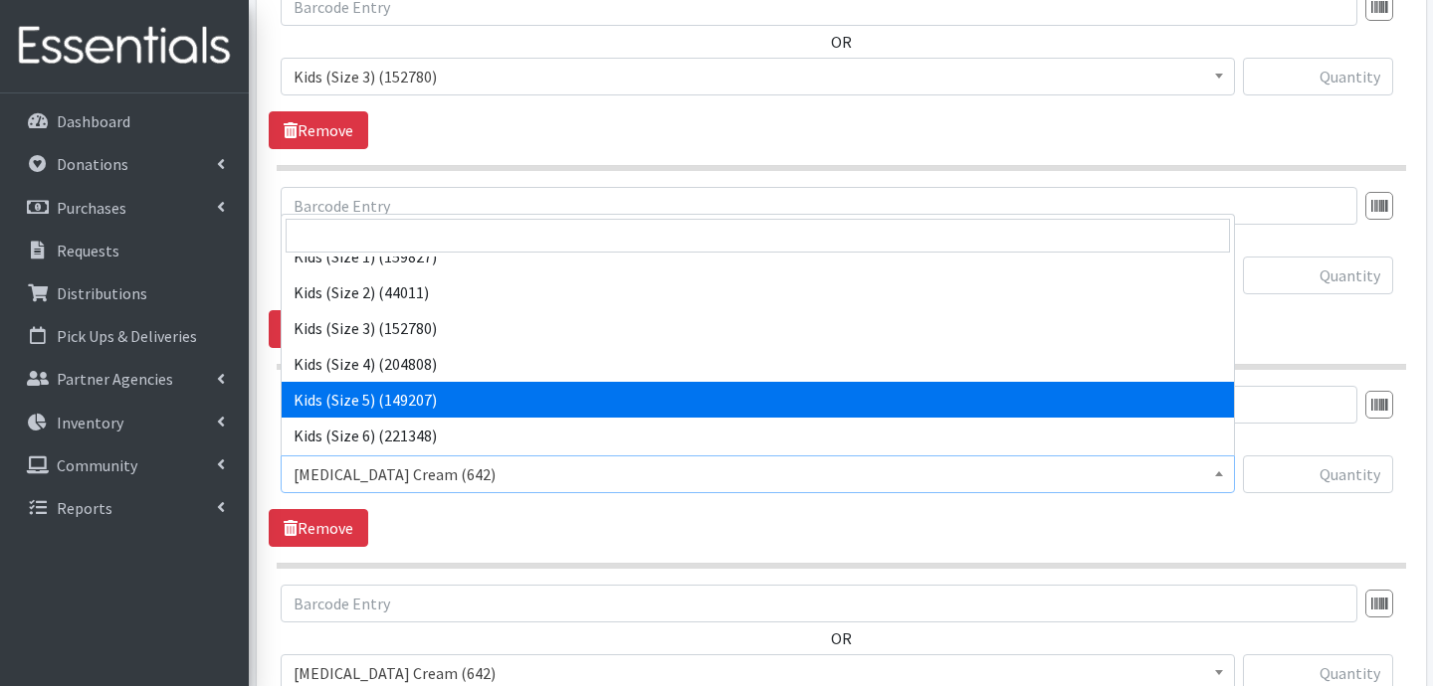
select select "3407"
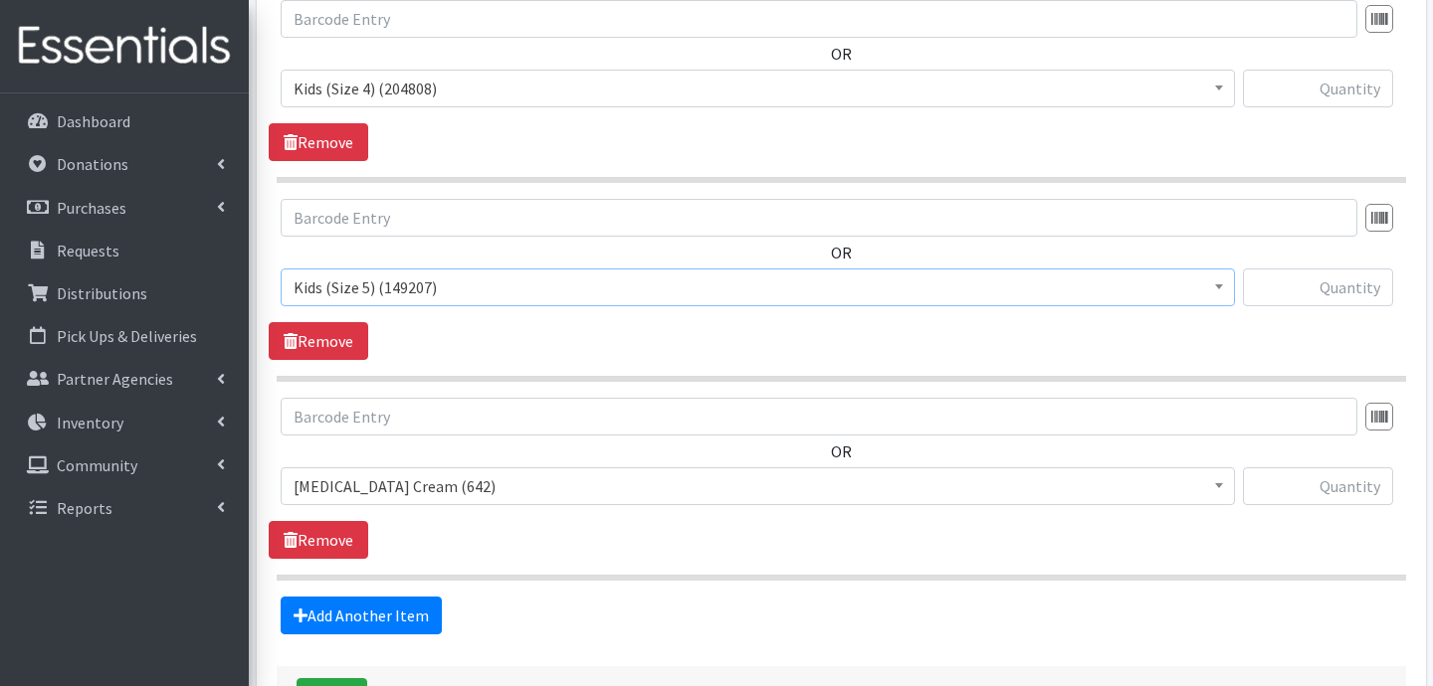
scroll to position [1436, 0]
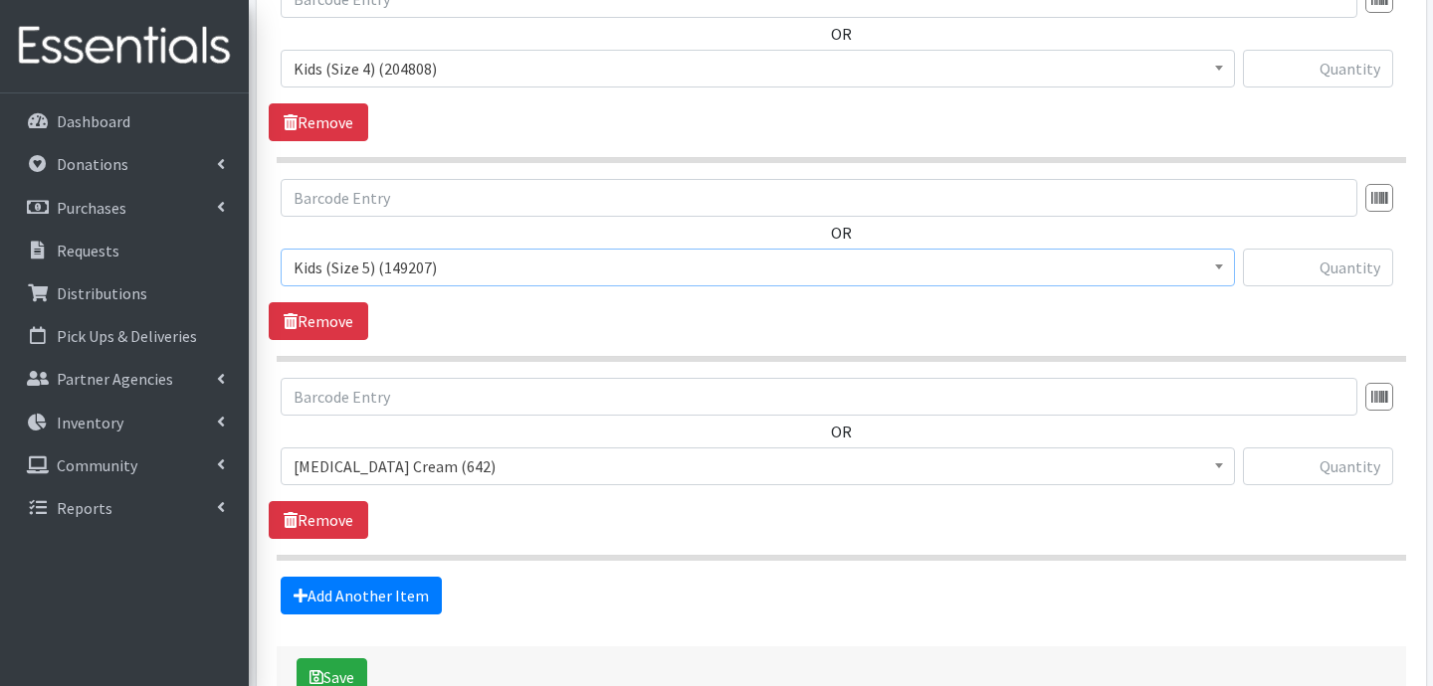
click at [471, 466] on span "[MEDICAL_DATA] Cream (642)" at bounding box center [757, 467] width 928 height 28
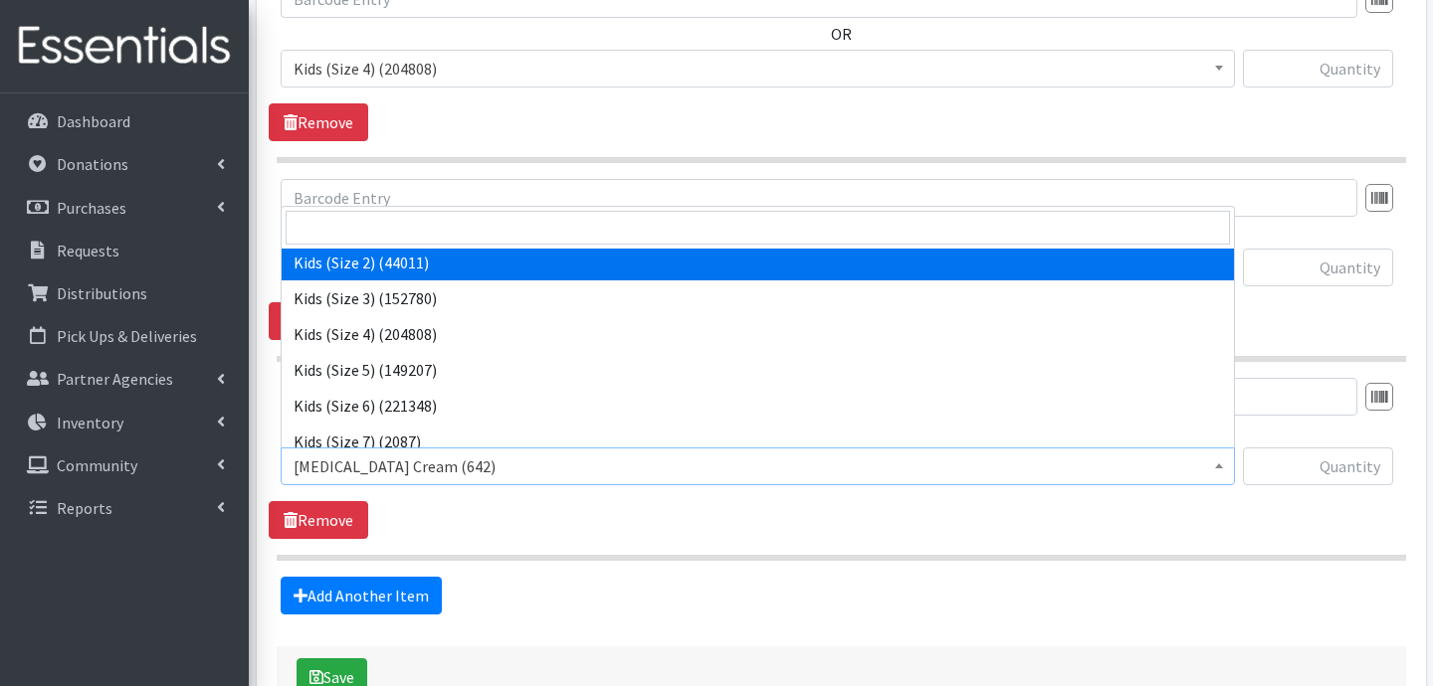
scroll to position [191, 0]
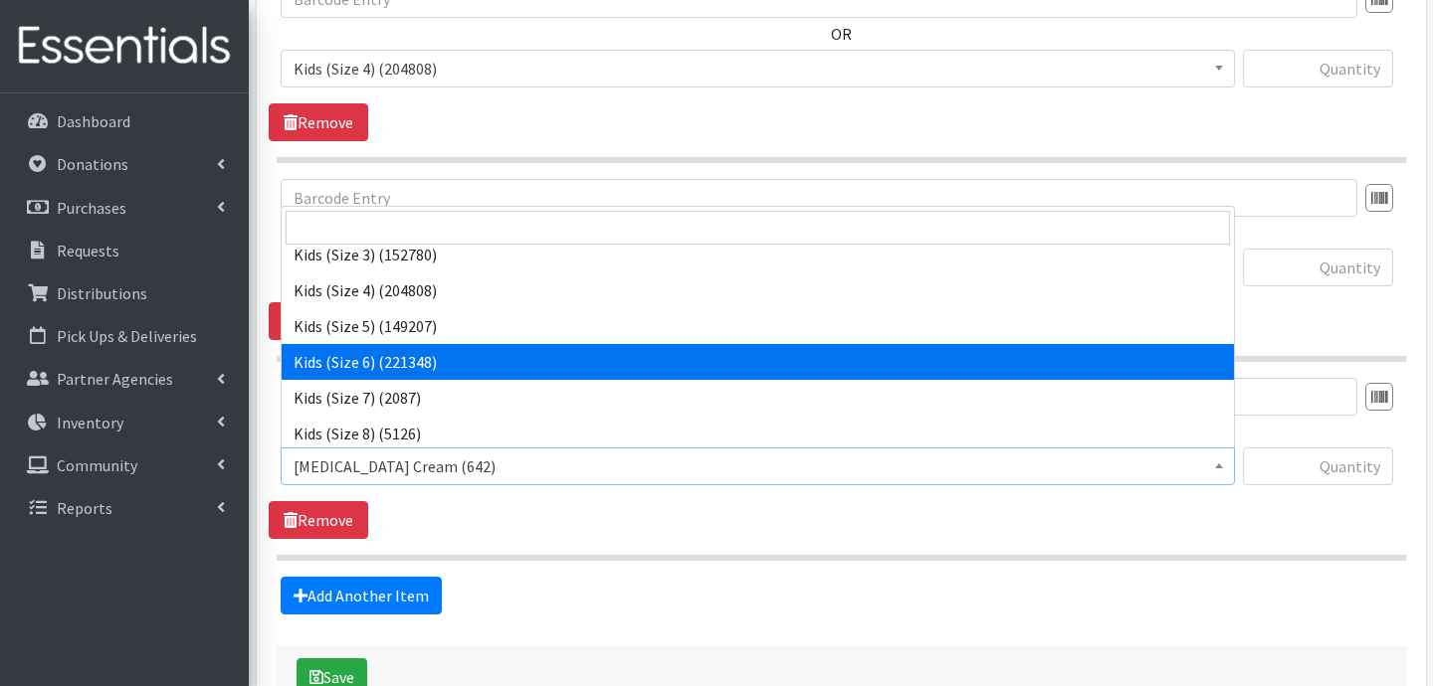
select select "3419"
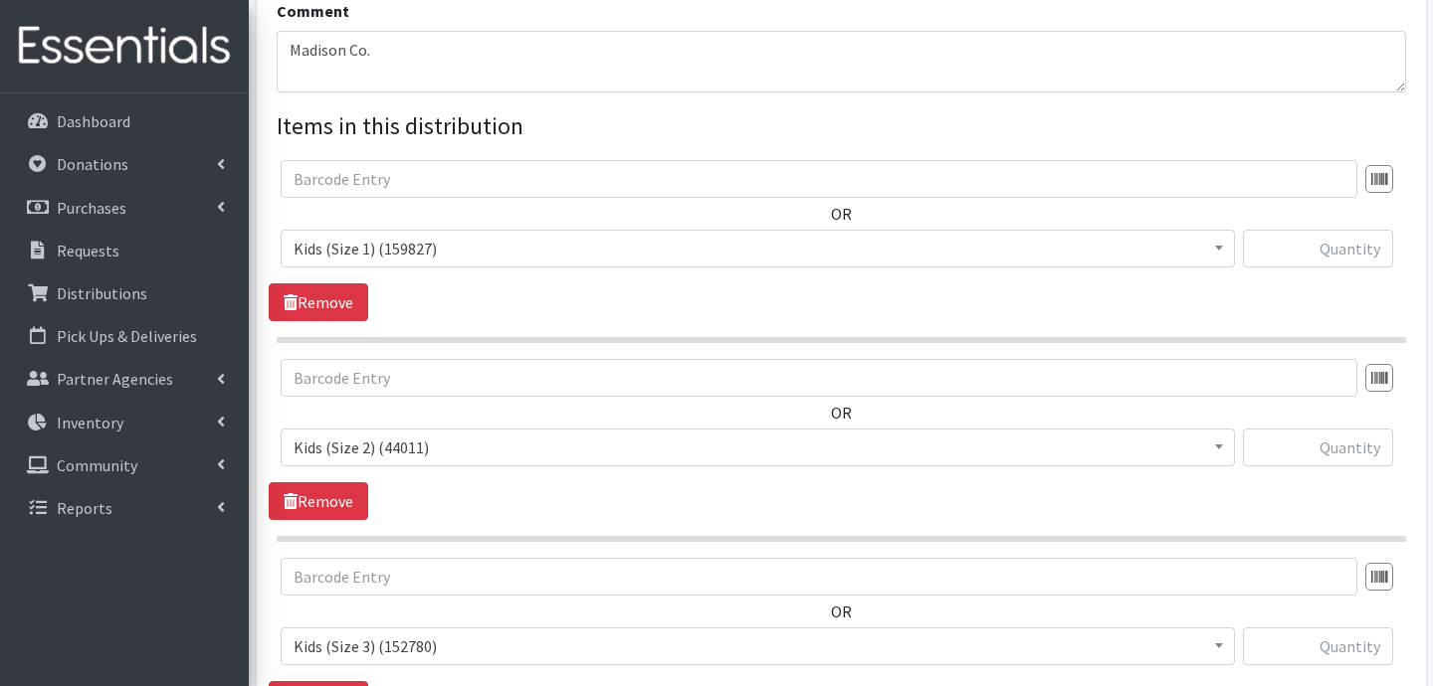
scroll to position [656, 0]
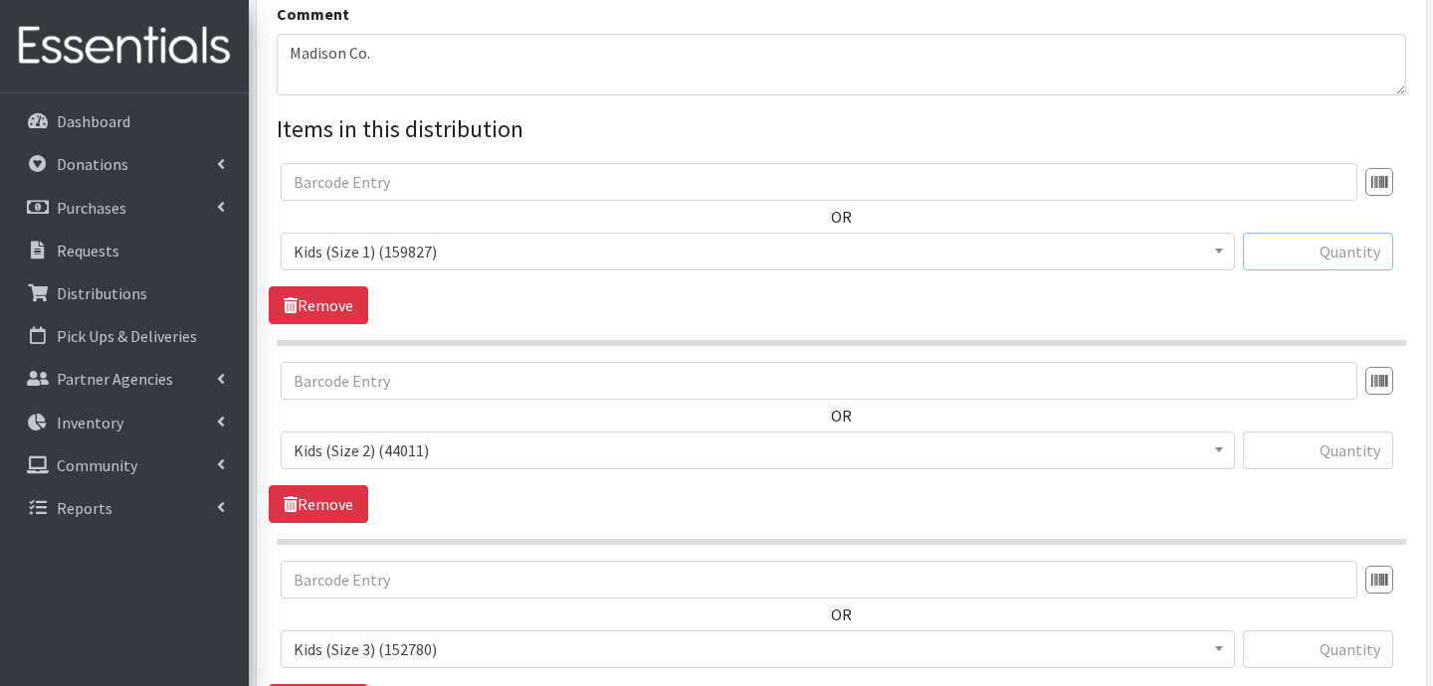
click at [1343, 261] on input "text" at bounding box center [1318, 252] width 150 height 38
type input "400"
click at [1361, 440] on input "text" at bounding box center [1318, 451] width 150 height 38
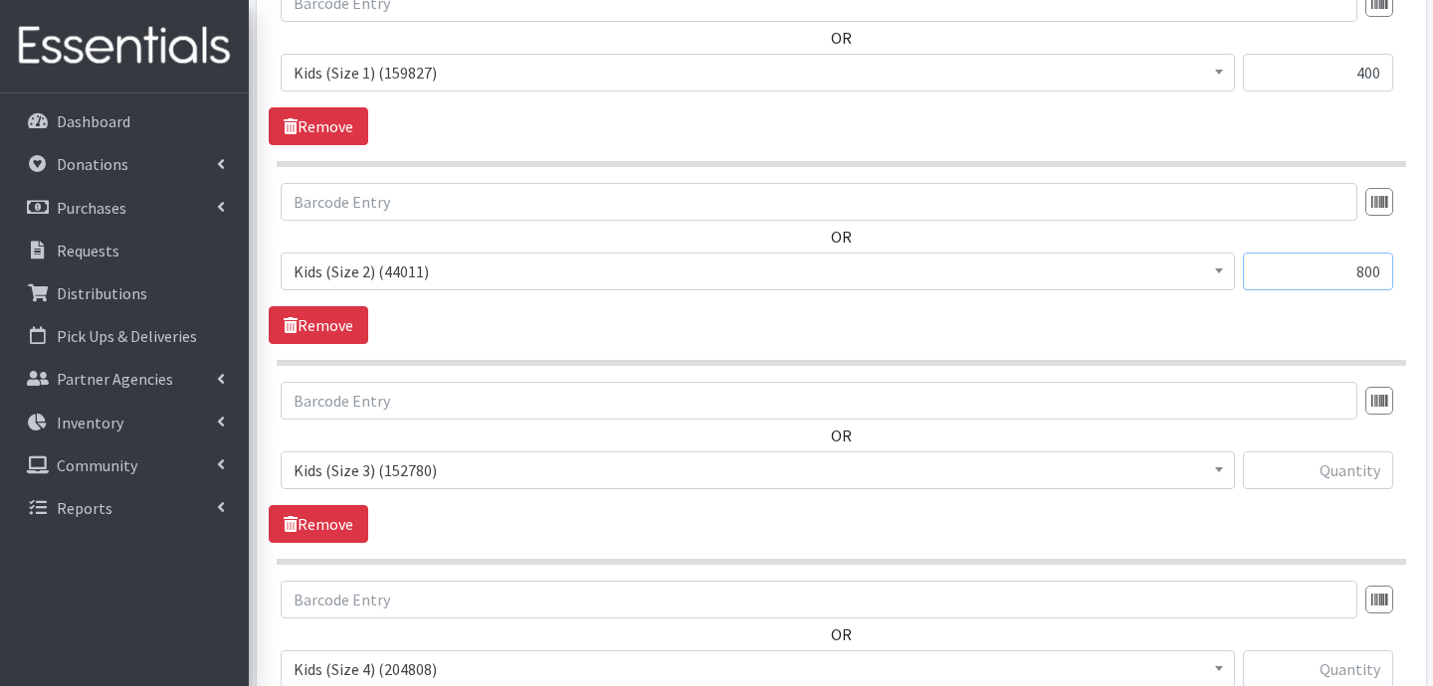
type input "800"
click at [1319, 473] on input "text" at bounding box center [1318, 471] width 150 height 38
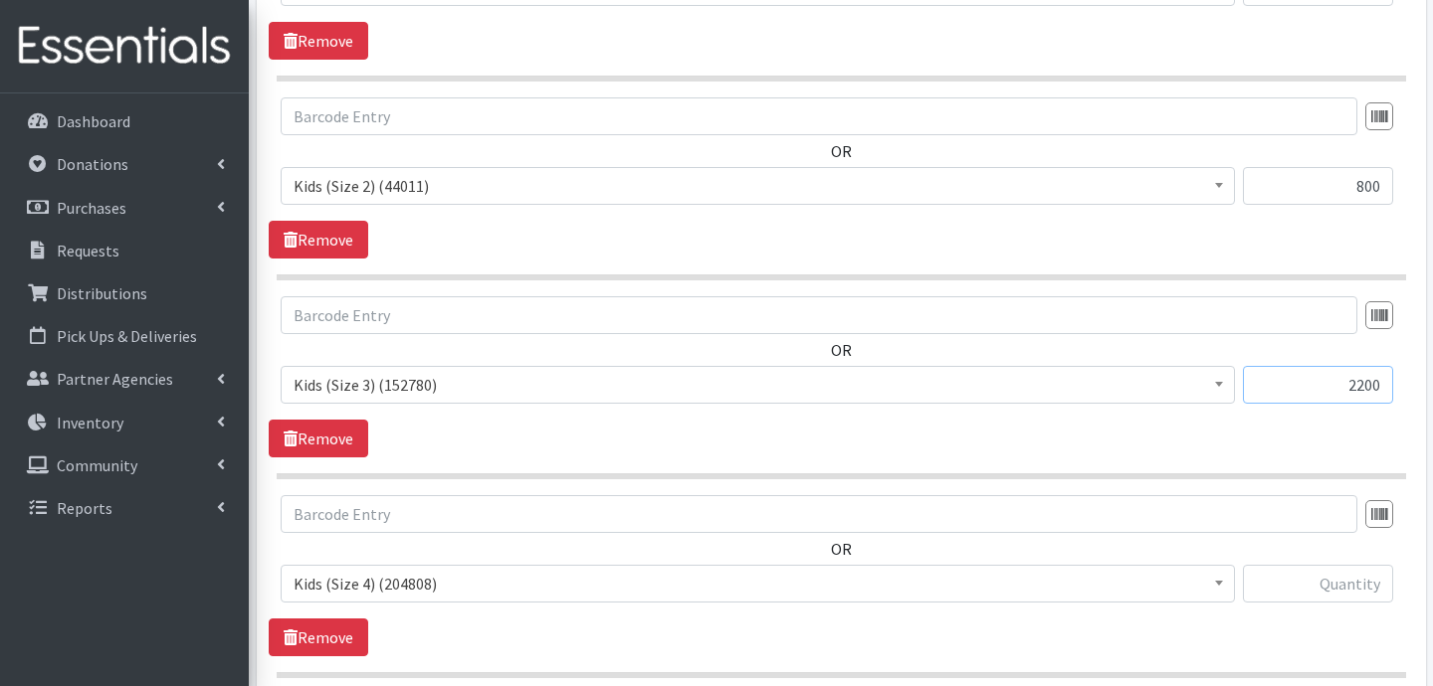
scroll to position [953, 0]
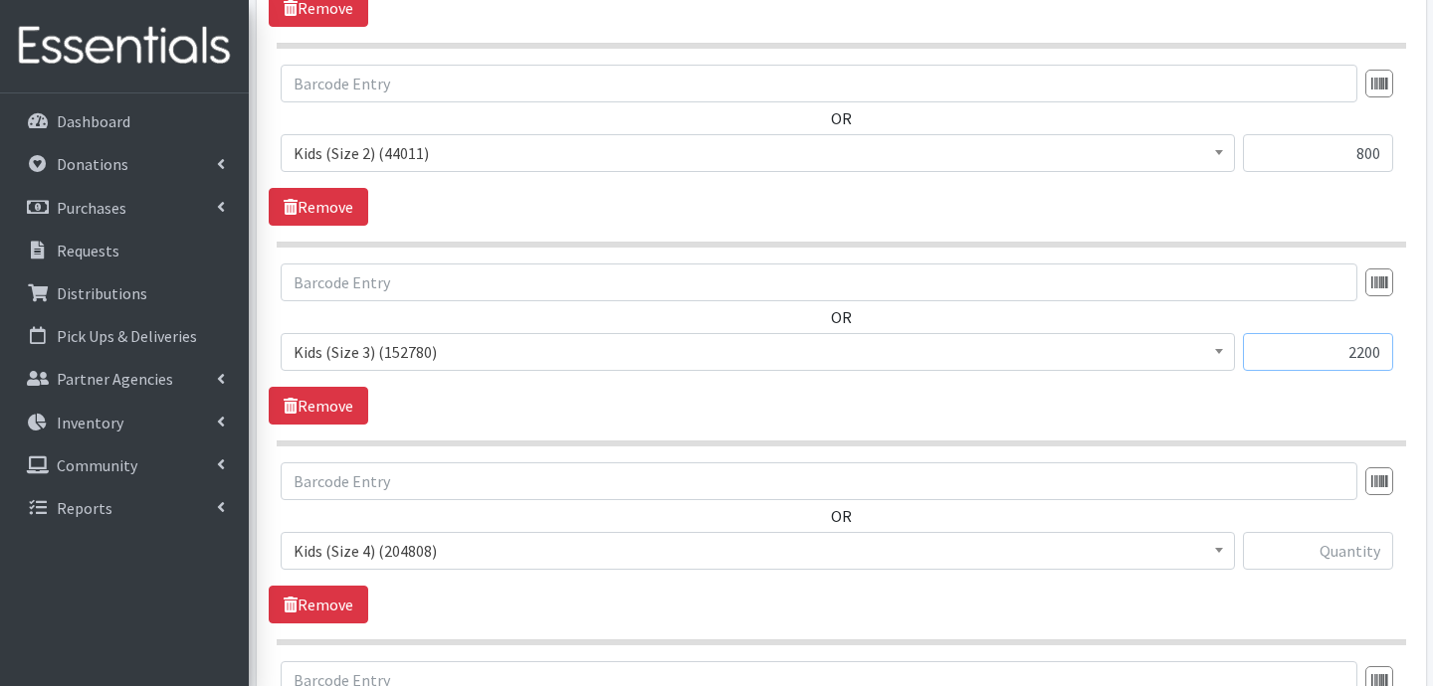
type input "2200"
click at [1340, 548] on input "text" at bounding box center [1318, 551] width 150 height 38
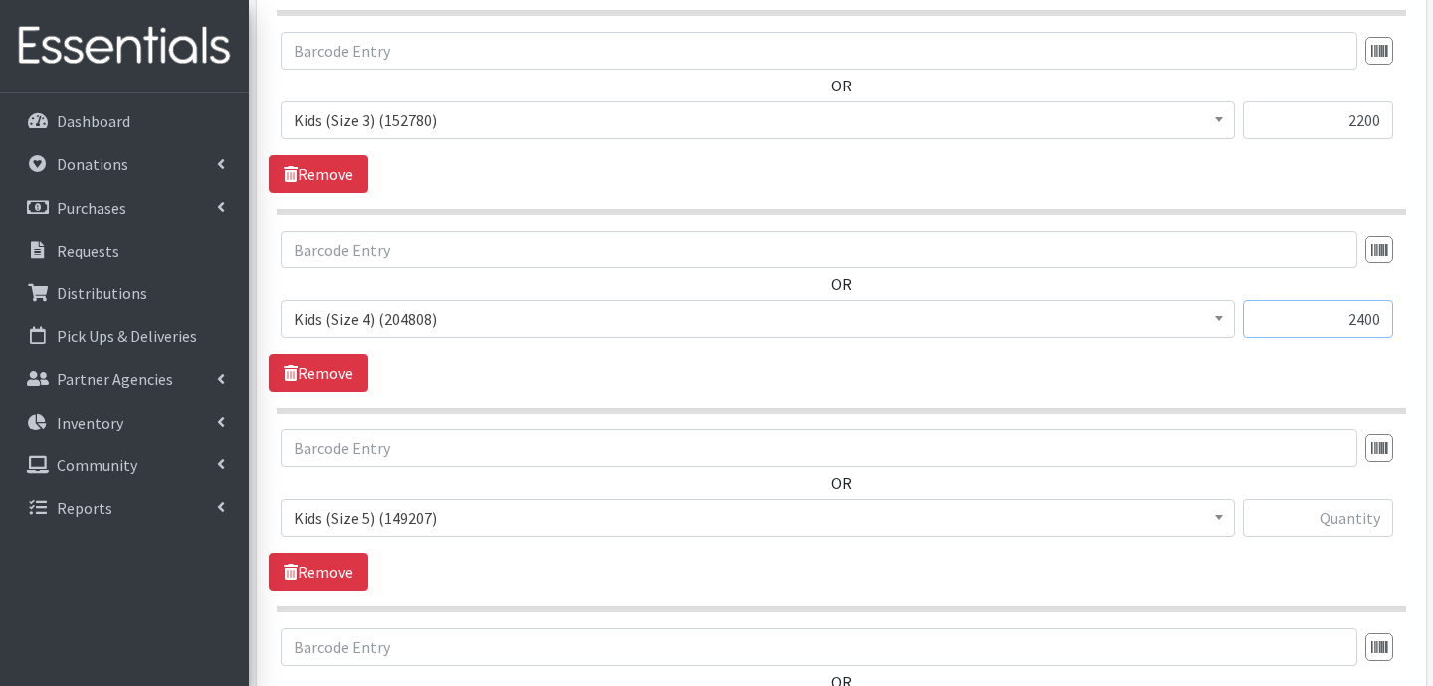
scroll to position [1191, 0]
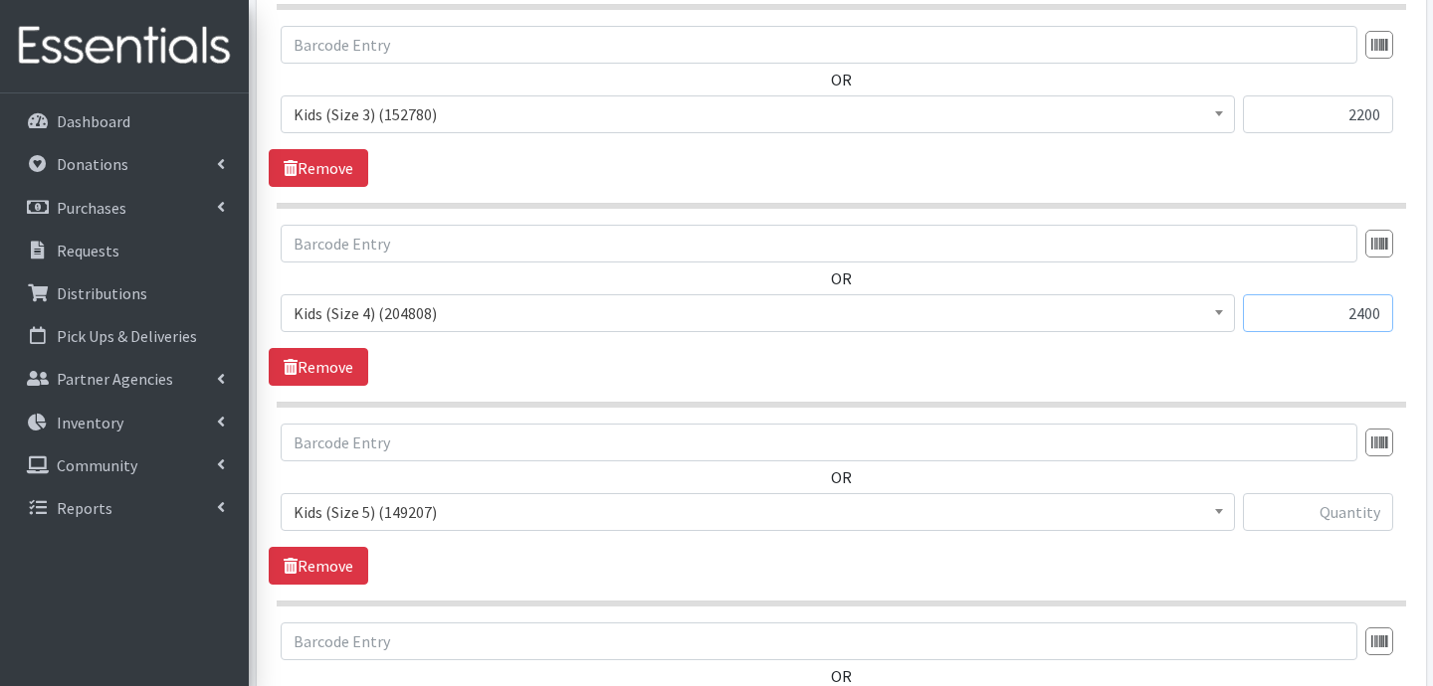
type input "2400"
click at [1306, 512] on input "text" at bounding box center [1318, 512] width 150 height 38
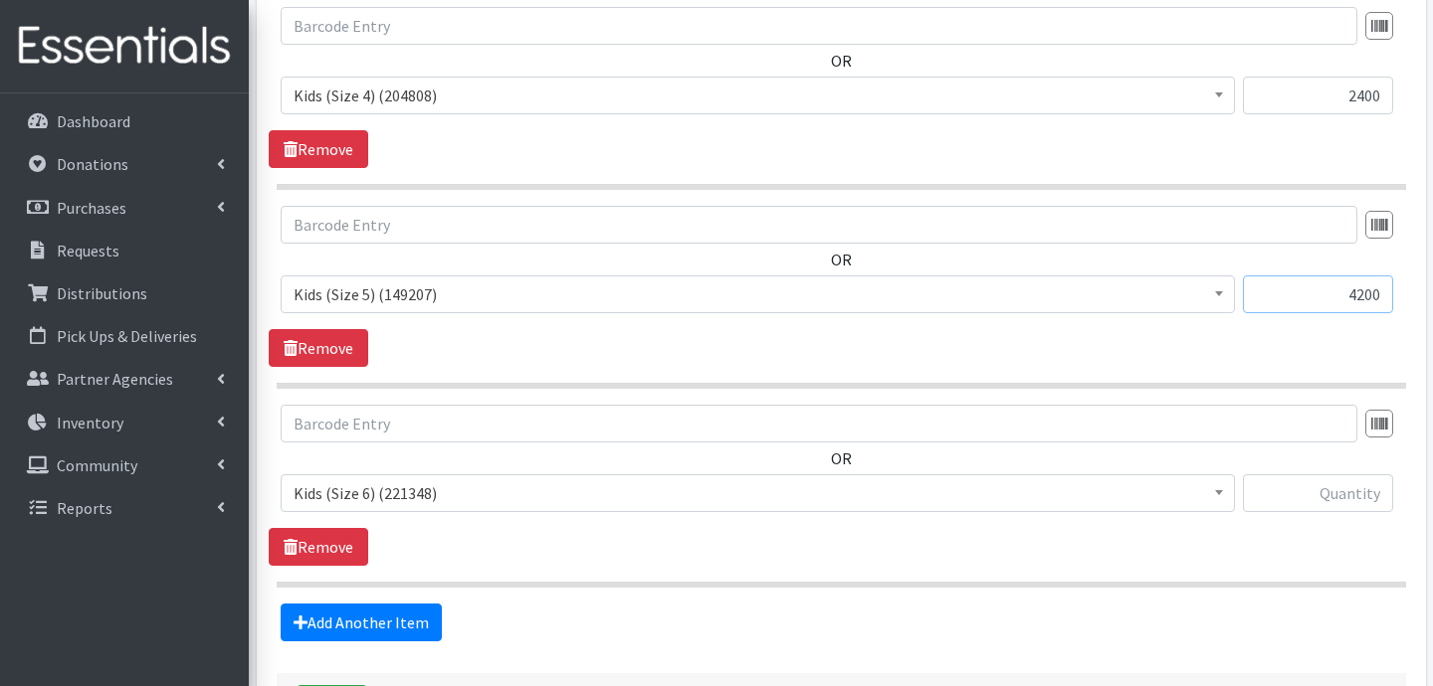
scroll to position [1428, 0]
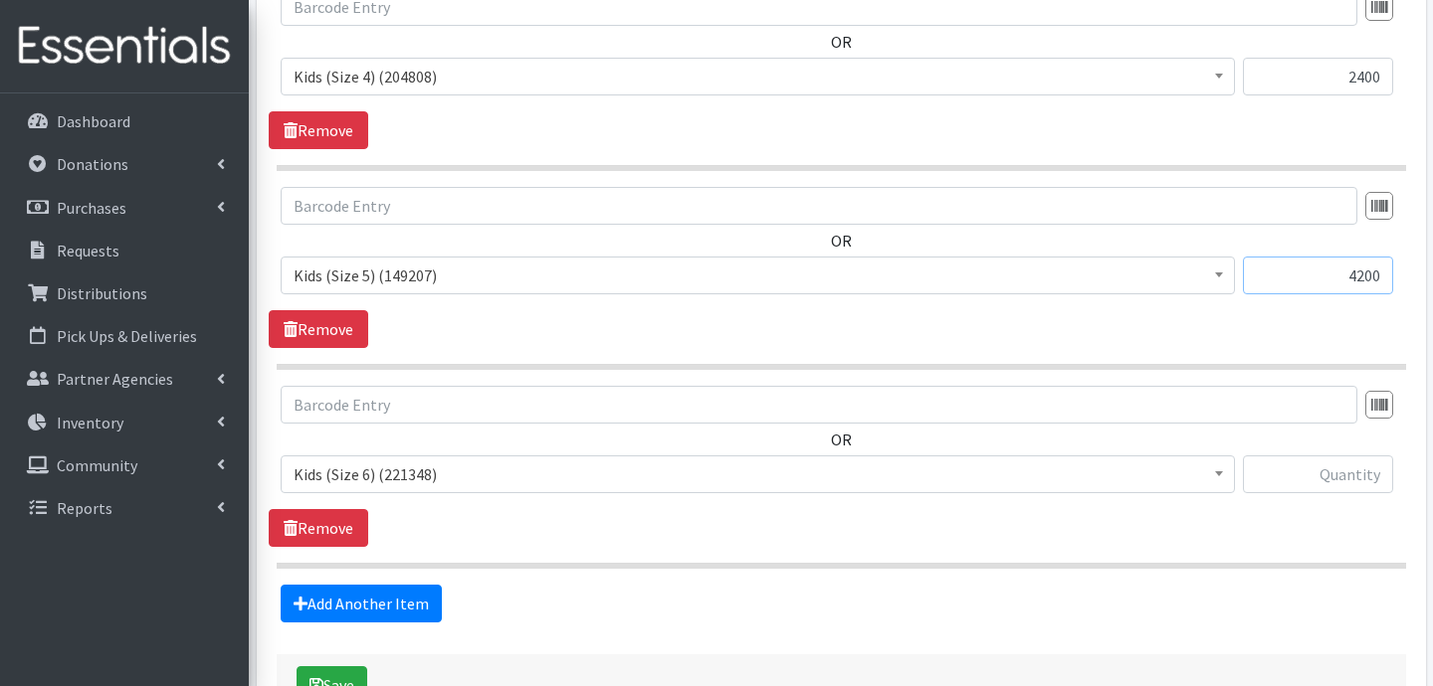
type input "4200"
click at [1292, 485] on input "text" at bounding box center [1318, 475] width 150 height 38
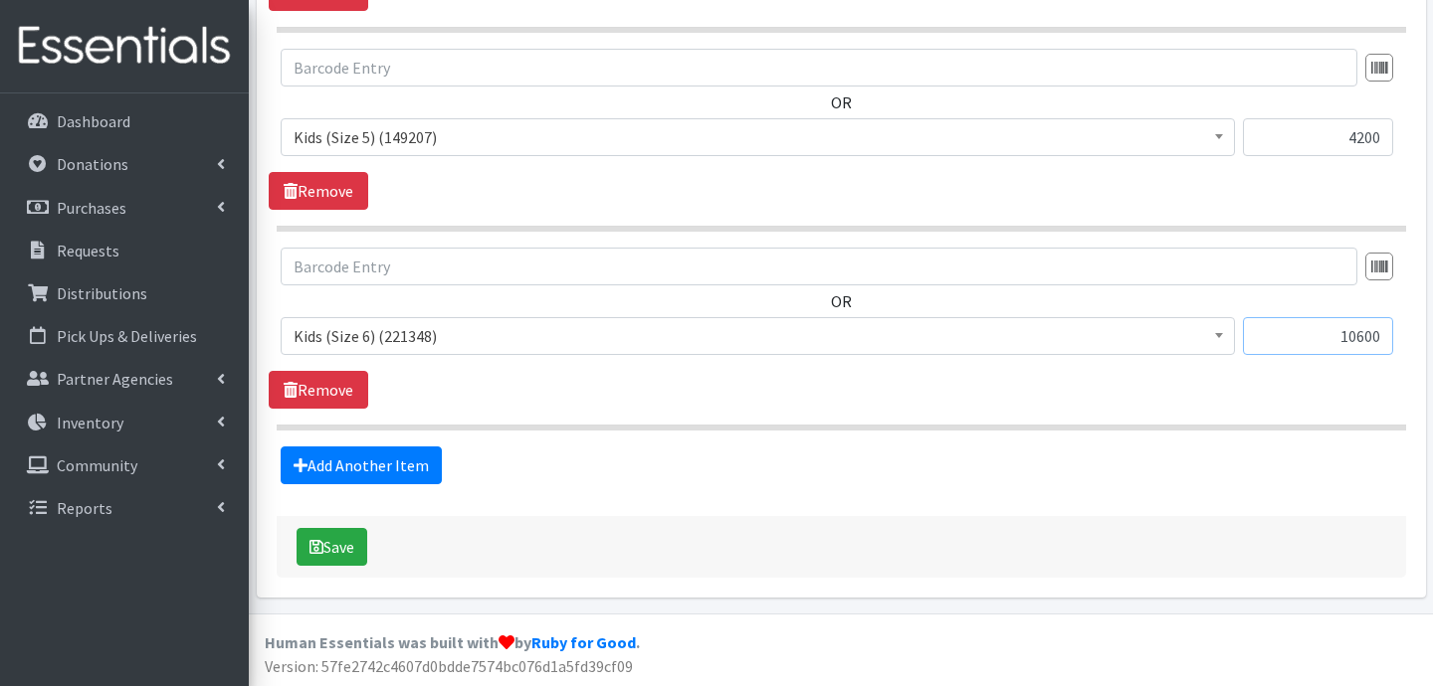
scroll to position [1567, 0]
type input "10600"
click at [350, 547] on button "Save" at bounding box center [331, 546] width 71 height 38
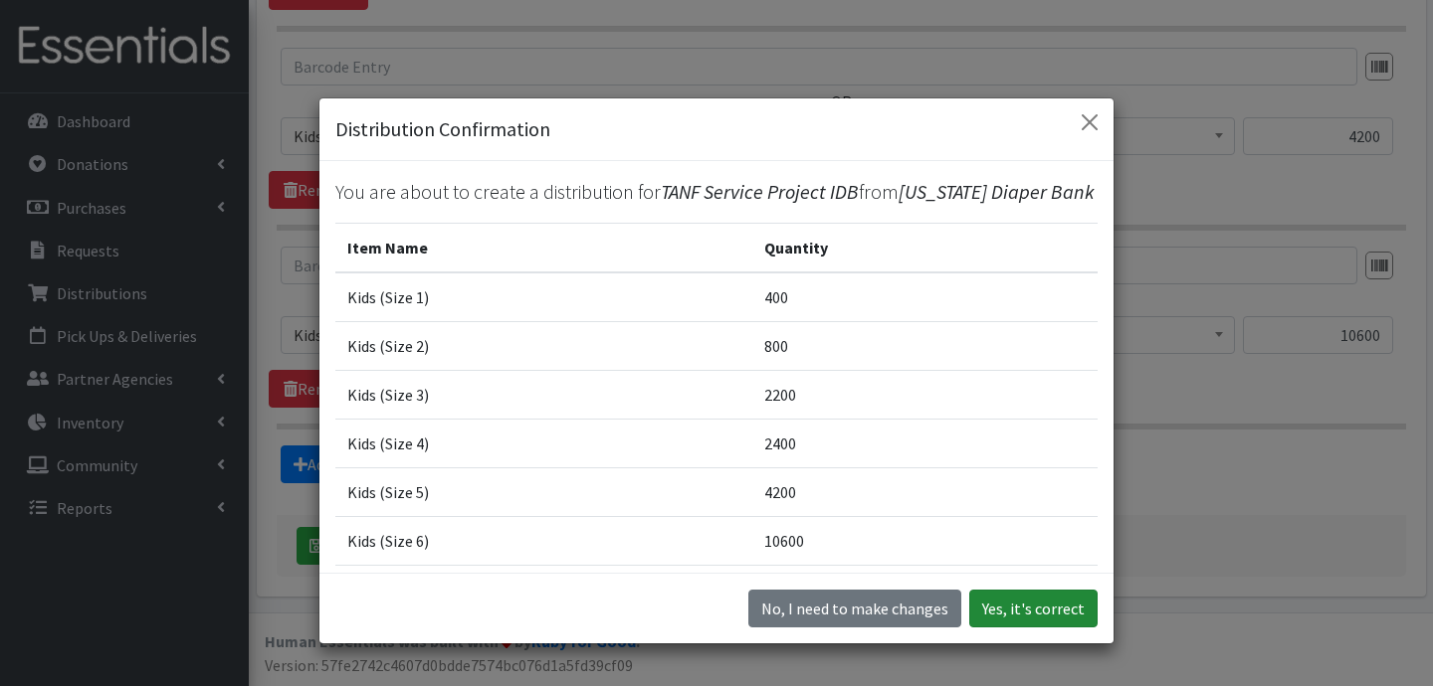
click at [1036, 606] on button "Yes, it's correct" at bounding box center [1033, 609] width 128 height 38
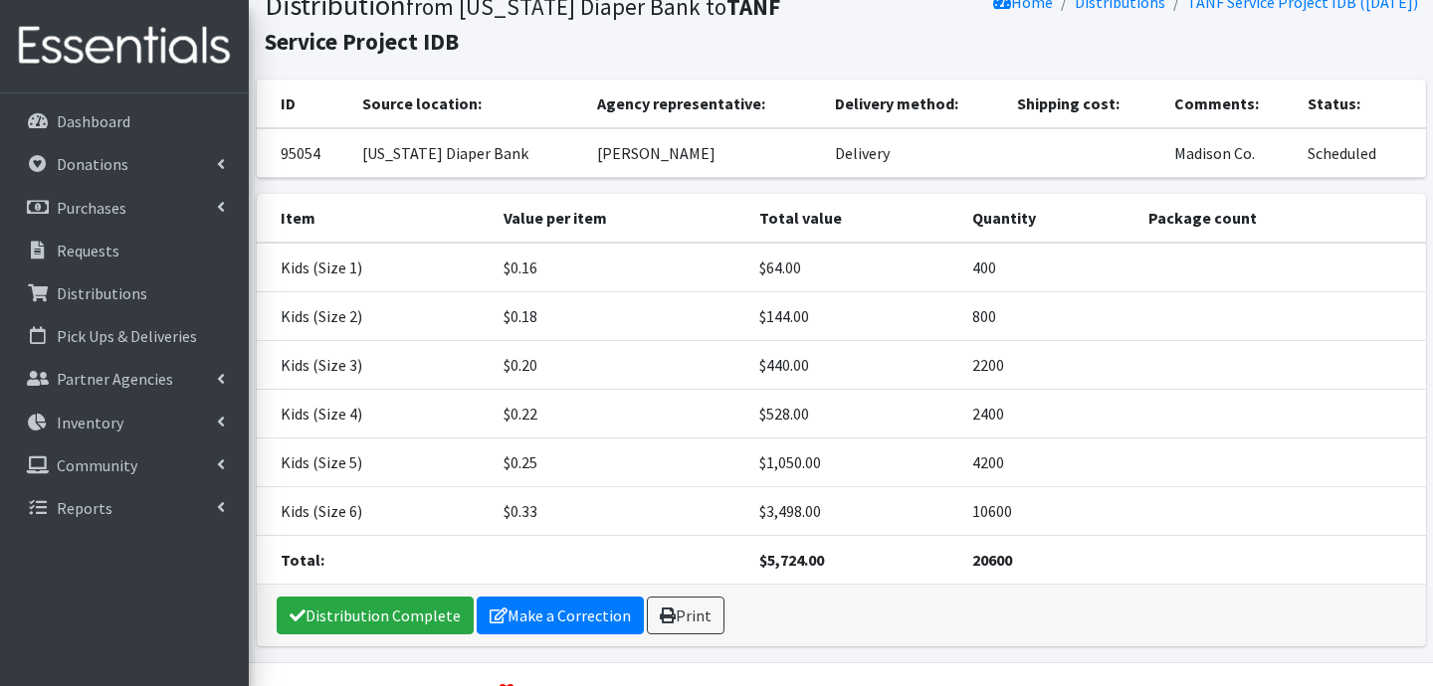
scroll to position [155, 0]
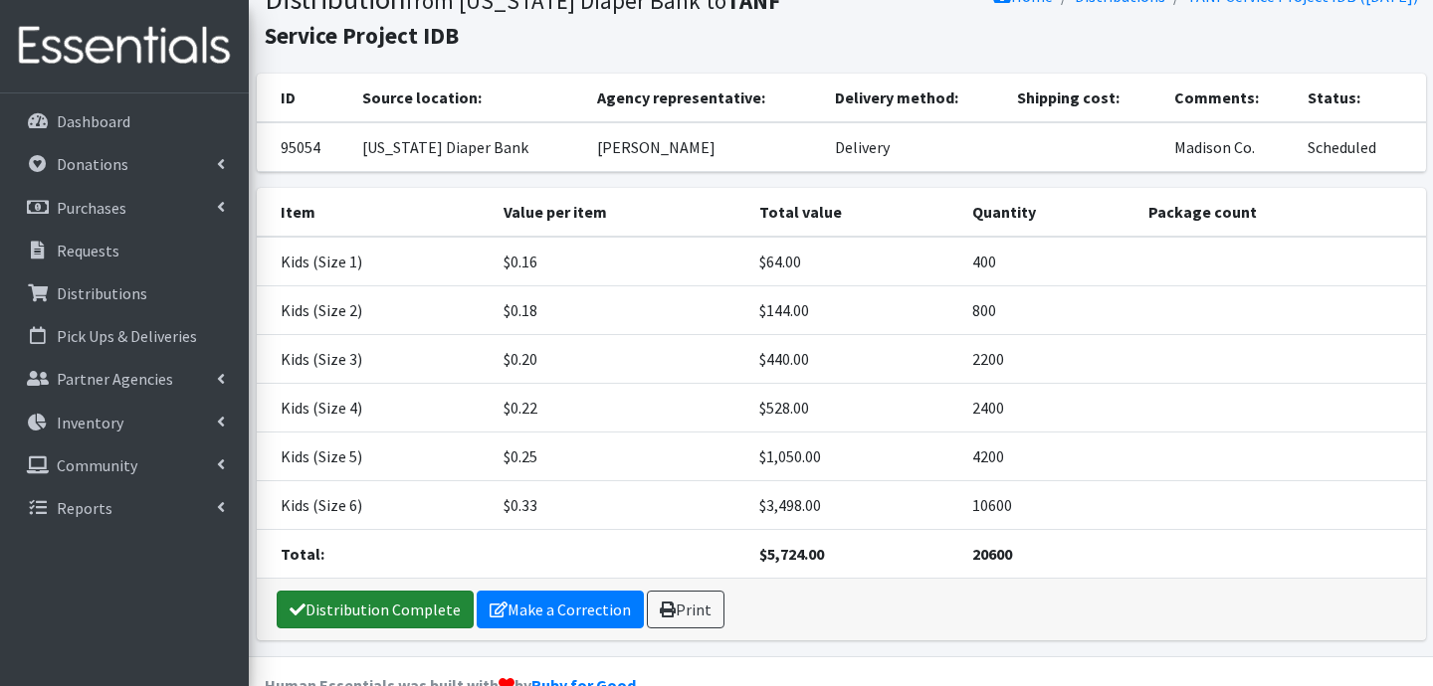
click at [399, 622] on link "Distribution Complete" at bounding box center [375, 610] width 197 height 38
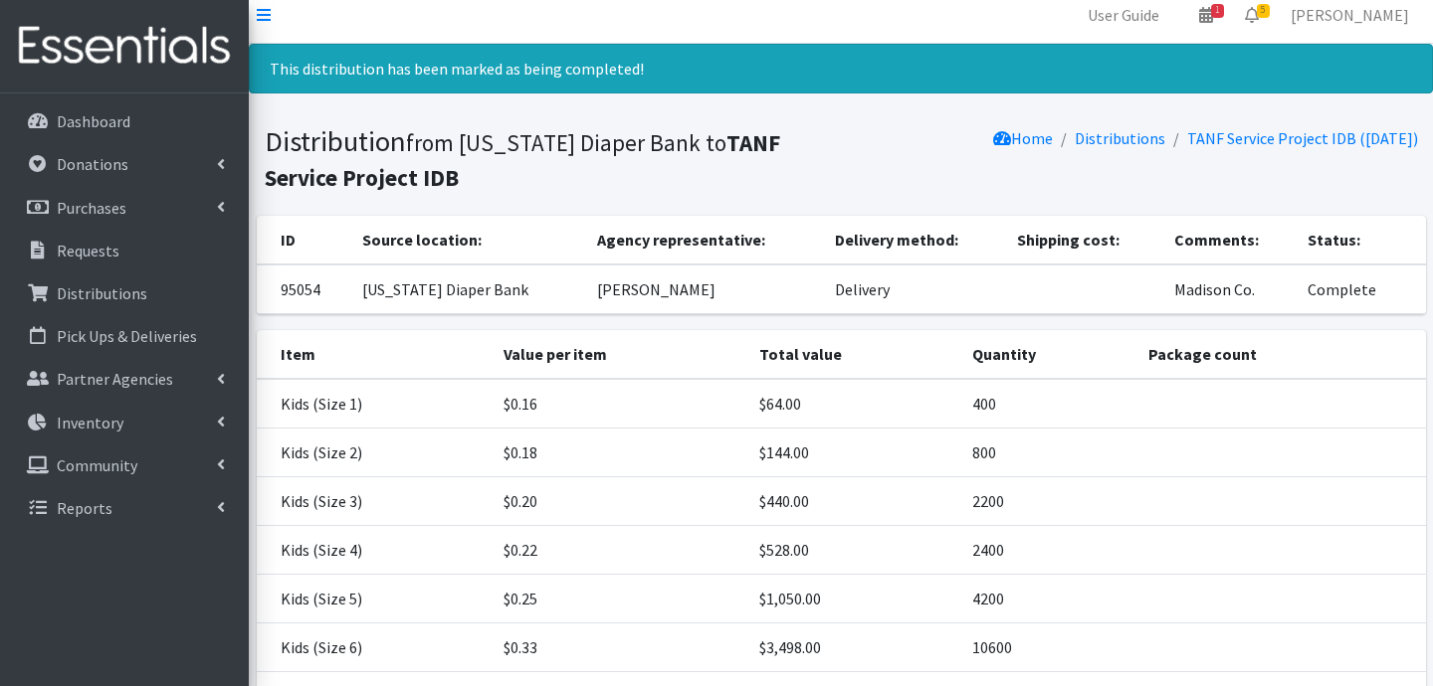
scroll to position [0, 0]
